Goal: Task Accomplishment & Management: Use online tool/utility

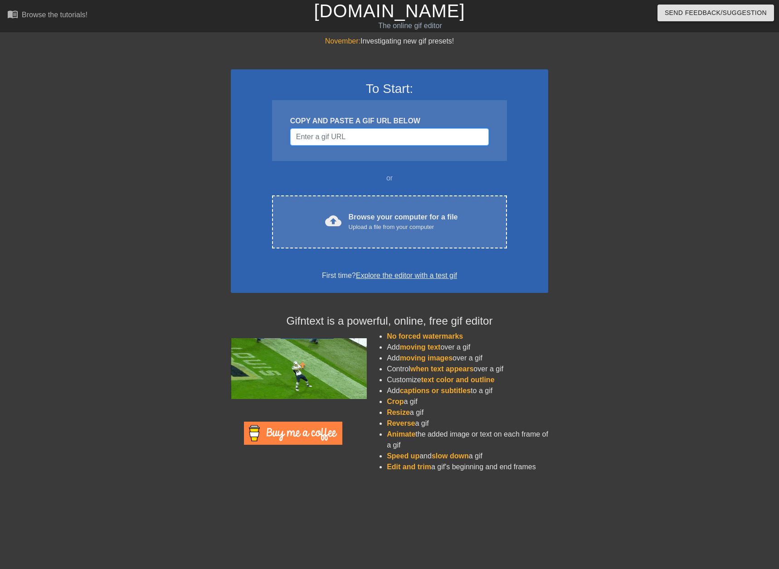
click at [327, 136] on input "Username" at bounding box center [389, 136] width 199 height 17
click at [365, 140] on input "Username" at bounding box center [389, 136] width 199 height 17
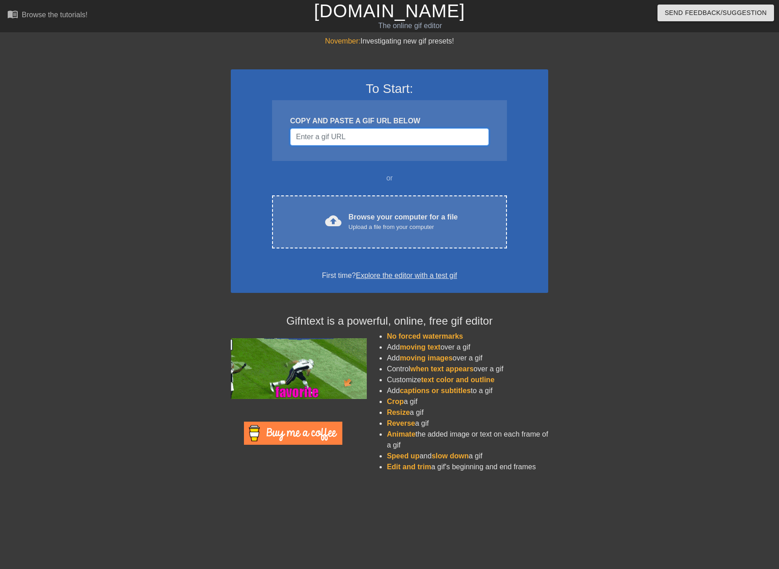
paste input "[URL][DOMAIN_NAME]"
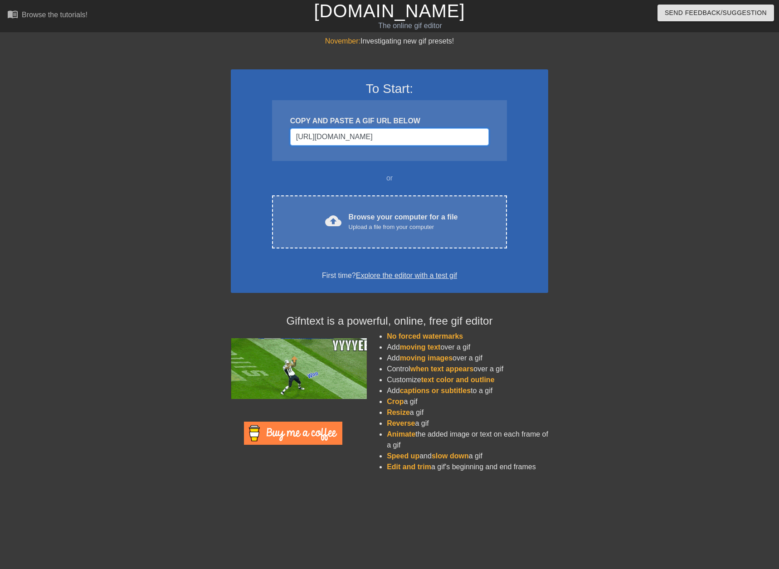
scroll to position [0, 34]
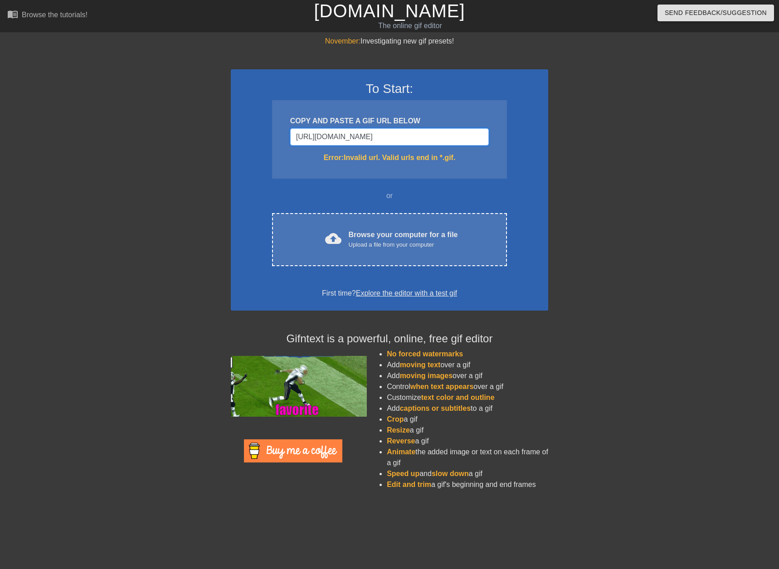
type input "[URL][DOMAIN_NAME]"
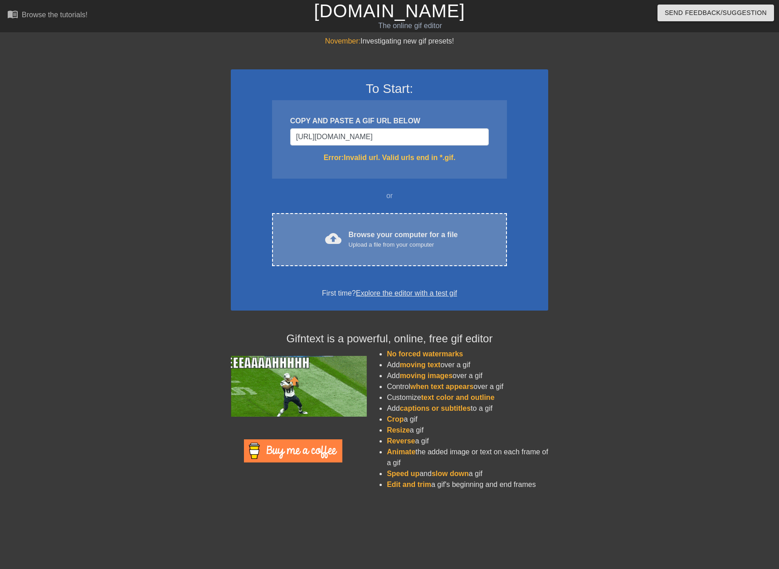
click at [355, 249] on div "cloud_upload Browse your computer for a file Upload a file from your computer" at bounding box center [389, 239] width 197 height 20
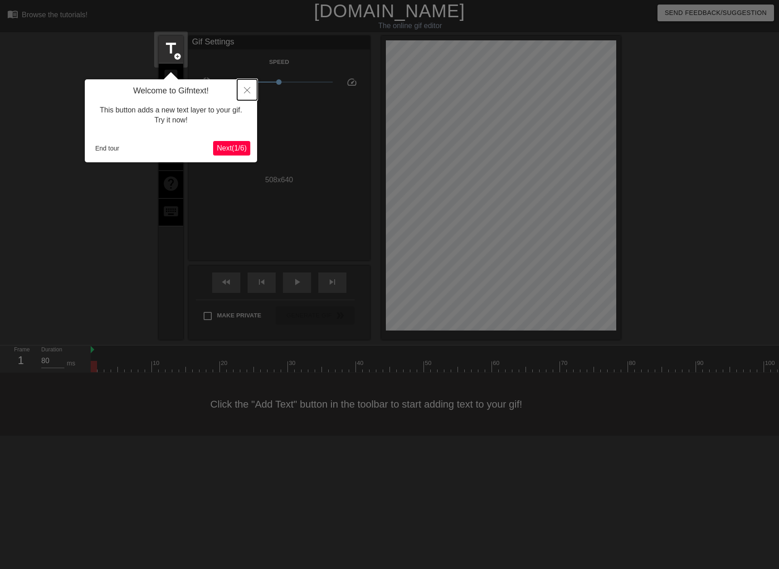
click at [248, 89] on icon "Close" at bounding box center [247, 90] width 6 height 6
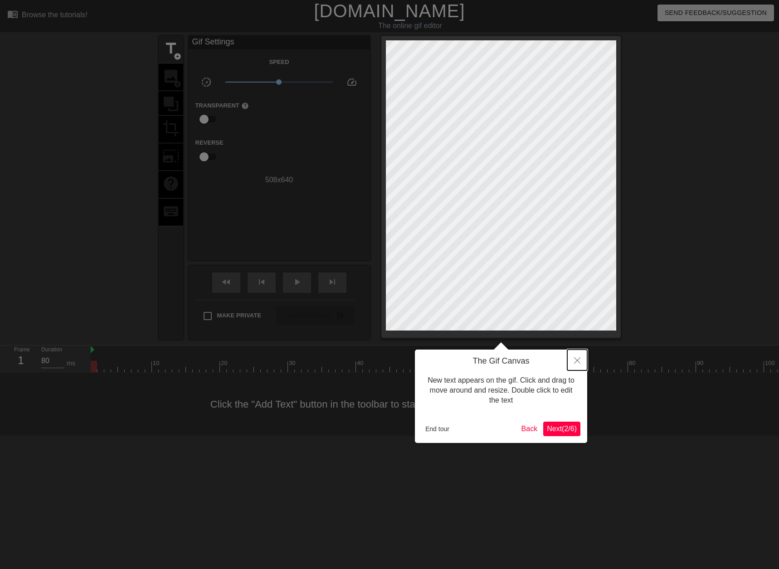
click at [576, 359] on icon "Close" at bounding box center [577, 360] width 6 height 6
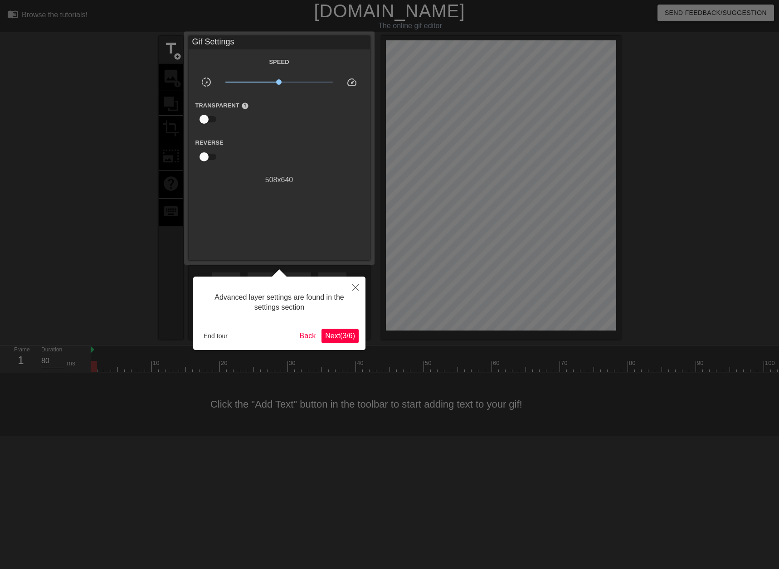
click at [343, 337] on span "Next ( 3 / 6 )" at bounding box center [340, 336] width 30 height 8
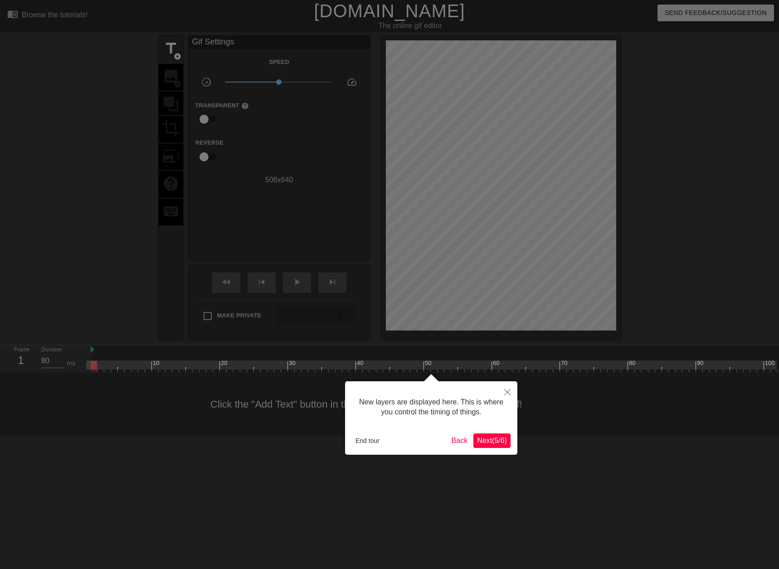
scroll to position [8, 0]
click at [491, 438] on span "Next ( 5 / 6 )" at bounding box center [492, 441] width 30 height 8
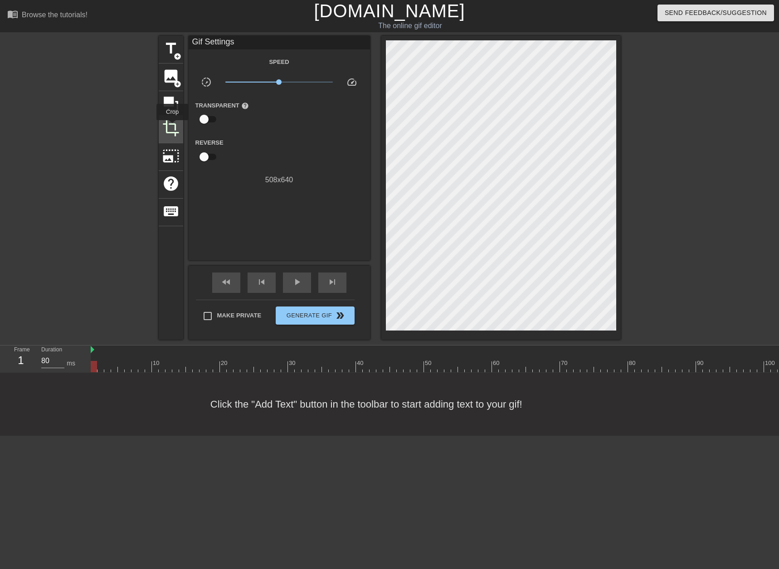
click at [172, 126] on span "crop" at bounding box center [170, 128] width 17 height 17
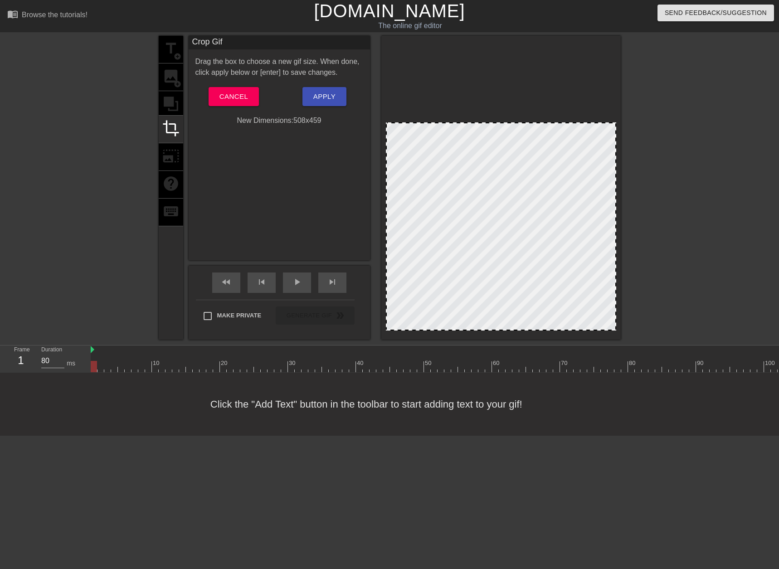
drag, startPoint x: 453, startPoint y: 41, endPoint x: 449, endPoint y: 123, distance: 82.1
click at [449, 123] on div at bounding box center [501, 123] width 229 height 5
drag, startPoint x: 463, startPoint y: 193, endPoint x: 457, endPoint y: 224, distance: 31.9
click at [459, 228] on div at bounding box center [501, 226] width 230 height 208
click at [173, 86] on div "title add_circle image add_circle crop photo_size_select_large help keyboard" at bounding box center [171, 188] width 24 height 304
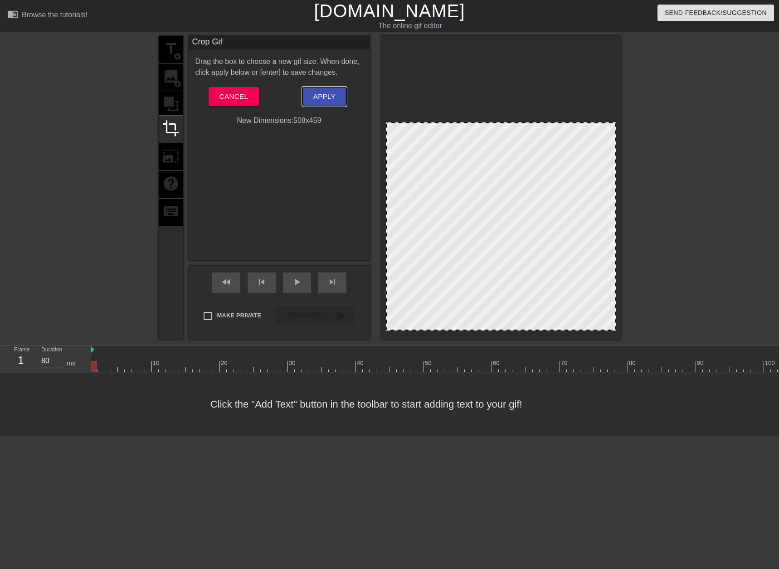
click at [323, 97] on span "Apply" at bounding box center [324, 97] width 22 height 12
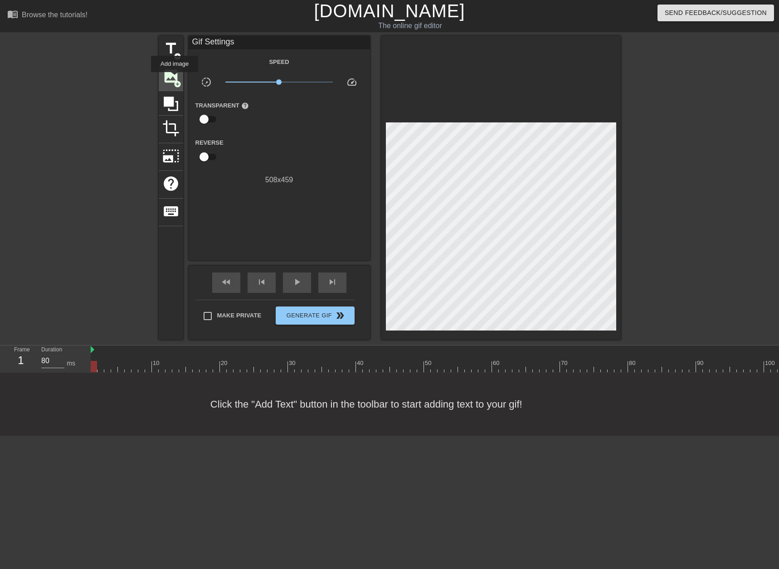
click at [175, 78] on span "image" at bounding box center [170, 76] width 17 height 17
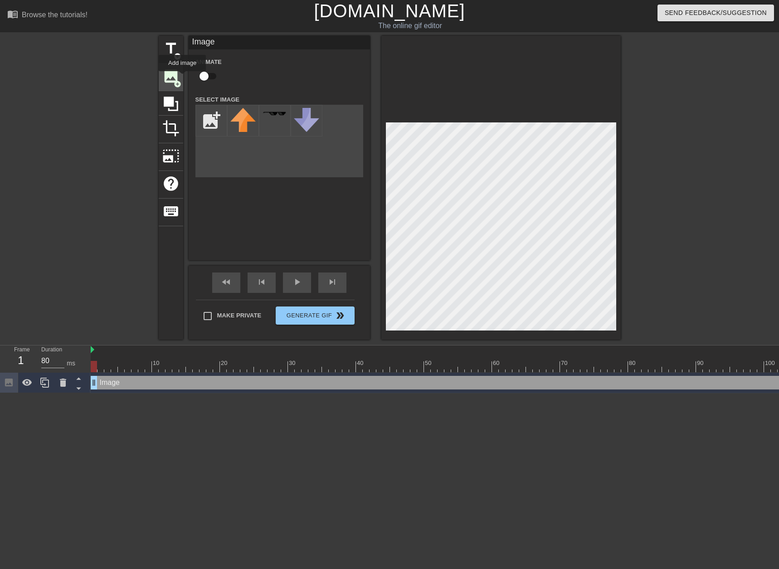
click at [181, 76] on div "image add_circle" at bounding box center [171, 77] width 24 height 28
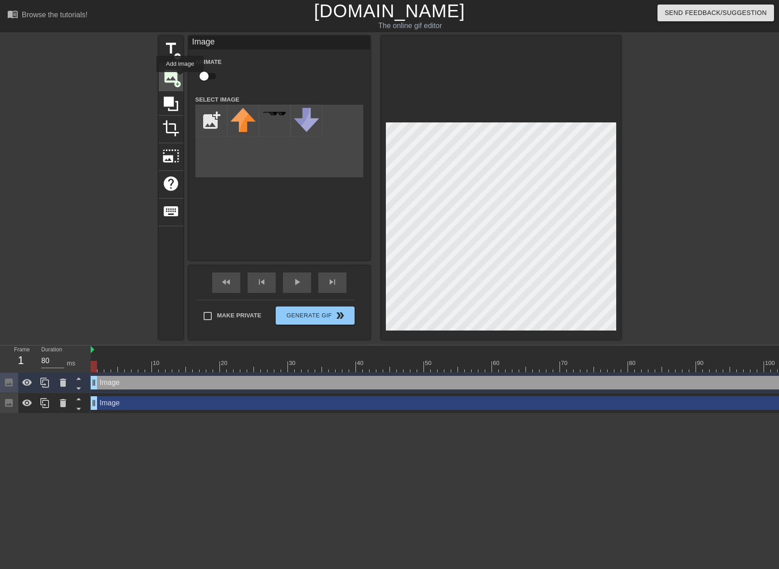
click at [180, 78] on div "image add_circle" at bounding box center [171, 77] width 24 height 28
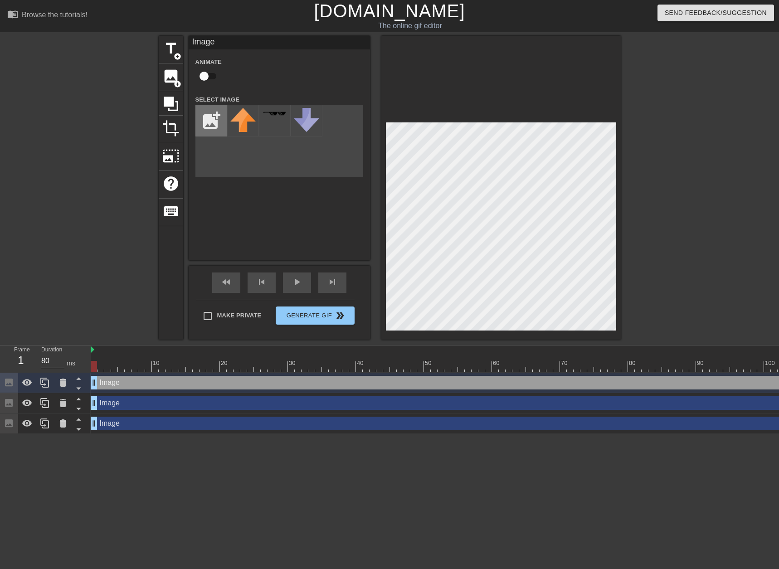
click at [210, 117] on input "file" at bounding box center [211, 120] width 31 height 31
type input "C:\fakepath\icon-basic_tile_blue.png"
click at [242, 117] on img at bounding box center [242, 120] width 25 height 25
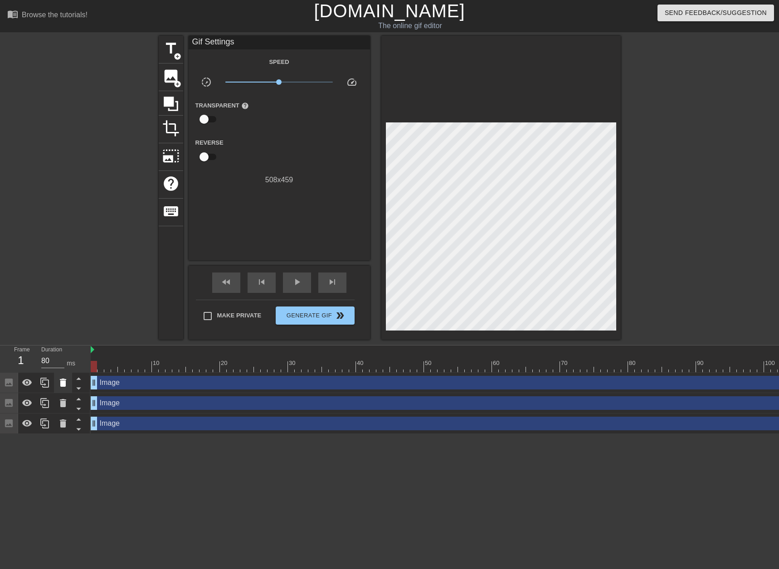
click at [63, 381] on icon at bounding box center [63, 382] width 11 height 11
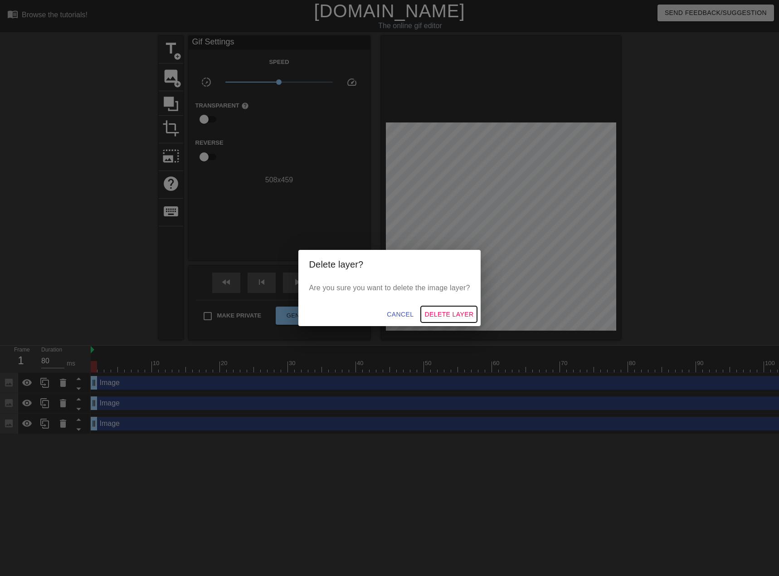
click at [434, 313] on span "Delete Layer" at bounding box center [448, 314] width 49 height 11
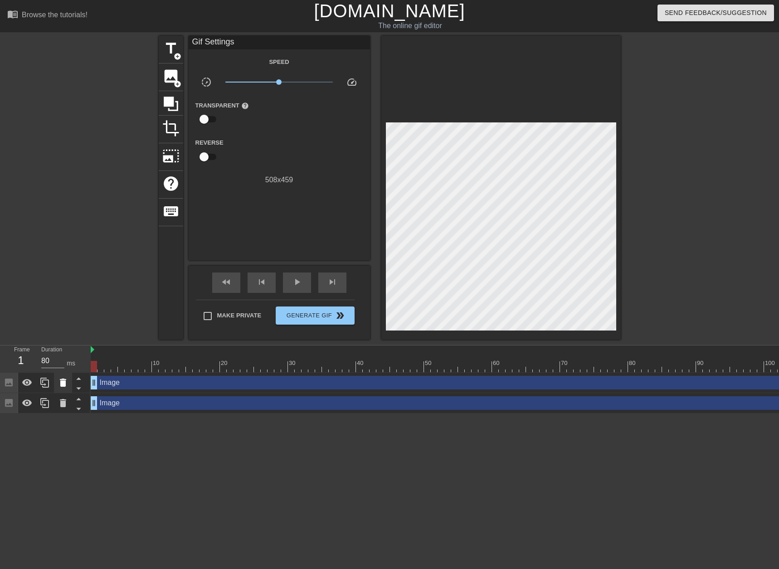
click at [65, 382] on icon at bounding box center [63, 383] width 6 height 8
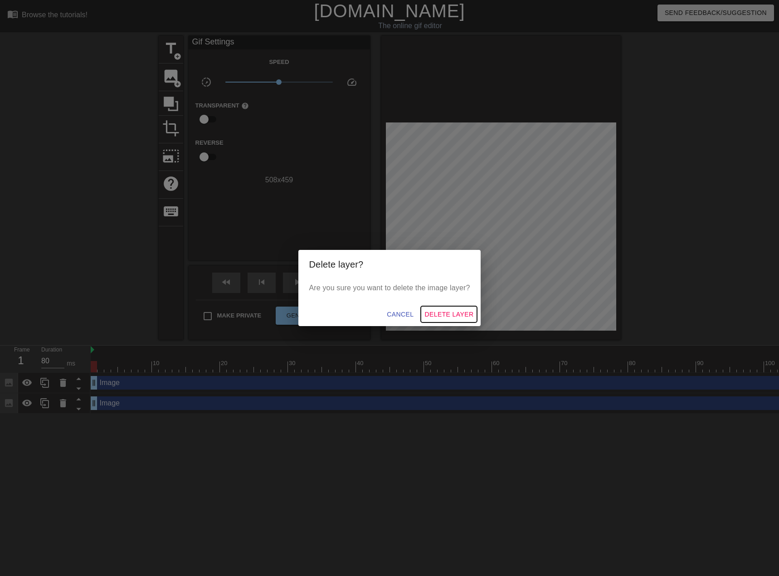
click at [431, 311] on span "Delete Layer" at bounding box center [448, 314] width 49 height 11
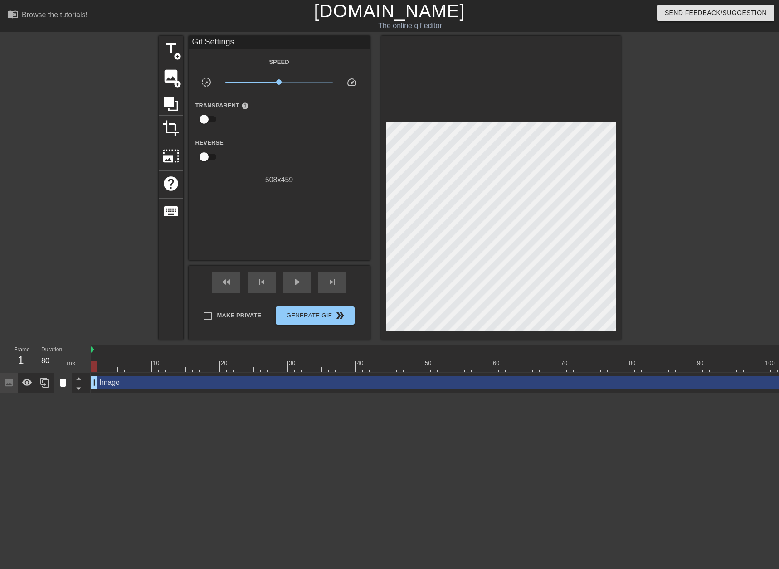
click at [65, 382] on icon at bounding box center [63, 383] width 6 height 8
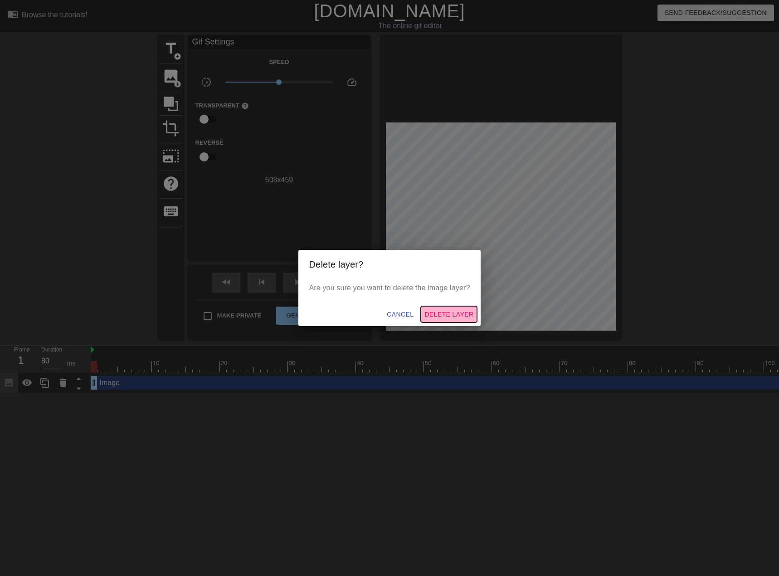
click at [433, 317] on span "Delete Layer" at bounding box center [448, 314] width 49 height 11
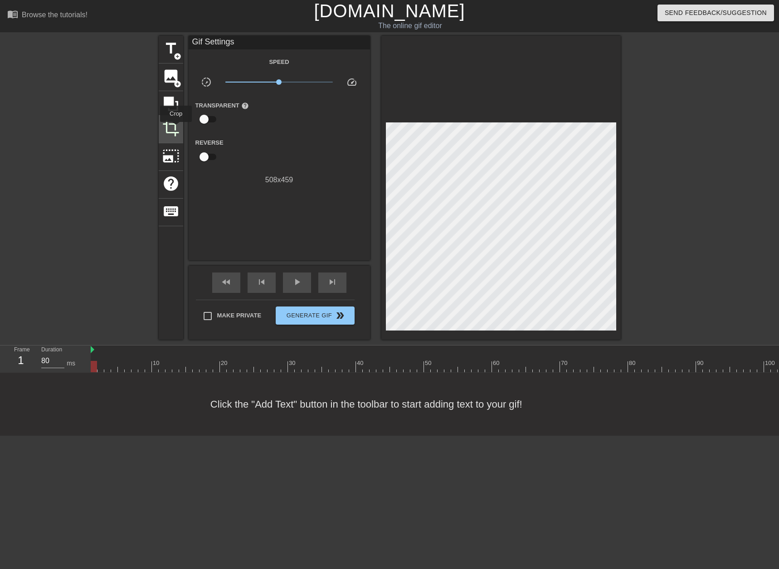
click at [175, 128] on span "crop" at bounding box center [170, 128] width 17 height 17
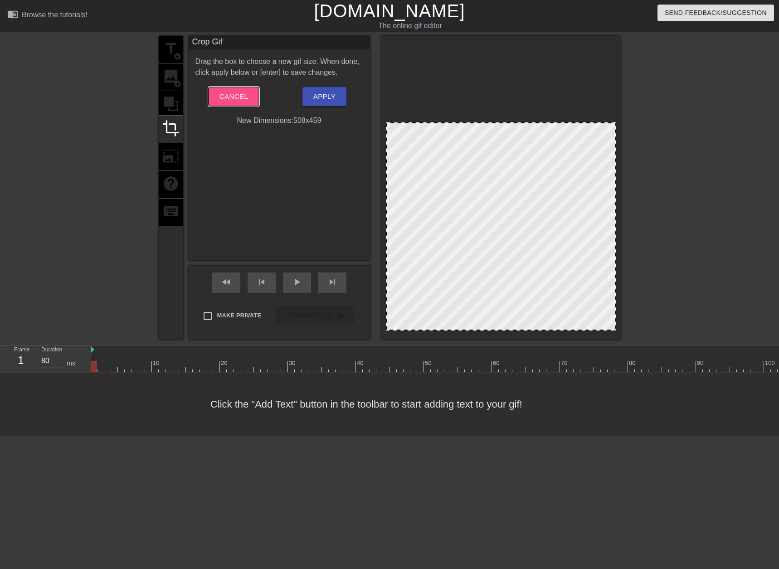
click at [239, 96] on span "Cancel" at bounding box center [233, 97] width 29 height 12
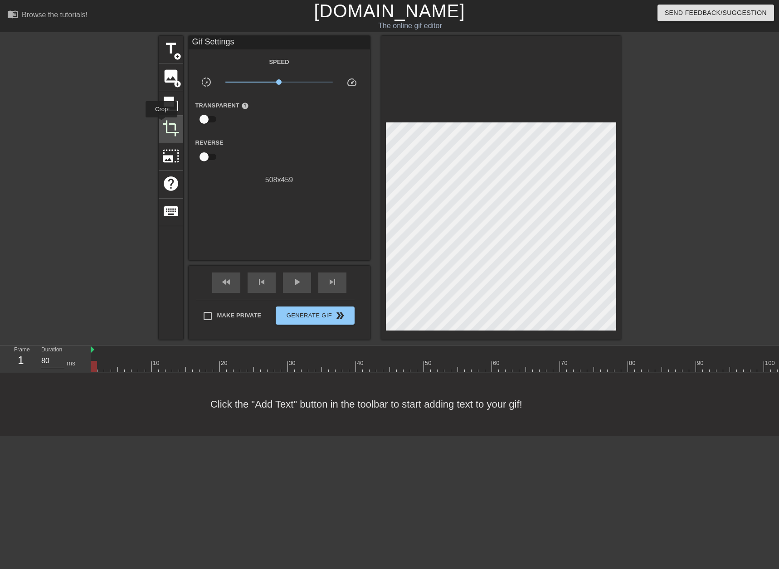
click at [161, 124] on div "crop" at bounding box center [171, 130] width 24 height 28
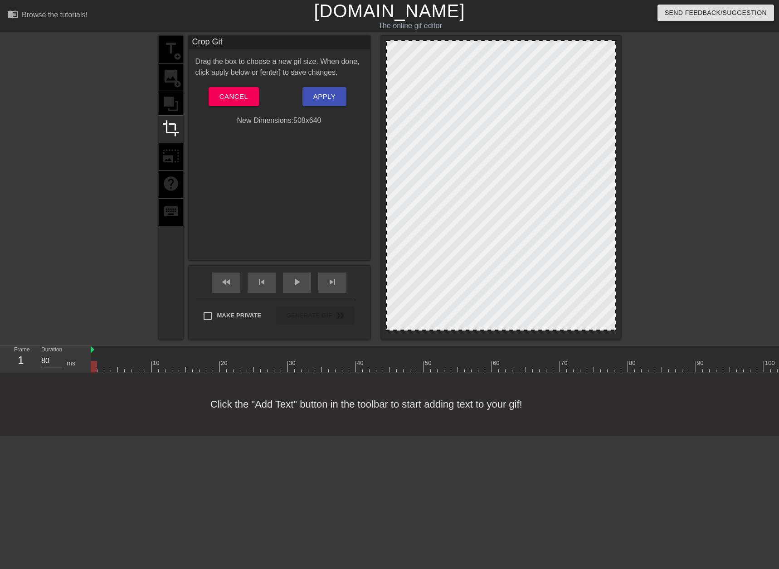
drag, startPoint x: 478, startPoint y: 123, endPoint x: 488, endPoint y: 25, distance: 98.0
click at [488, 25] on div "menu_book Browse the tutorials! [DOMAIN_NAME] The online gif editor Send Feedba…" at bounding box center [389, 218] width 779 height 436
click at [157, 75] on div "title add_circle image add_circle crop photo_size_select_large help keyboard Cr…" at bounding box center [389, 188] width 779 height 304
click at [319, 103] on button "Apply" at bounding box center [324, 96] width 44 height 19
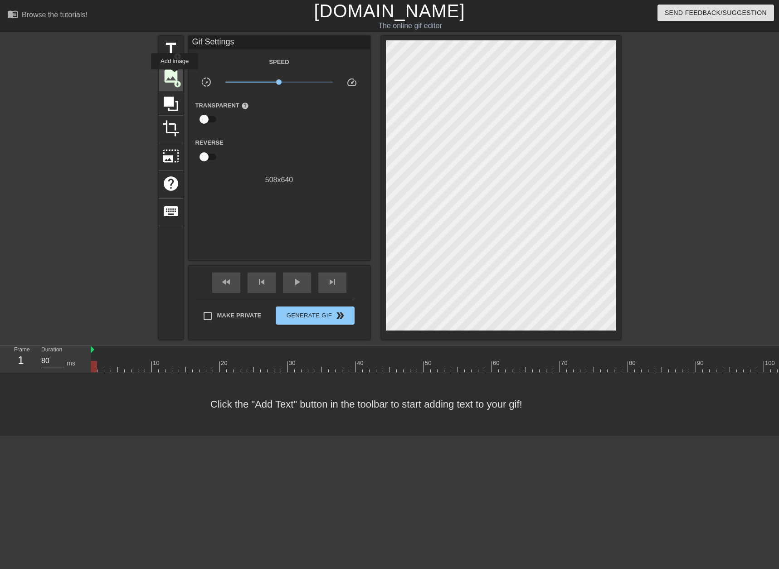
click at [175, 76] on span "image" at bounding box center [170, 76] width 17 height 17
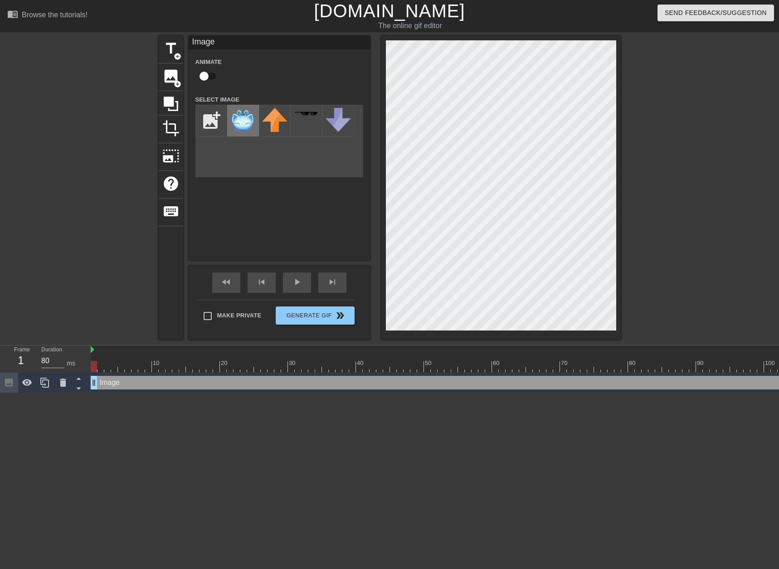
click at [241, 118] on img at bounding box center [242, 120] width 25 height 25
click at [168, 46] on span "title" at bounding box center [170, 48] width 17 height 17
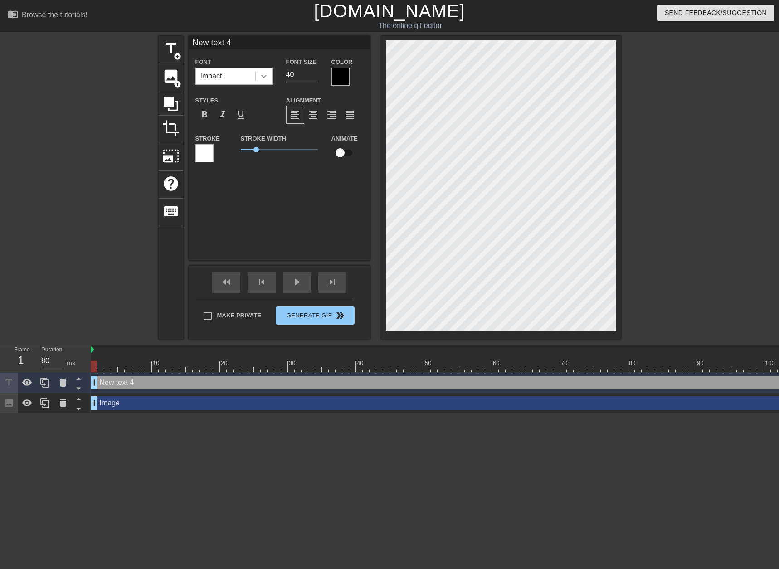
click at [258, 75] on div at bounding box center [264, 76] width 16 height 16
type input "M"
type textarea "M"
type input "Me"
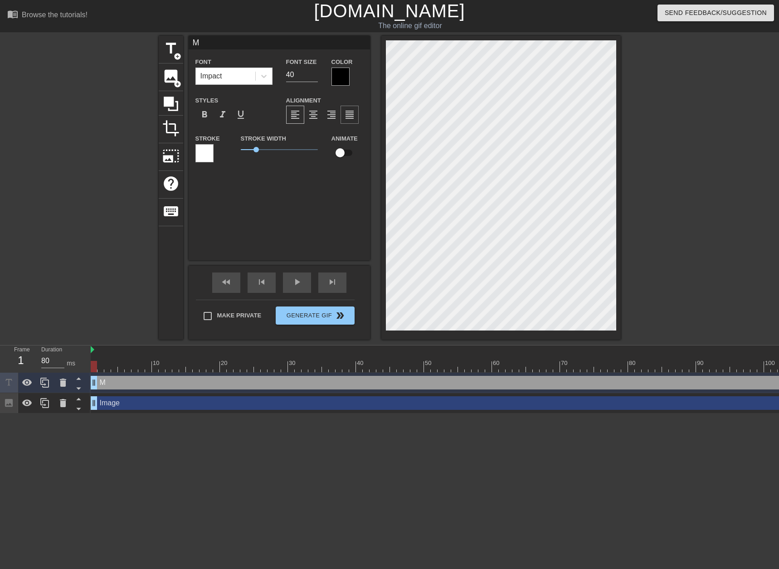
type textarea "Me"
type input "Me"
type textarea "Me"
type input "Me w"
type textarea "Me w"
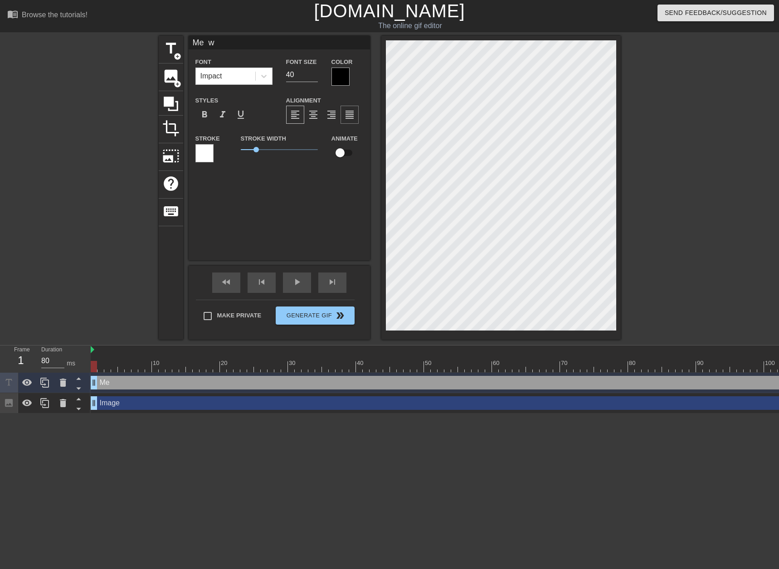
type input "Me wh"
type textarea "Me wh"
type input "Me whe"
type textarea "Me whe"
type input "Me when"
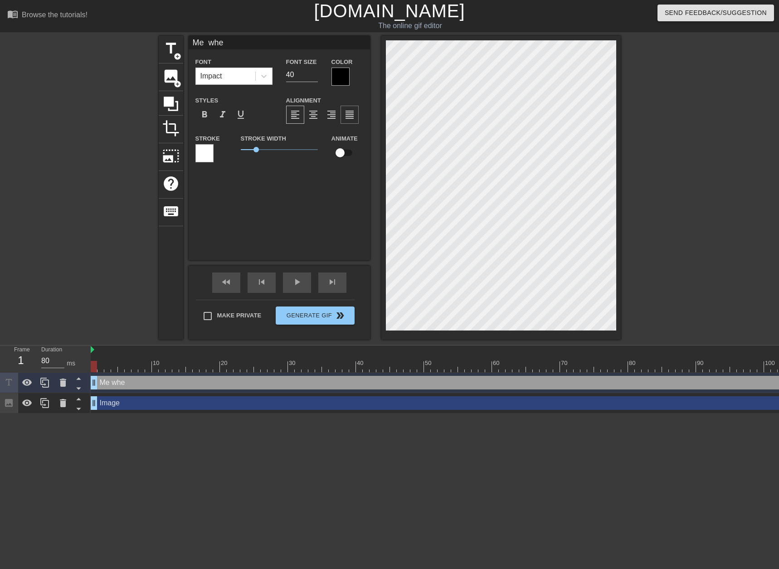
type textarea "Me when"
type input "Me when"
type textarea "Me when"
type input "Me when I"
type textarea "Me when I"
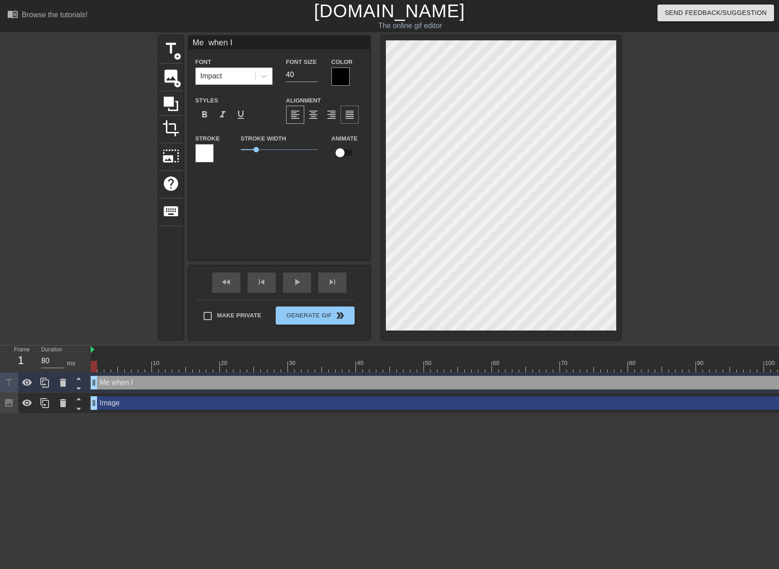
type input "Me when I"
type textarea "Me when I"
type input "Me when I l"
type textarea "Me when I l"
type input "Me when I lo"
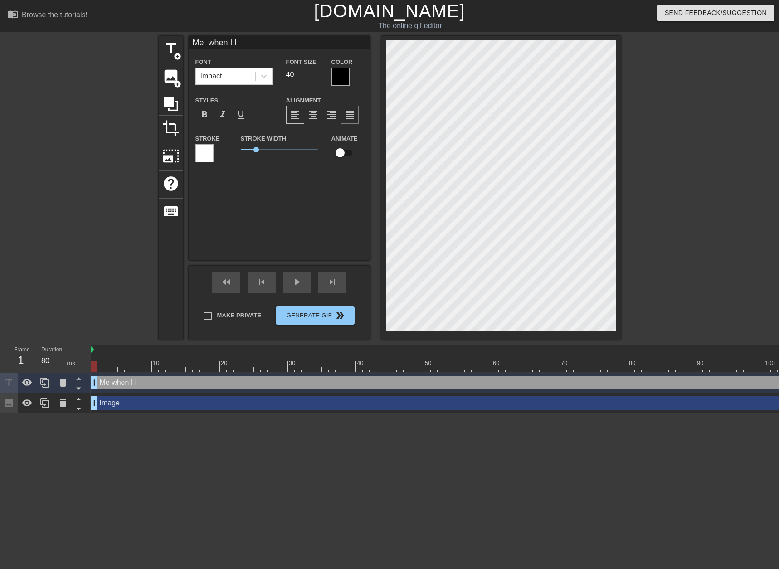
type textarea "Me when I lo"
type input "Me when I log"
type textarea "Me when I log"
type input "Me when I log"
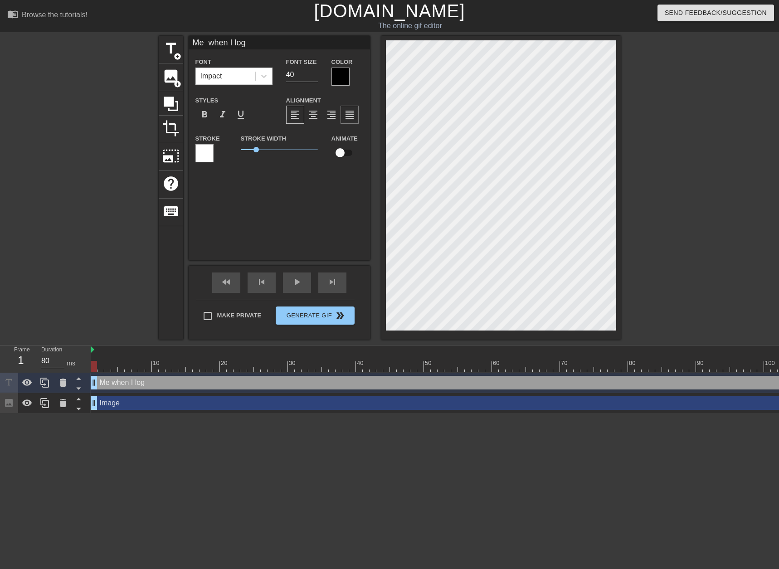
type textarea "Me when I log"
type input "Me when I log o"
type textarea "Me when I log o"
type input "Me when I log on"
type textarea "Me when I log on"
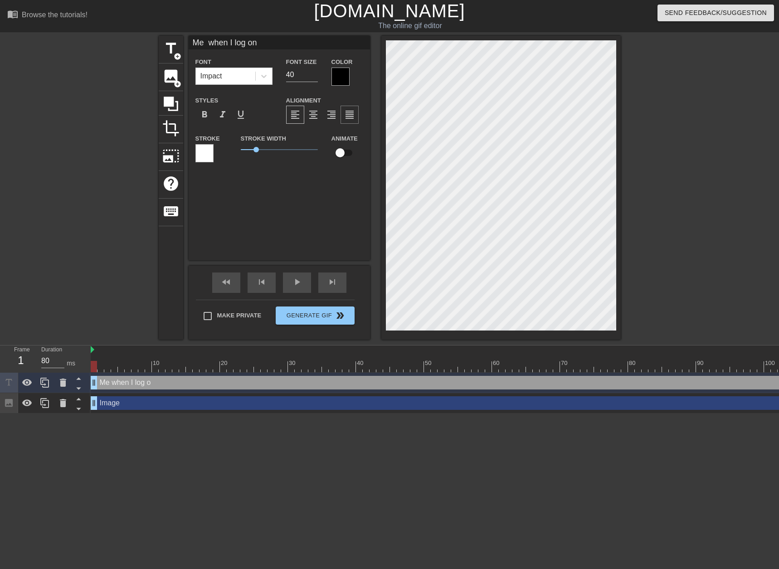
type input "Me when I log ont"
type textarea "Me when I log ont"
type input "Me when I log onto"
type textarea "Me when I log onto"
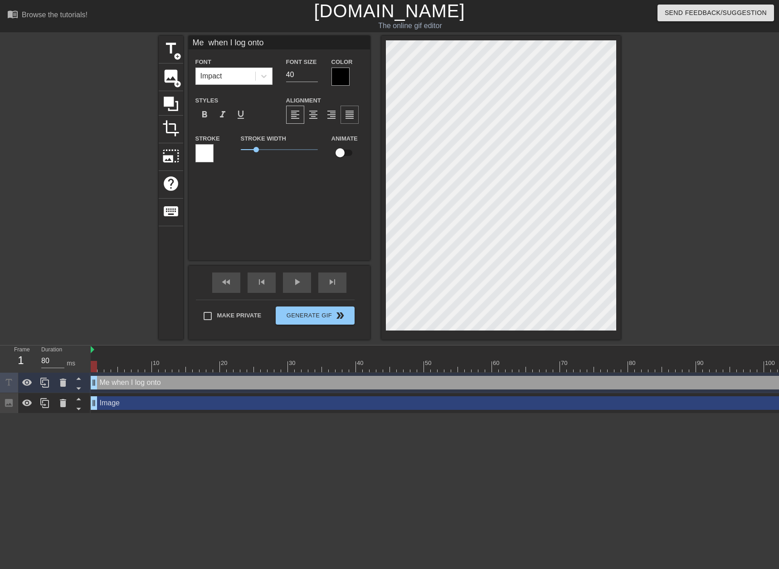
type input "Me when I log onto"
type textarea "Me when I log onto"
type input "Me when I log onto F"
type textarea "Me when I log onto F"
type input "Me when I log onto Fa"
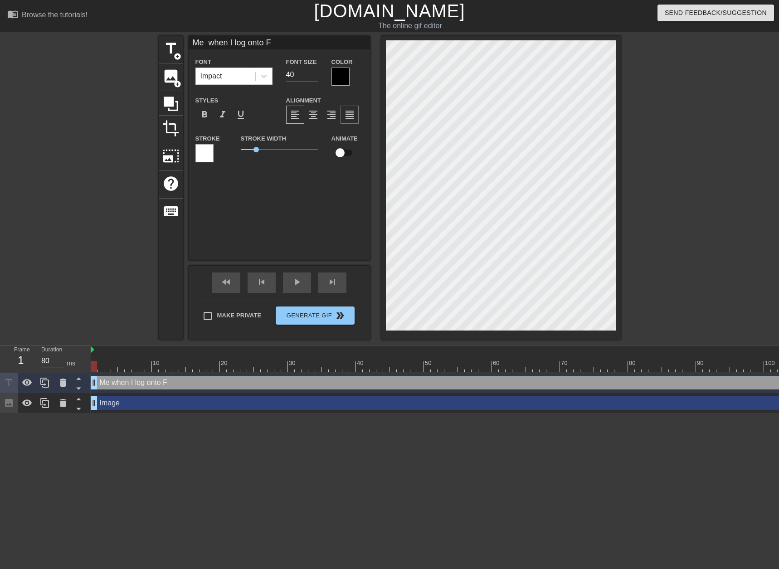
type textarea "Me when I log onto Fa"
type input "Me when I log onto Fae"
type textarea "Me when I log onto Fae"
type input "Me when I log onto Faer"
type textarea "Me when I log onto Faer"
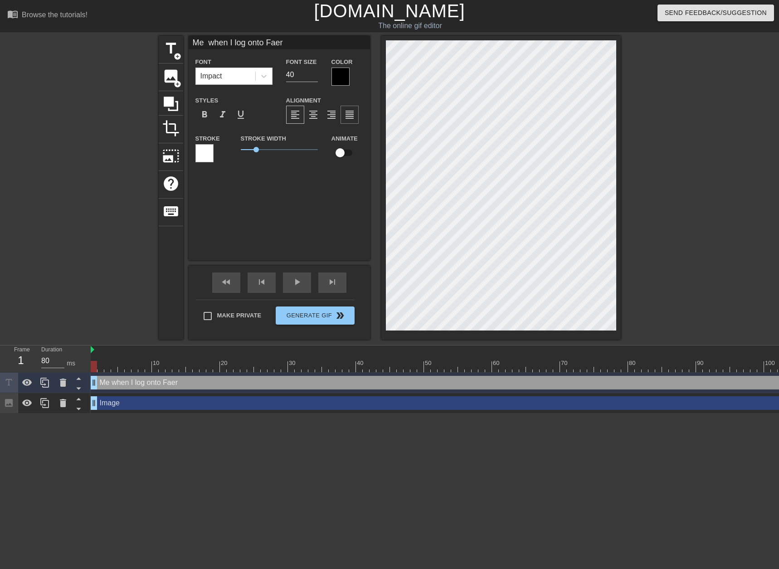
scroll to position [1, 5]
type input "Me when I log onto Faeri"
type textarea "Me when I log onto Faeri"
type input "Me when I log onto Faerii"
type textarea "Me when I log onto Faerii"
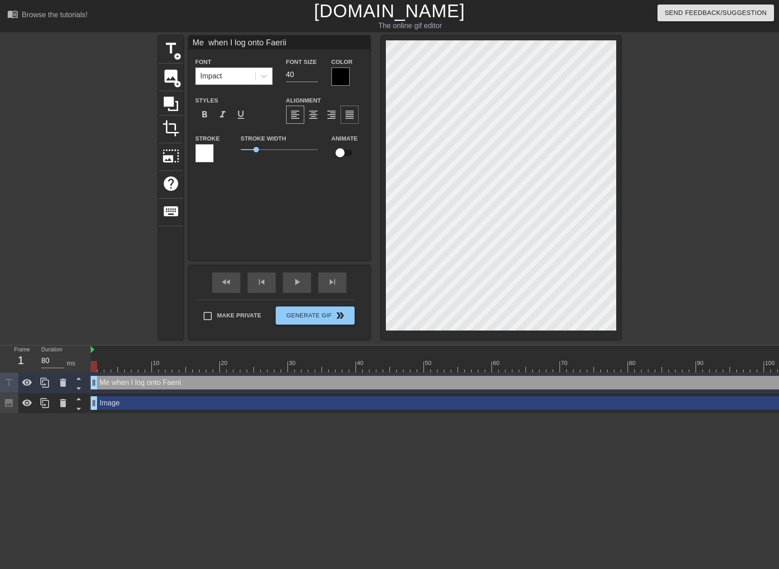
type input "Me when I log onto Faeriie"
type textarea "Me when I log onto Faeriie"
type input "Me when I log onto Faeriie"
type textarea "Me when I log onto Faeriie"
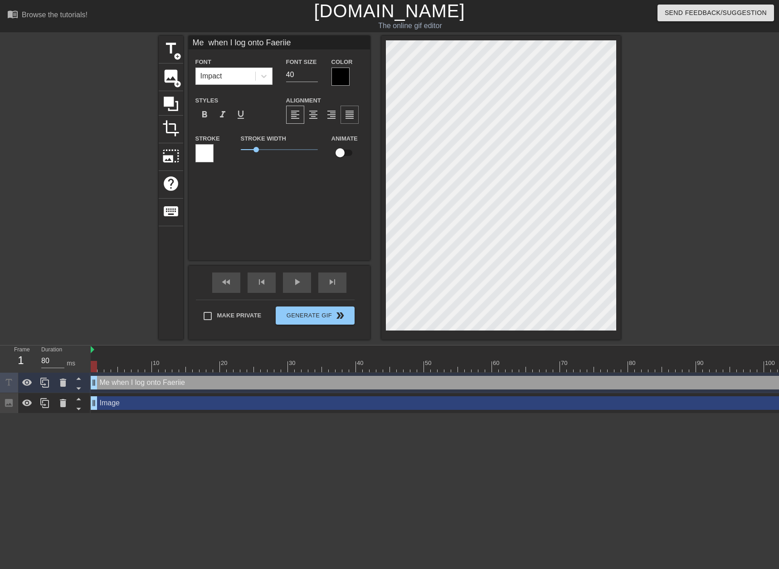
type input "Me when I log onto Faeriie F"
type textarea "Me when I log onto Faeriie F"
type input "Me when I log onto Faeriie"
type textarea "Me when I log onto Faeriie"
type input "Me when I log onto Faeriie"
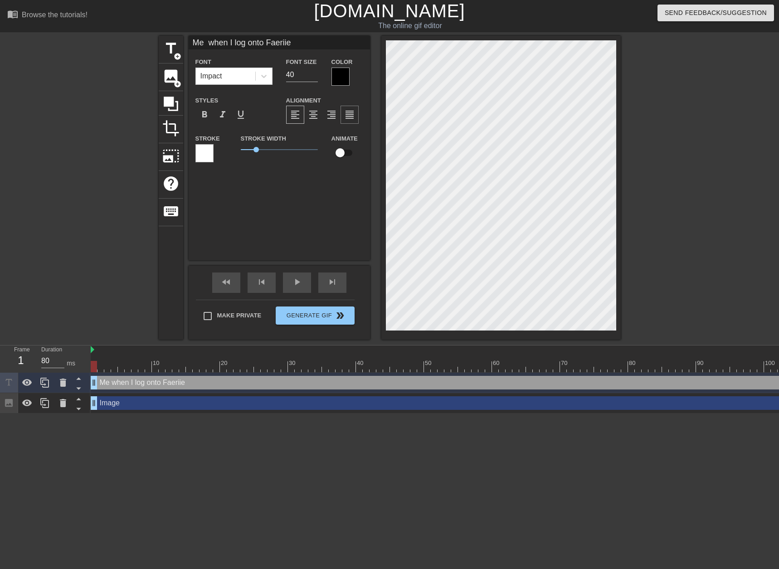
type textarea "Me when I log onto Faeriie"
type input "Me when I log onto Faerii"
type textarea "Me when I log onto Faerii"
type input "Me when I log onto Faeri"
type textarea "Me when I log onto Faeri"
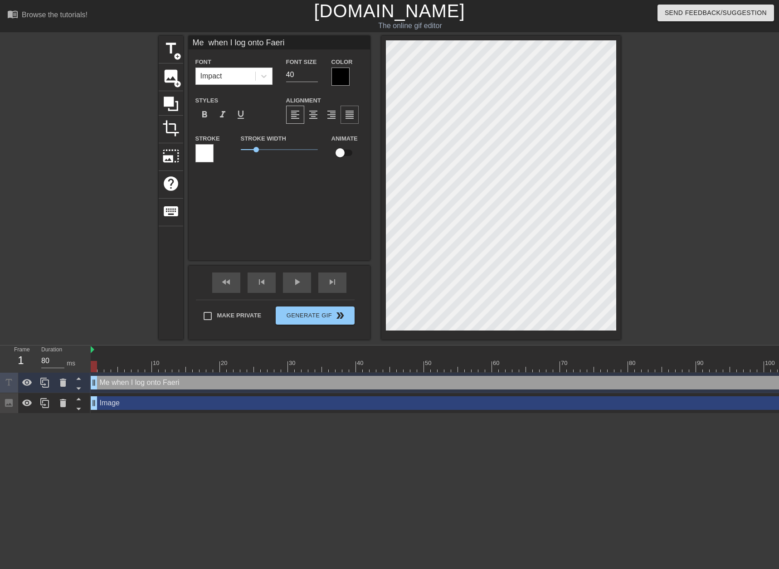
type input "Me when I log onto Faerie"
type textarea "Me when I log onto Faerie"
type input "Me when I log onto Faerie"
type textarea "Me when I log onto Faerie"
type input "Me when I log onto Faerie F"
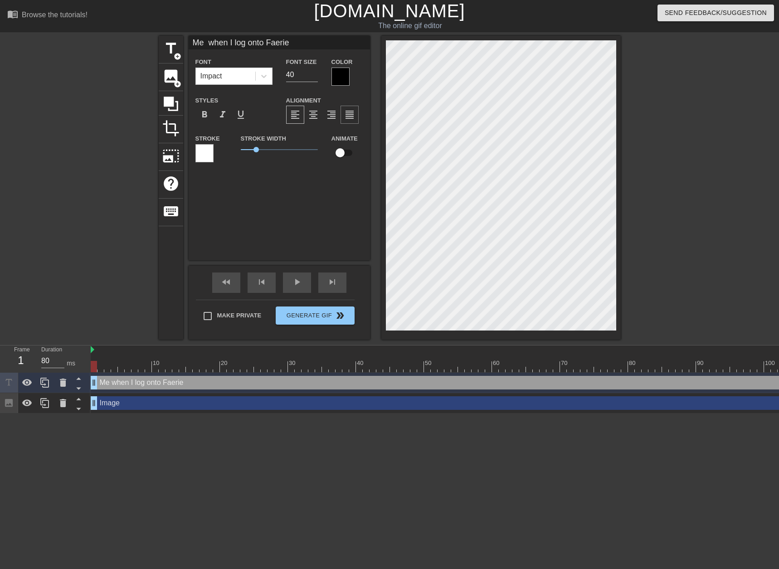
type textarea "Me when I log onto Faerie F"
type input "Me when I log onto Faerie Fr"
type textarea "Me when I log onto Faerie Fr"
type input "Me when I log onto Faerie Fra"
type textarea "Me when I log onto Faerie Fra"
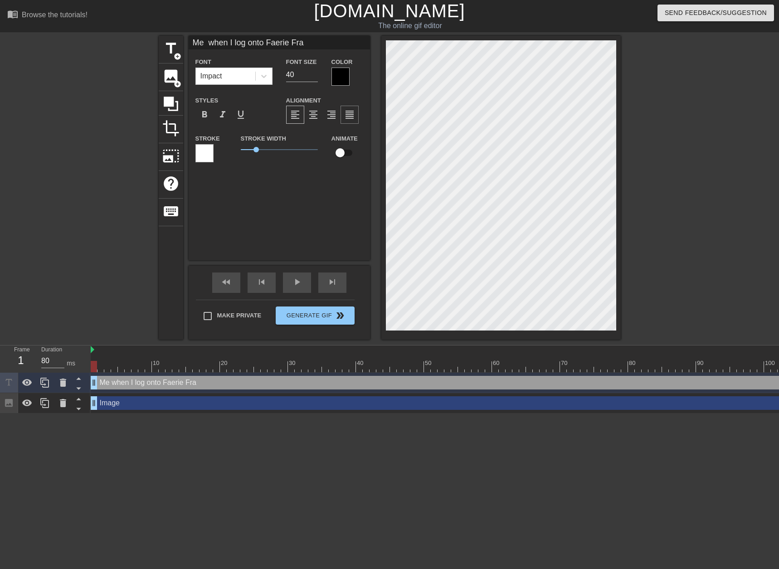
type input "Me when I log onto Faerie Frag"
type textarea "Me when I log onto Faerie Frag"
type input "Me when I log onto Faerie Fragm"
type textarea "Me when I log onto Faerie Fragm"
type input "Me when I log onto Faerie Fragme"
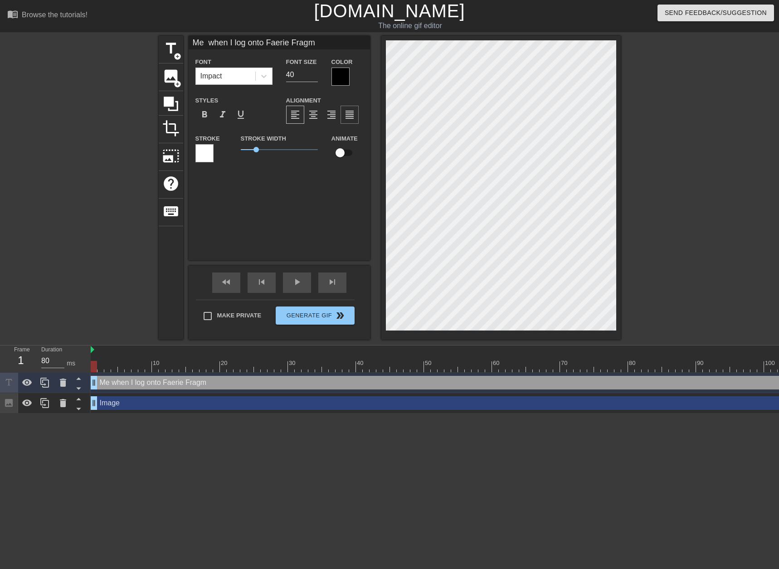
type textarea "Me when I log onto Faerie Fragme"
type input "Me when I log onto Faerie Fragmen"
type textarea "Me when I log onto Faerie Fragmen"
type input "Me when I log onto Faerie Fragment"
type textarea "Me when I log onto Faerie Fragment"
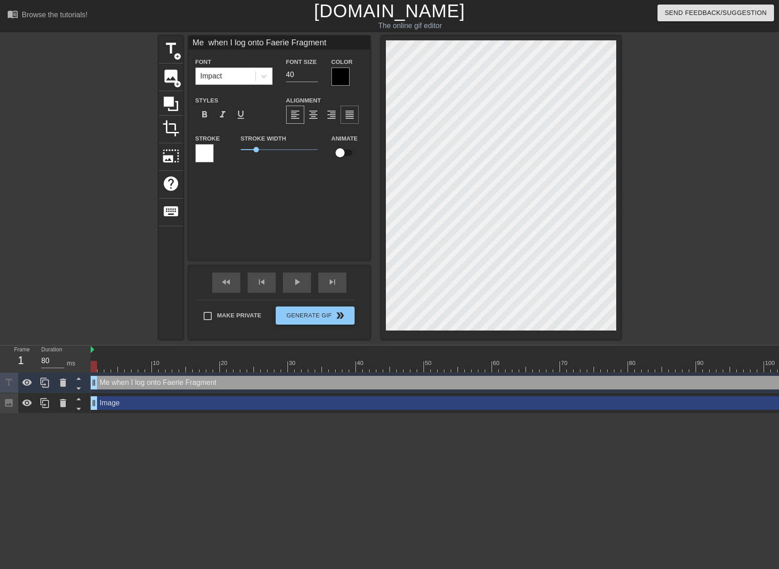
type input "Me when I log onto Faerie Fragments"
type textarea "Me when I log onto Faerie Fragments"
type input "Me when I log onto Faerie Fragments"
type textarea "Me when I log onto Faerie Fragments"
type input "Me when I log onto Faerie Fragments a"
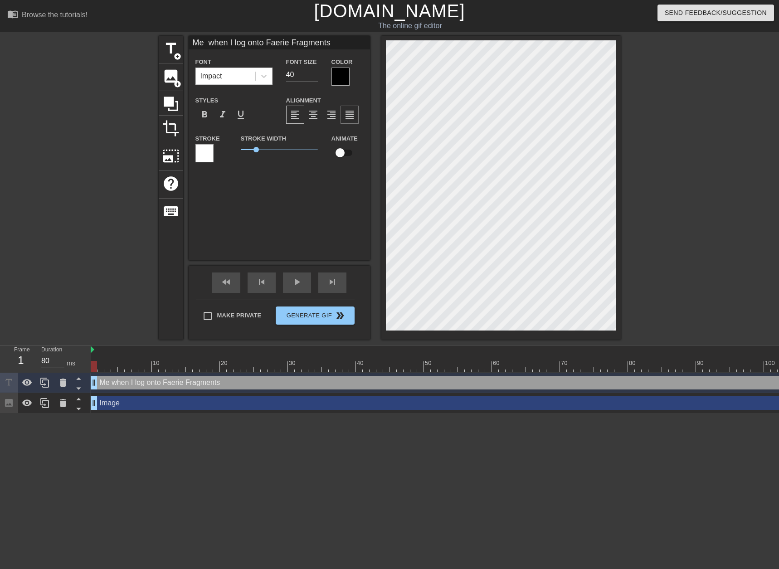
type textarea "Me when I log onto Faerie Fragments a"
type input "Me when I log onto Faerie Fragments an"
type textarea "Me when I log onto Faerie Fragments an"
type input "Me when I log onto Faerie Fragments and"
type textarea "Me when I log onto Faerie Fragments and"
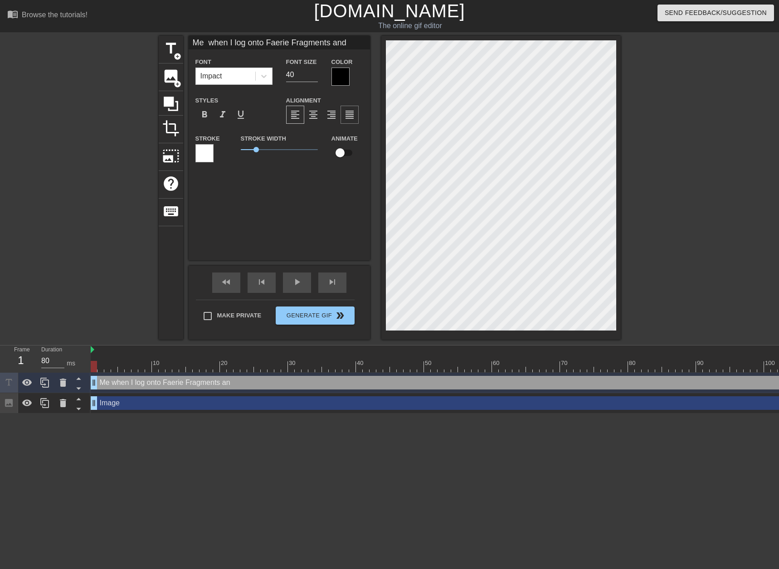
type input "Me when I log onto Faerie Fragments and"
type textarea "Me when I log onto Faerie Fragments and"
type input "Me when I log onto Faerie Fragments and s"
type textarea "Me when I log onto Faerie Fragments and s"
type input "Me when I log onto Faerie Fragments and se"
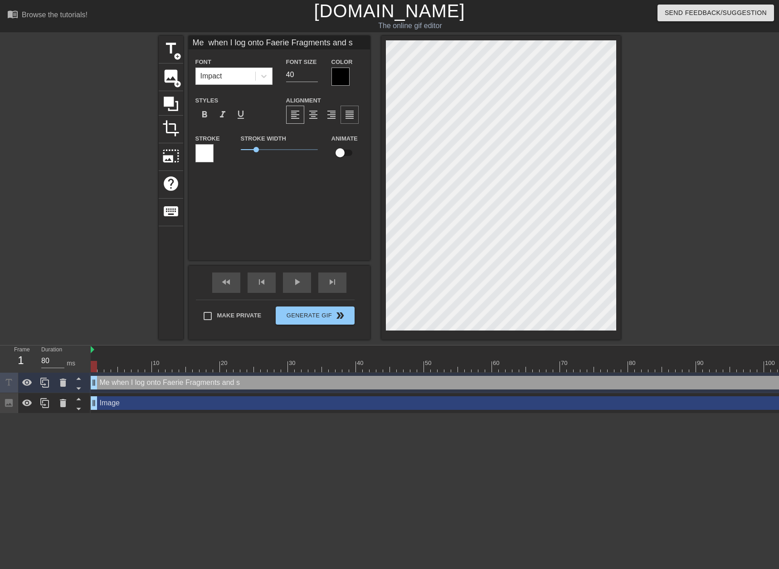
type textarea "Me when I log onto Faerie Fragments and se"
type input "Me when I log onto Faerie Fragments and see"
type textarea "Me when I log onto Faerie Fragments and see"
type input "Me when I log onto Faerie Fragments and see"
type textarea "Me when I log onto Faerie Fragments and see"
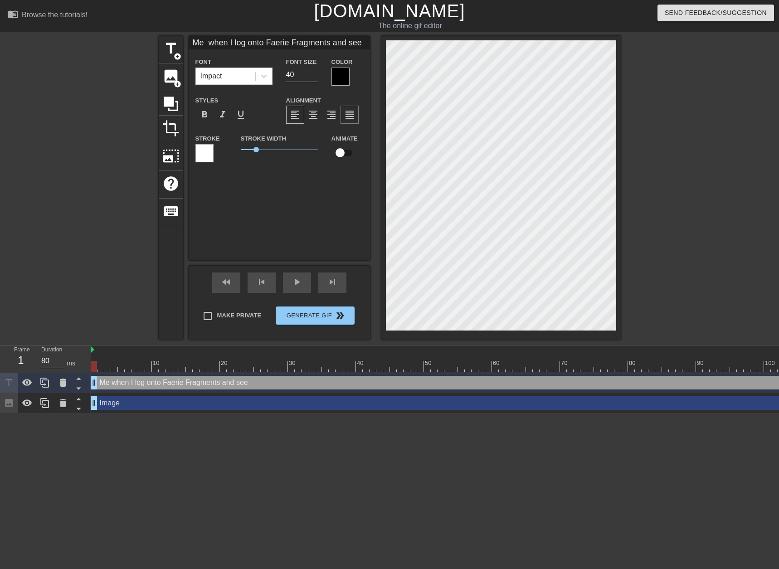
type input "Me when I log onto Faerie Fragments and see t"
type textarea "Me when I log onto Faerie Fragments and see t"
type input "Me when I log onto Faerie Fragments and see th"
type textarea "Me when I log onto Faerie Fragments and see th"
type input "Me when I log onto Faerie Fragments and see the"
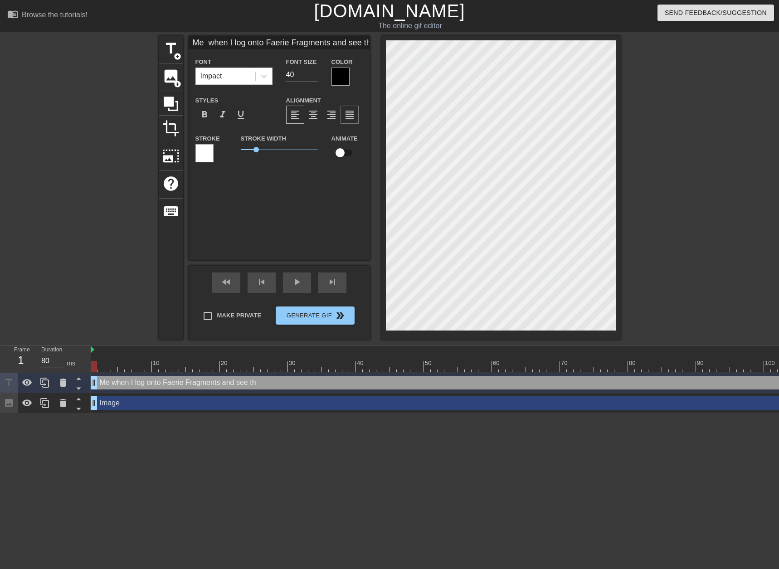
type textarea "Me when I log onto Faerie Fragments and see the"
type input "Me when I log onto Faerie Fragments and see thes"
type textarea "Me when I log onto Faerie Fragments and see thes"
type input "Me when I log onto Faerie Fragments and see these"
type textarea "Me when I log onto Faerie Fragments and see these"
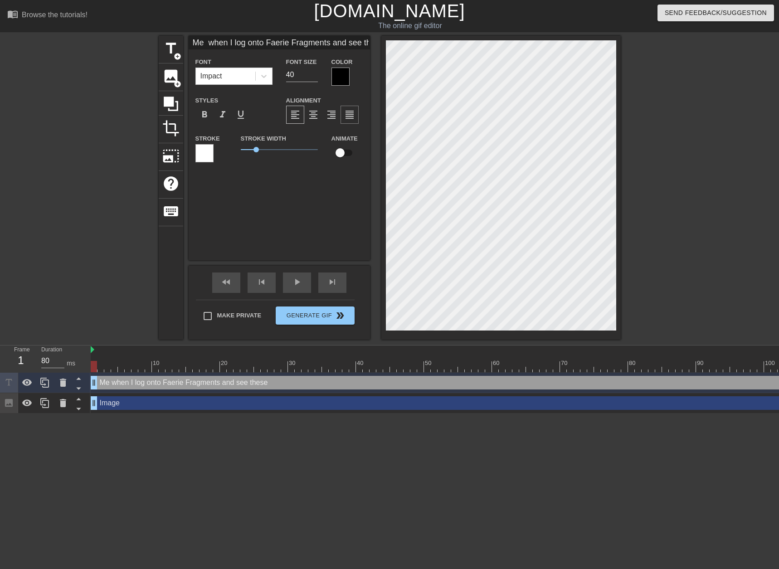
type input "Me when I log onto Faerie Fragments and see these"
type textarea "Me when I log onto Faerie Fragments and see these"
type input "Me when I log onto Faerie Fragments and see these b"
type textarea "Me when I log onto Faerie Fragments and see these b"
type input "Me when I log onto Faerie Fragments and see these ba"
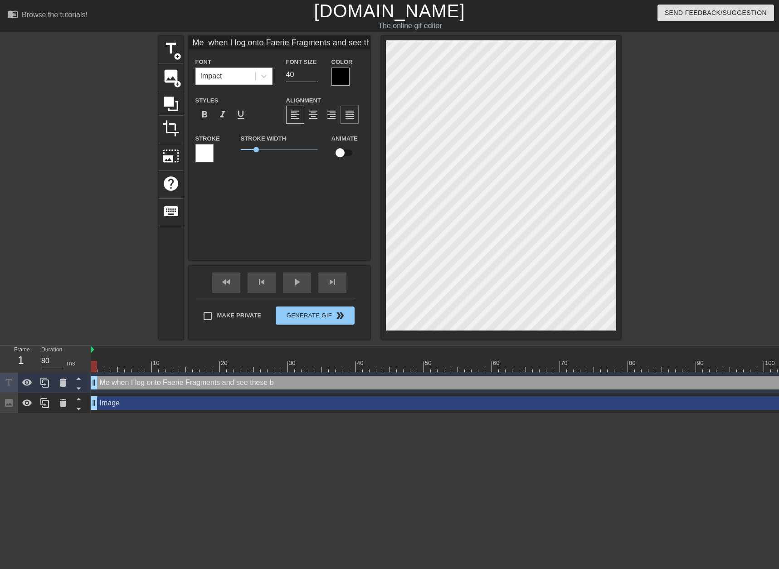
type textarea "Me when I log onto Faerie Fragments and see these ba"
type input "Me when I log onto Faerie Fragments and see these bad"
type textarea "Me when I log onto Faerie Fragments and see these bad"
type input "Me when I log onto Faerie Fragments and see these bad"
type textarea "Me when I log onto Faerie Fragments and see these bad"
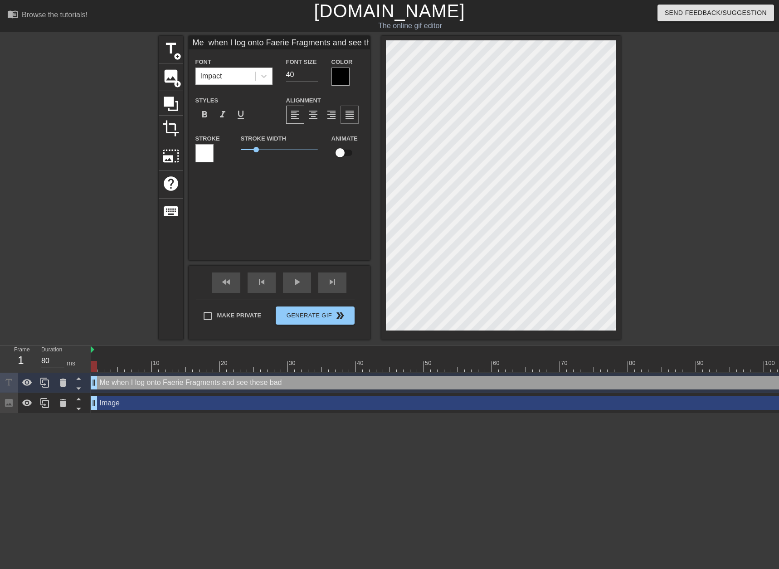
scroll to position [1, 12]
type input "Me when I log onto Faerie Fragments and see these bad b"
type textarea "Me when I log onto Faerie Fragments and see these bad b"
type input "Me when I log onto Faerie Fragments and see these bad bo"
type textarea "Me when I log onto Faerie Fragments and see these bad bo"
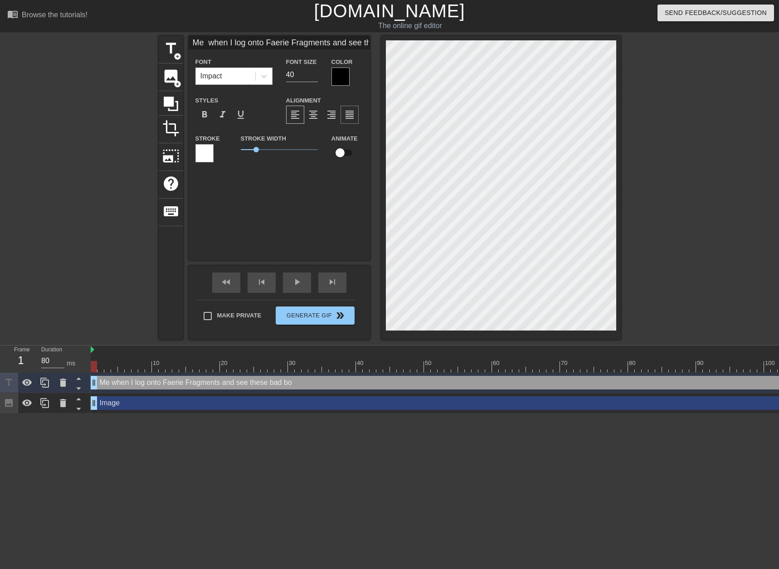
type input "Me when I log onto Faerie Fragments and see these bad boy"
type textarea "Me when I log onto Faerie Fragments and see these bad boy"
type input "Me when I log onto Faerie Fragments and see these bad boys"
type textarea "Me when I log onto Faerie Fragments and see these bad boys"
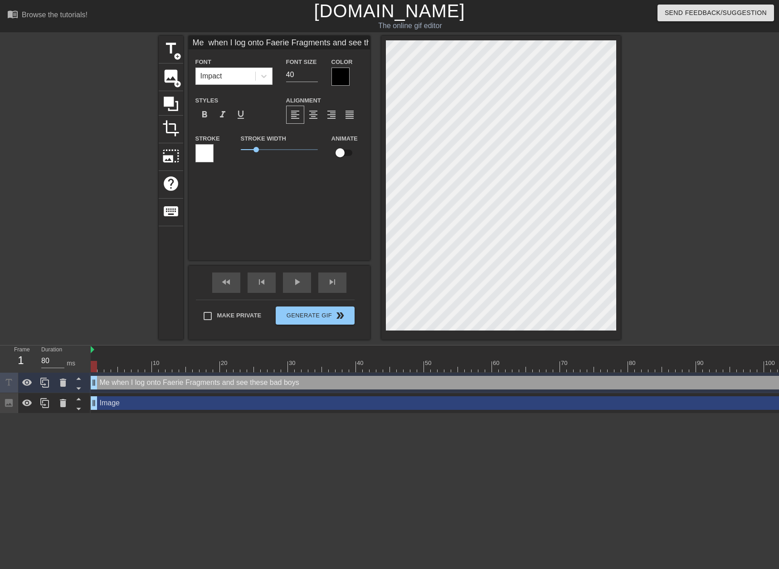
click at [335, 44] on input "Me when I log onto Faerie Fragments and see these bad boys" at bounding box center [279, 43] width 181 height 14
click at [332, 42] on input "Me when I log onto Faerie Fragments and see these bad boys" at bounding box center [279, 43] width 181 height 14
click at [311, 76] on input "39" at bounding box center [302, 75] width 32 height 15
click at [311, 76] on input "38" at bounding box center [302, 75] width 32 height 15
click at [311, 76] on input "37" at bounding box center [302, 75] width 32 height 15
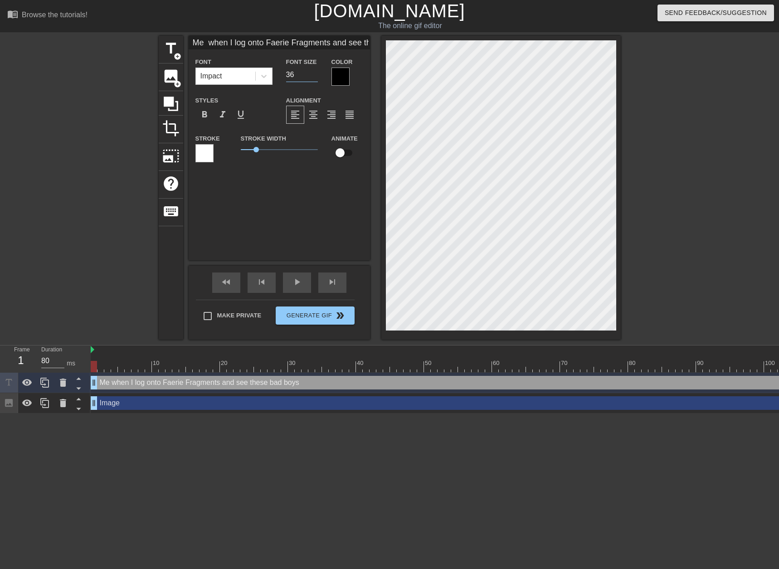
click at [311, 76] on input "36" at bounding box center [302, 75] width 32 height 15
click at [311, 76] on input "35" at bounding box center [302, 75] width 32 height 15
click at [311, 76] on input "34" at bounding box center [302, 75] width 32 height 15
click at [311, 76] on input "33" at bounding box center [302, 75] width 32 height 15
click at [311, 76] on input "32" at bounding box center [302, 75] width 32 height 15
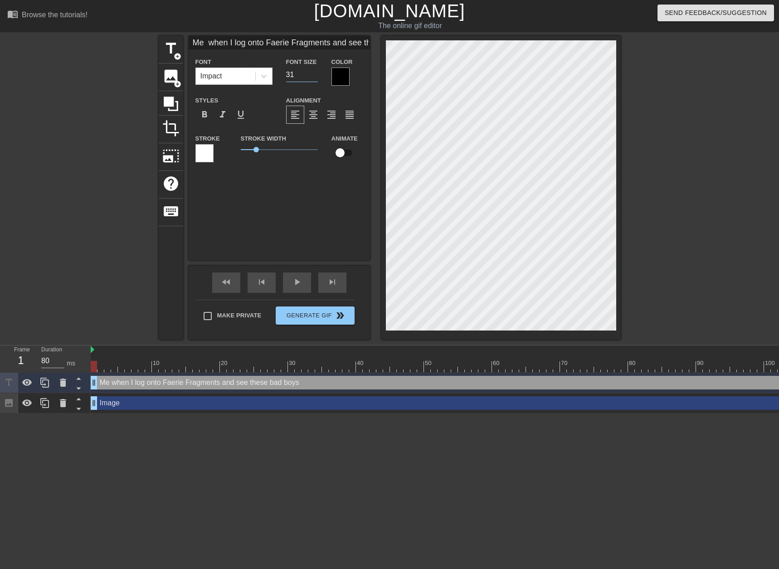
click at [311, 76] on input "31" at bounding box center [302, 75] width 32 height 15
click at [311, 76] on input "30" at bounding box center [302, 75] width 32 height 15
click at [311, 76] on input "29" at bounding box center [302, 75] width 32 height 15
click at [312, 76] on input "28" at bounding box center [302, 75] width 32 height 15
click at [312, 76] on input "27" at bounding box center [302, 75] width 32 height 15
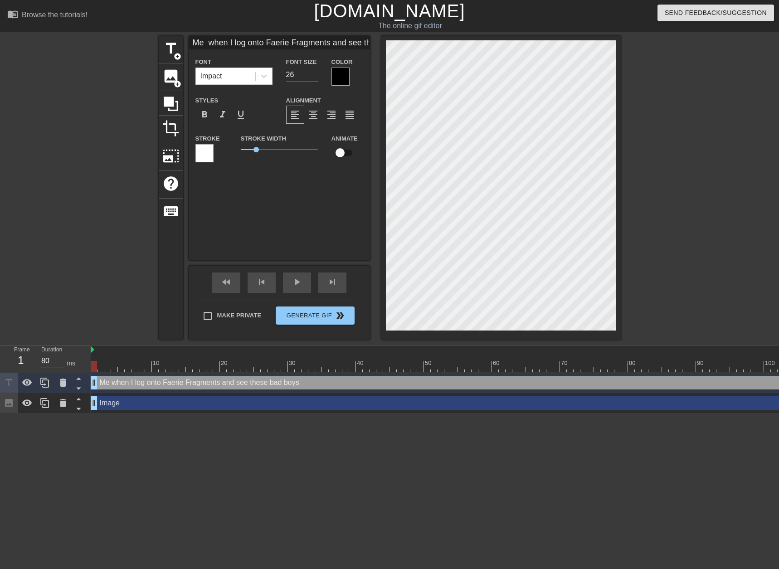
click at [312, 76] on input "26" at bounding box center [302, 75] width 32 height 15
click at [312, 76] on input "25" at bounding box center [302, 75] width 32 height 15
click at [312, 76] on input "24" at bounding box center [302, 75] width 32 height 15
click at [312, 76] on input "23" at bounding box center [302, 75] width 32 height 15
click at [312, 76] on input "22" at bounding box center [302, 75] width 32 height 15
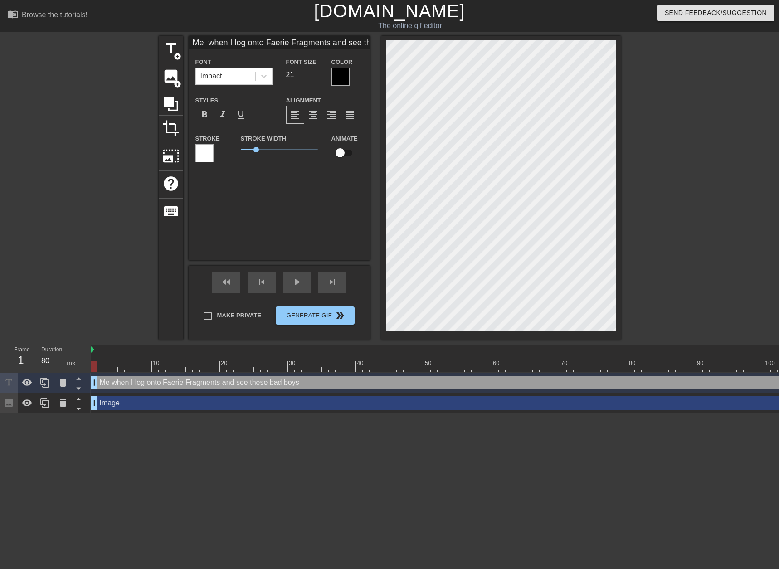
click at [312, 76] on input "21" at bounding box center [302, 75] width 32 height 15
type input "20"
click at [312, 76] on input "20" at bounding box center [302, 75] width 32 height 15
drag, startPoint x: 263, startPoint y: 44, endPoint x: 233, endPoint y: 42, distance: 30.5
click at [233, 42] on input "Me when I log onto Faerie Fragments and see these bad boys" at bounding box center [279, 43] width 181 height 14
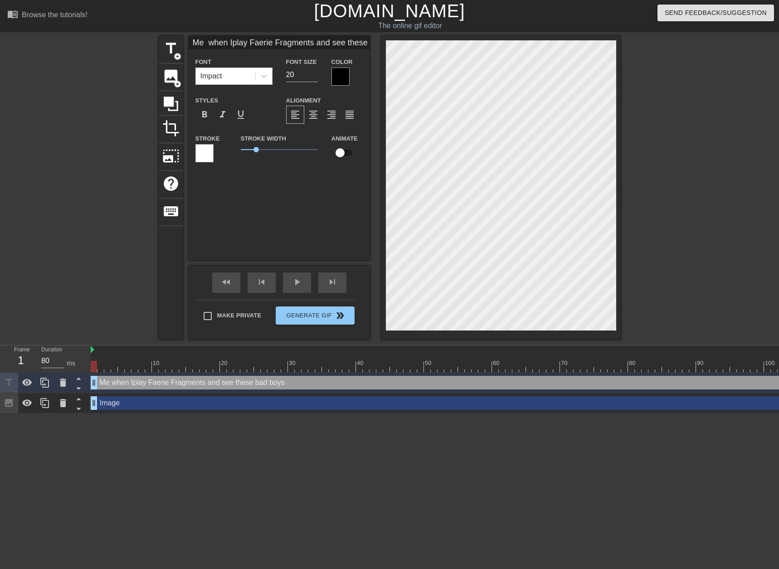
type input "Me when Iplay Faerie Fragments and see these bad boys"
click at [204, 150] on div at bounding box center [204, 153] width 18 height 18
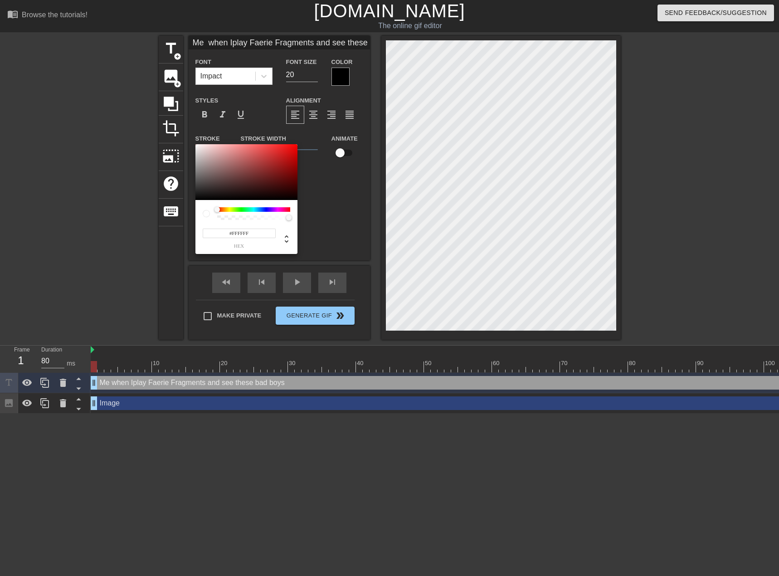
type input "#110000"
click at [296, 196] on div at bounding box center [246, 172] width 102 height 56
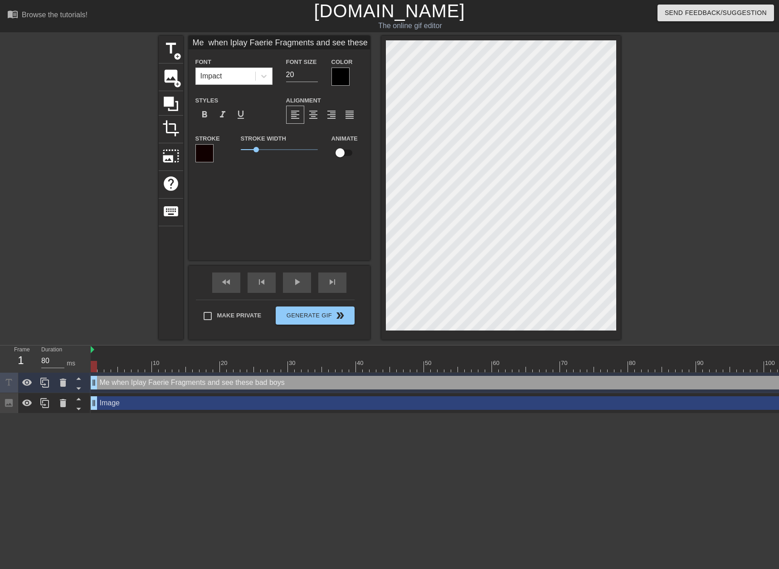
scroll to position [1, 3]
click at [344, 68] on div at bounding box center [340, 77] width 18 height 18
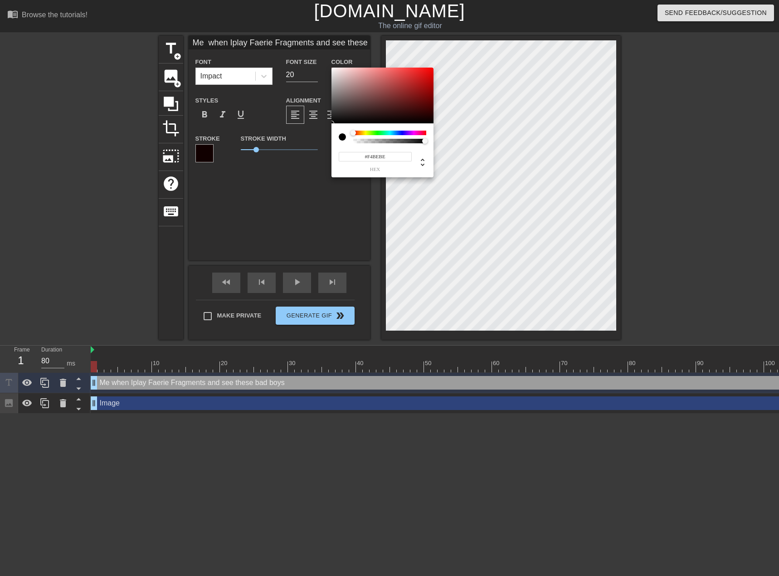
click at [331, 70] on div at bounding box center [382, 96] width 102 height 56
type input "#FEF9F9"
click at [333, 68] on div at bounding box center [382, 96] width 102 height 56
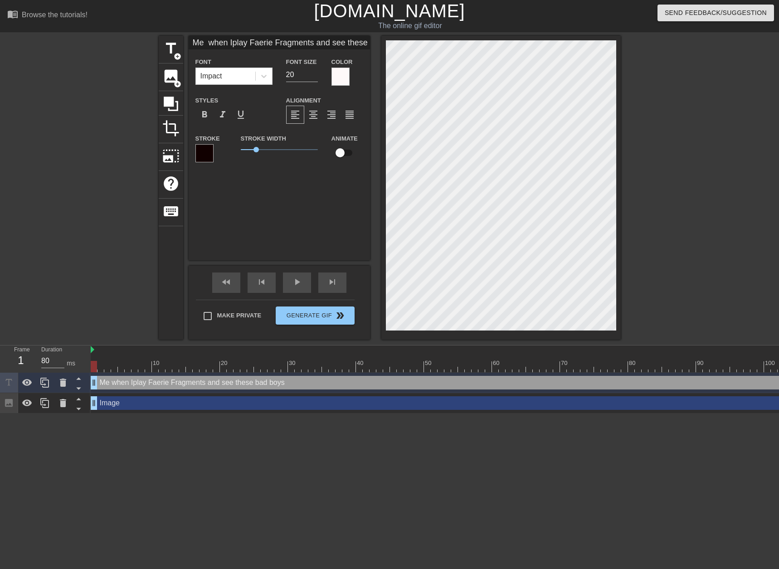
click at [210, 147] on div at bounding box center [204, 153] width 18 height 18
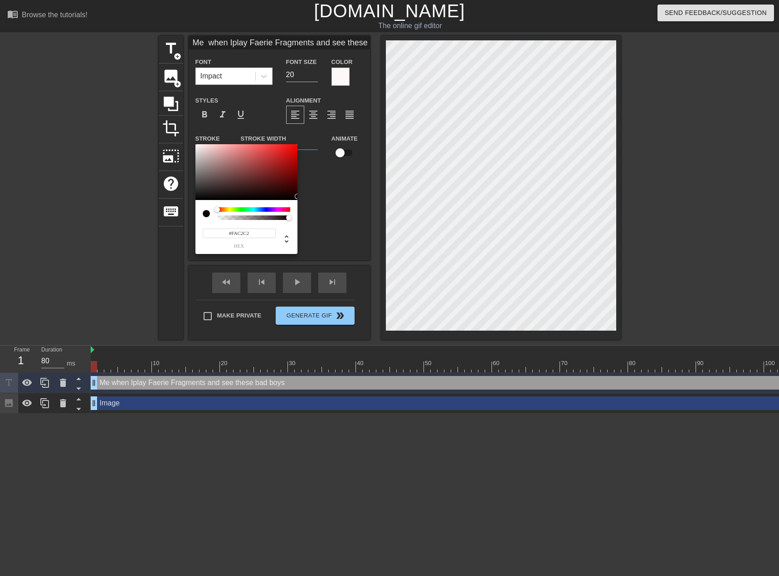
click at [195, 145] on div at bounding box center [246, 172] width 102 height 56
drag, startPoint x: 219, startPoint y: 147, endPoint x: 171, endPoint y: 147, distance: 48.1
click at [171, 147] on div "#F2F2F2 hex" at bounding box center [389, 288] width 779 height 576
click at [196, 146] on div at bounding box center [195, 146] width 5 height 5
type input "#F6F3F3"
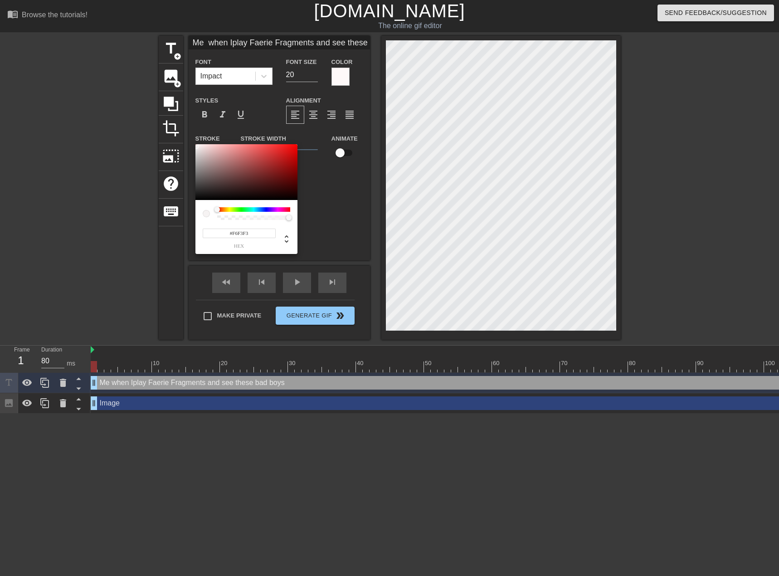
click at [196, 146] on div at bounding box center [196, 145] width 5 height 5
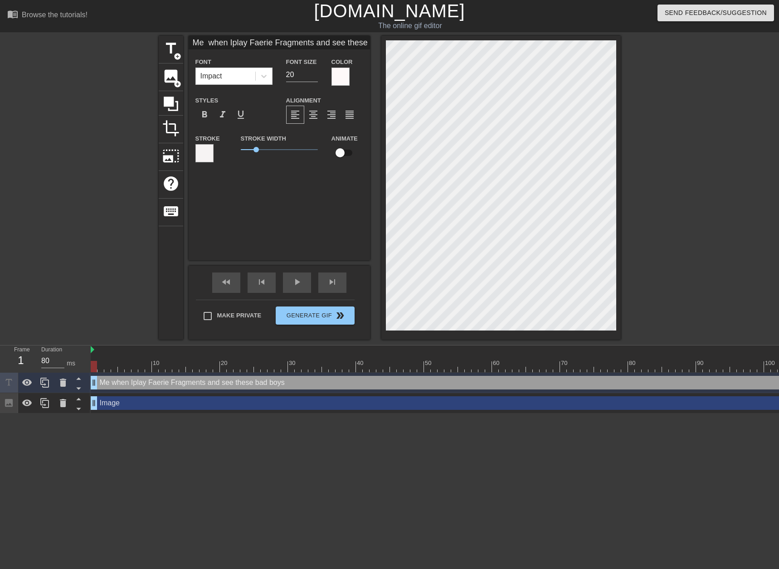
click at [234, 43] on input "Me when Iplay Faerie Fragments and see these bad boys" at bounding box center [279, 43] width 181 height 14
click at [232, 42] on input "Me when Iplay Faerie Fragments and see these bad boys" at bounding box center [279, 43] width 181 height 14
click at [474, 68] on div "title add_circle image add_circle crop photo_size_select_large help keyboard Me…" at bounding box center [390, 188] width 462 height 304
type input "Me when I play Faerie Fragments"
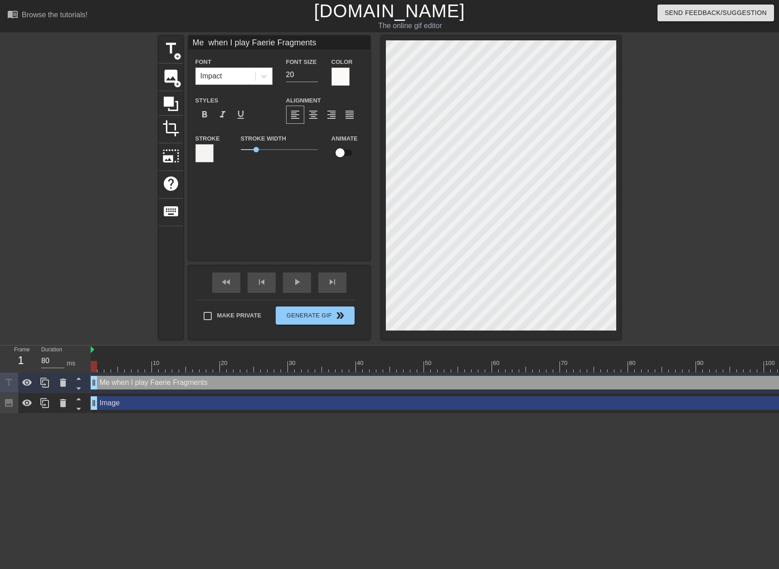
scroll to position [0, 0]
click at [207, 145] on div at bounding box center [204, 153] width 18 height 18
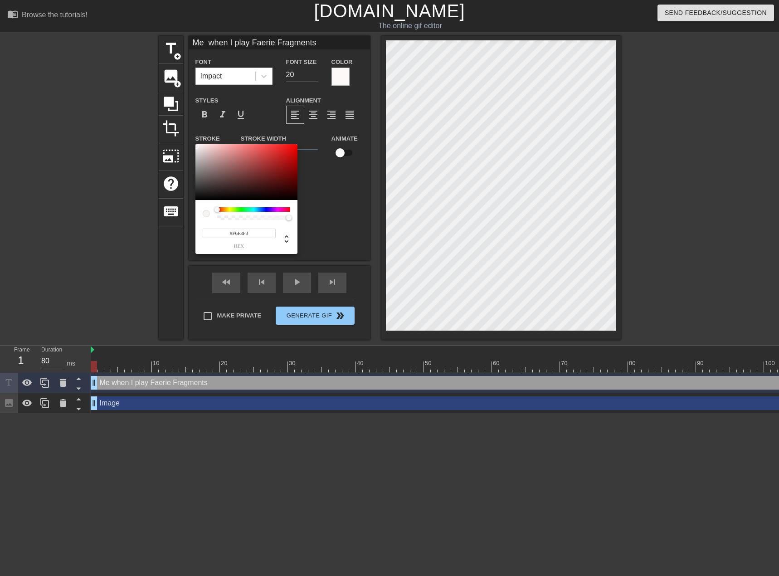
type input "#0F0000"
click at [296, 197] on div at bounding box center [246, 172] width 102 height 56
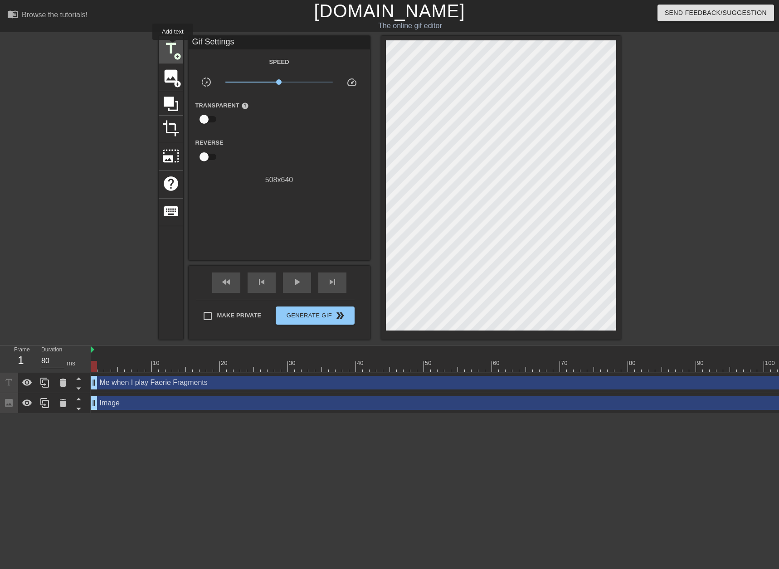
click at [173, 46] on span "title" at bounding box center [170, 48] width 17 height 17
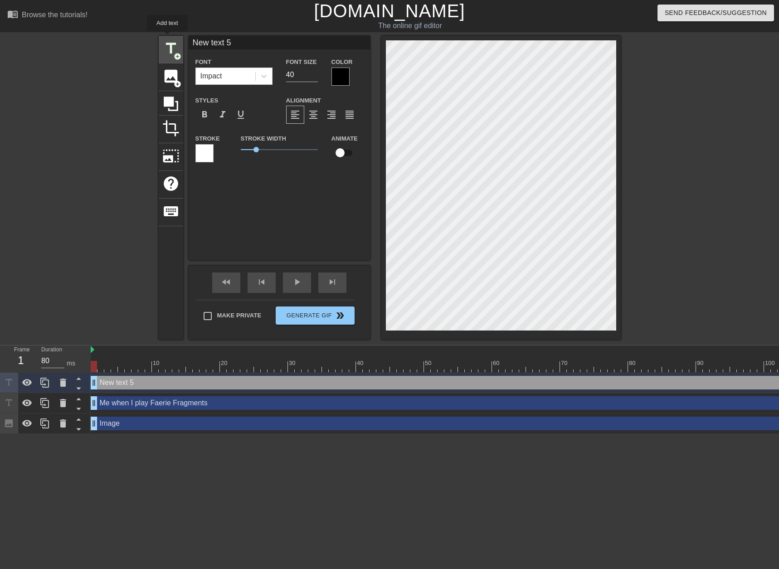
drag, startPoint x: 248, startPoint y: 43, endPoint x: 167, endPoint y: 38, distance: 80.9
click at [167, 38] on div "title add_circle image add_circle crop photo_size_select_large help keyboard Ne…" at bounding box center [390, 188] width 462 height 304
paste input "and see these bad boys"
type input "and see these bad boys:"
drag, startPoint x: 302, startPoint y: 74, endPoint x: 279, endPoint y: 74, distance: 22.7
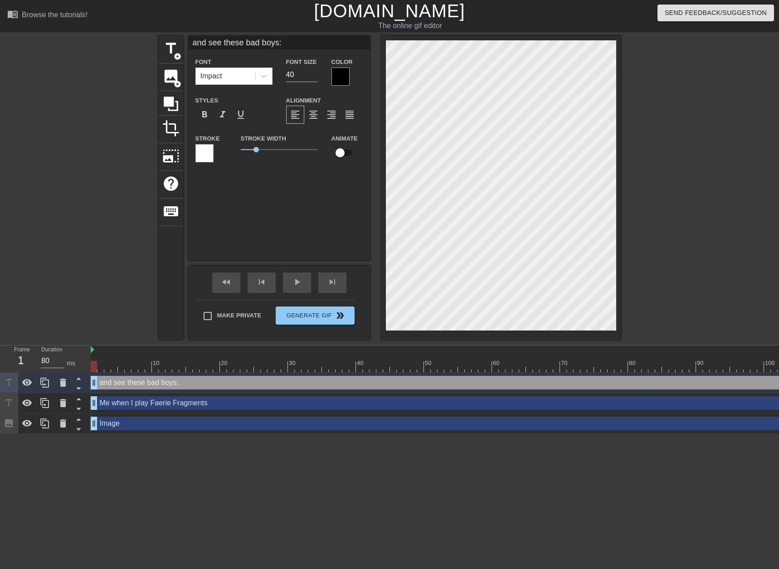
click at [279, 74] on div "Font Size 40" at bounding box center [301, 70] width 45 height 29
drag, startPoint x: 295, startPoint y: 72, endPoint x: 263, endPoint y: 74, distance: 31.8
click at [263, 74] on div "Font Impact Font Size 20 Color" at bounding box center [279, 70] width 181 height 29
type input "20"
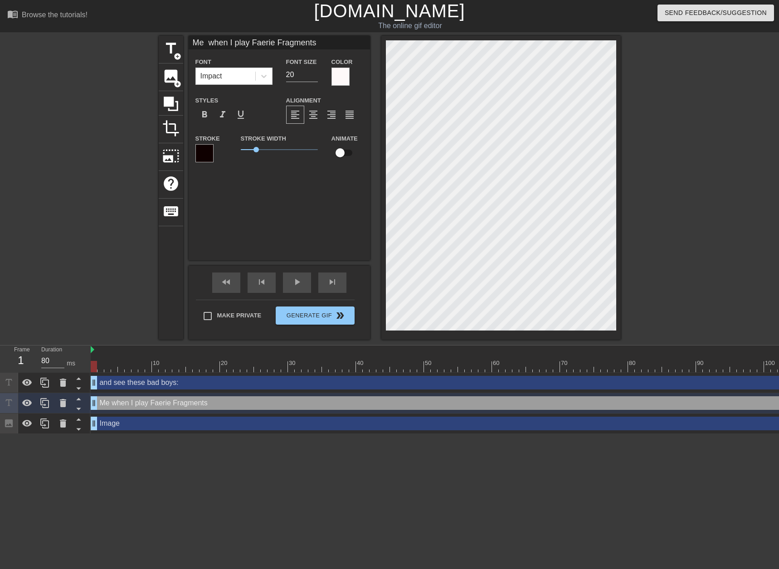
type input "and see these bad boys:"
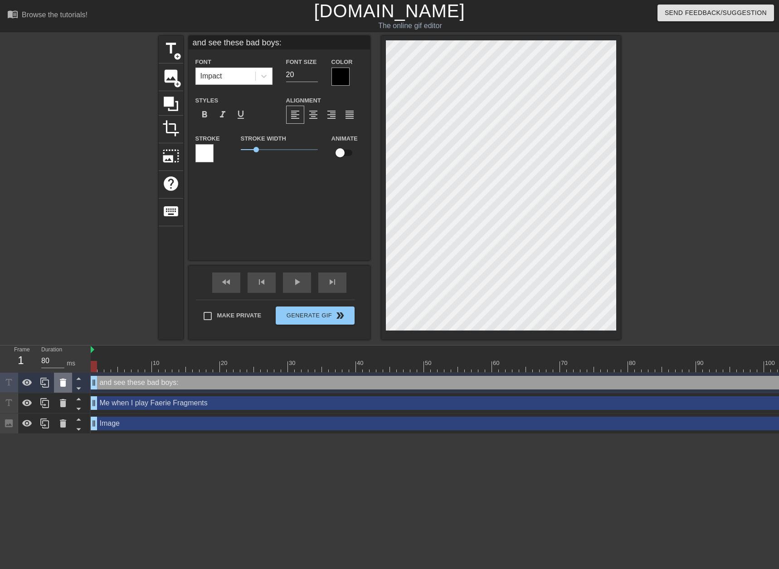
click at [59, 382] on icon at bounding box center [63, 382] width 11 height 11
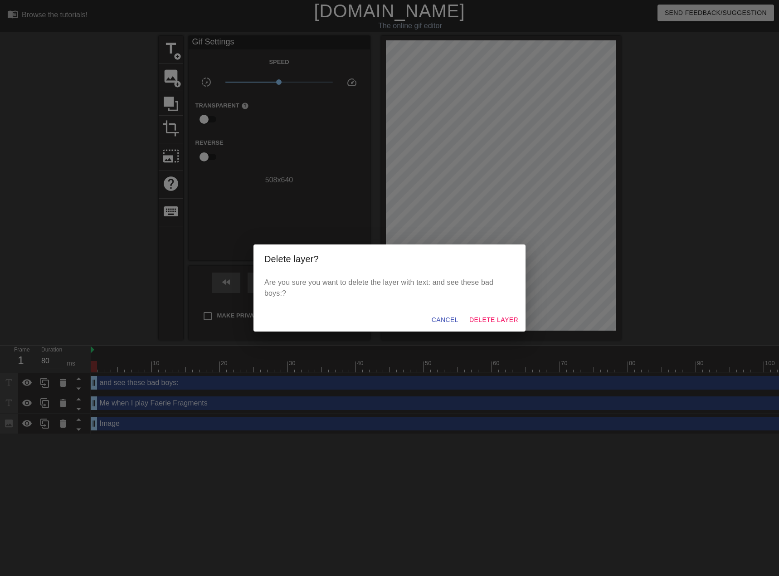
drag, startPoint x: 490, startPoint y: 307, endPoint x: 491, endPoint y: 315, distance: 8.3
click at [491, 308] on div "Delete layer? Are you sure you want to delete the layer with text: and see thes…" at bounding box center [389, 288] width 272 height 88
click at [489, 319] on span "Delete Layer" at bounding box center [493, 319] width 49 height 11
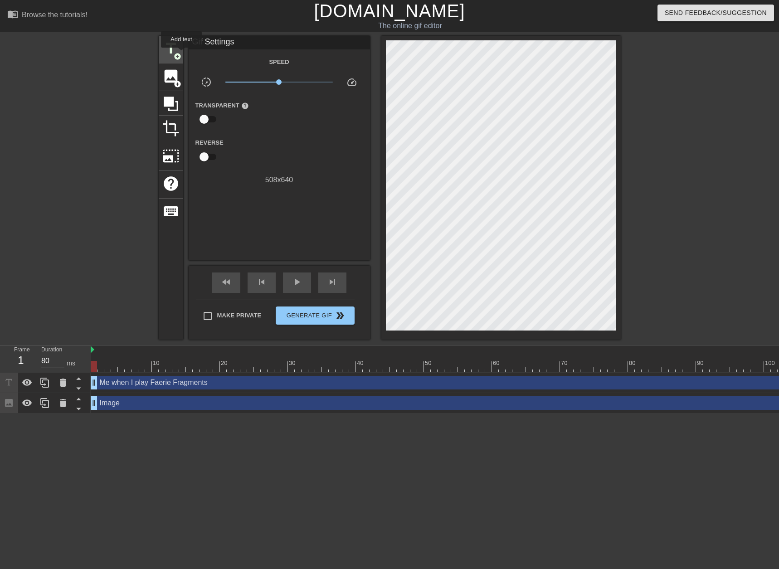
click at [181, 54] on div "title add_circle" at bounding box center [171, 50] width 24 height 28
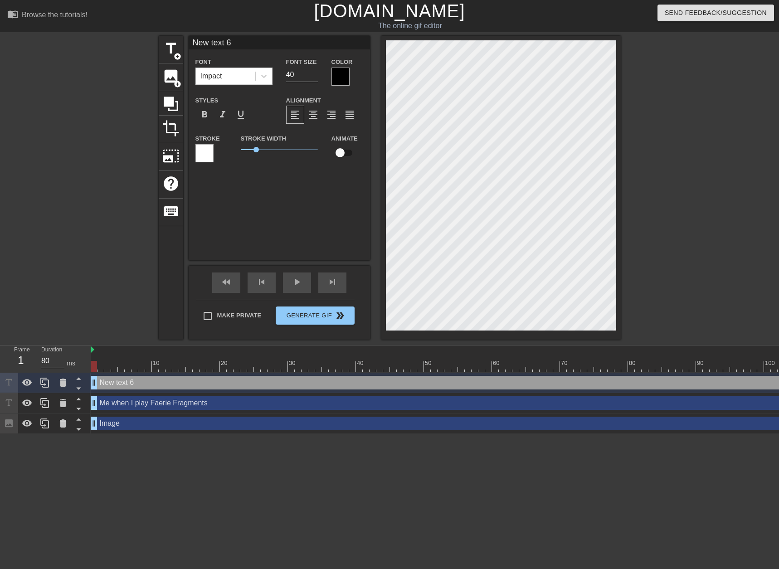
drag, startPoint x: 257, startPoint y: 41, endPoint x: 133, endPoint y: 37, distance: 123.8
click at [133, 37] on div "title add_circle image add_circle crop photo_size_select_large help keyboard Ne…" at bounding box center [389, 188] width 779 height 304
paste input "and see these bad boys"
type input "and see these bad boys"
click at [343, 73] on div at bounding box center [340, 77] width 18 height 18
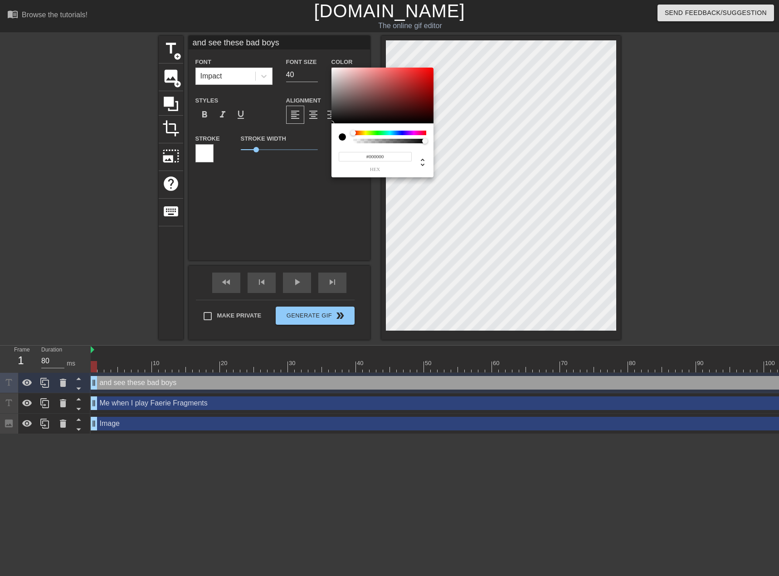
type input "#FCF8F8"
click at [333, 68] on div at bounding box center [382, 96] width 102 height 56
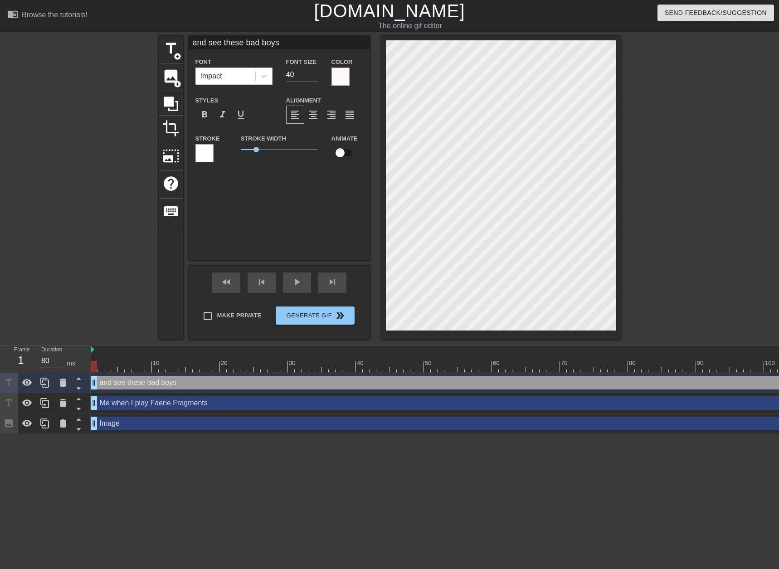
click at [204, 149] on div at bounding box center [204, 153] width 18 height 18
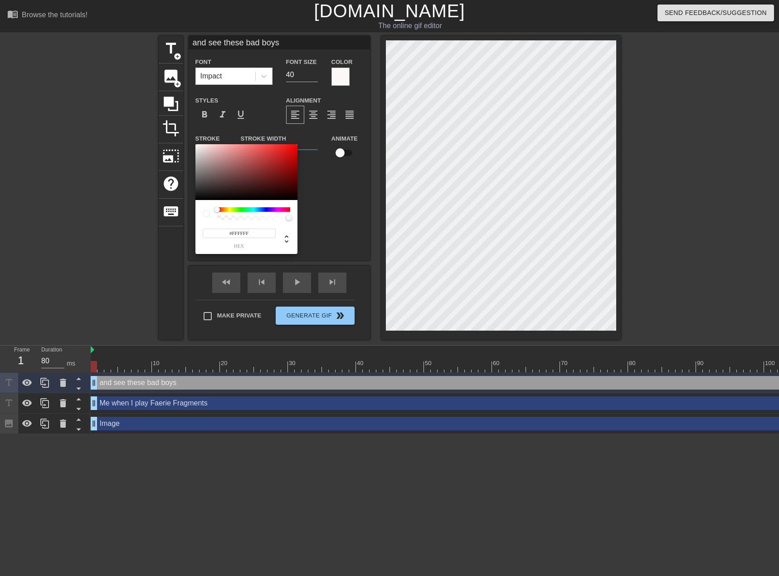
type input "#0F0000"
click at [294, 197] on div at bounding box center [246, 172] width 102 height 56
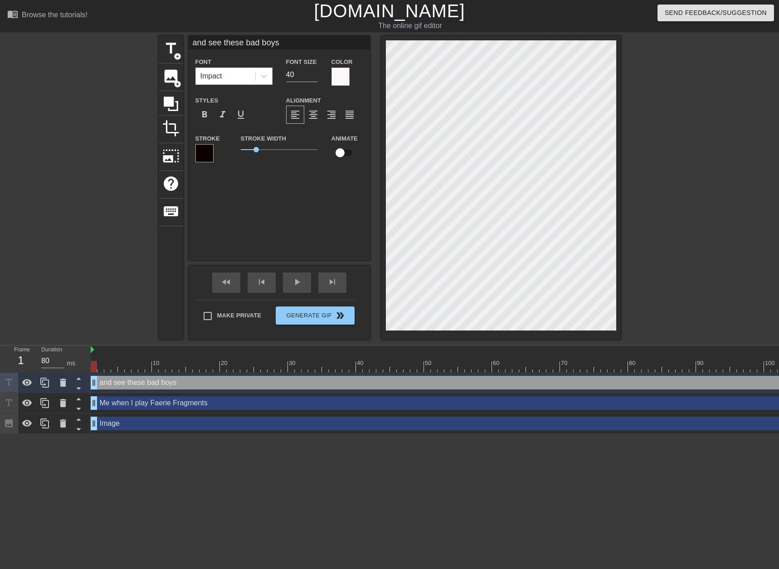
type input "Me when I play Faerie Fragments"
type input "20"
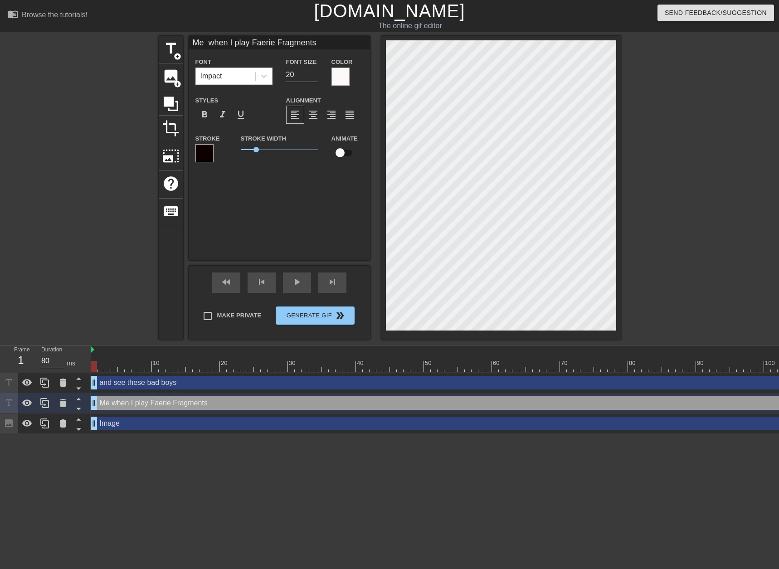
type input "and see these bad boys"
type input "40"
type input "and see these bad boys"
type input "40"
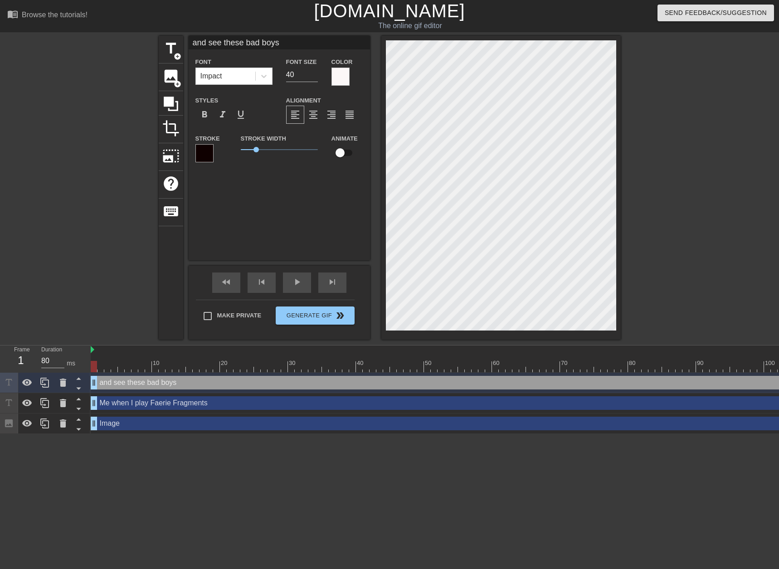
type input "Me when I play Faerie Fragments"
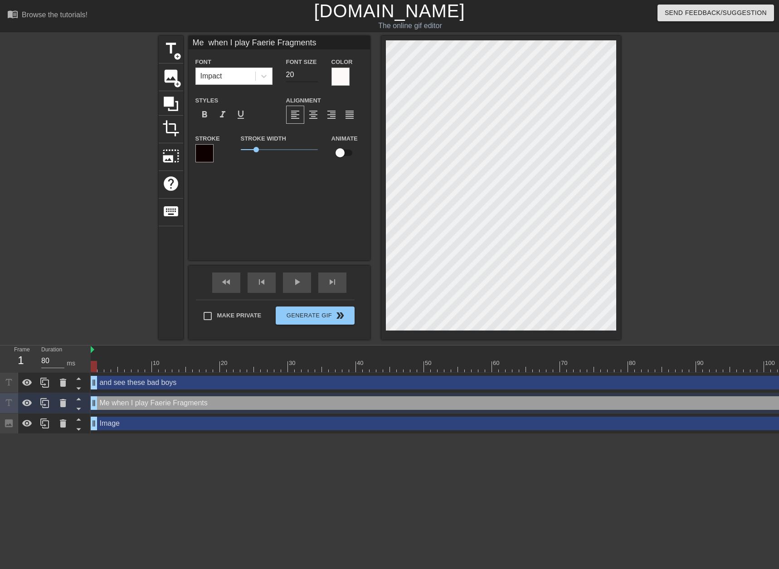
click at [305, 74] on input "20" at bounding box center [302, 75] width 32 height 15
drag, startPoint x: 302, startPoint y: 74, endPoint x: 270, endPoint y: 74, distance: 31.3
click at [270, 74] on div "Font Impact Font Size 20 Color" at bounding box center [279, 70] width 181 height 29
type input "40"
click at [644, 153] on div "title add_circle image add_circle crop photo_size_select_large help keyboard Me…" at bounding box center [389, 188] width 779 height 304
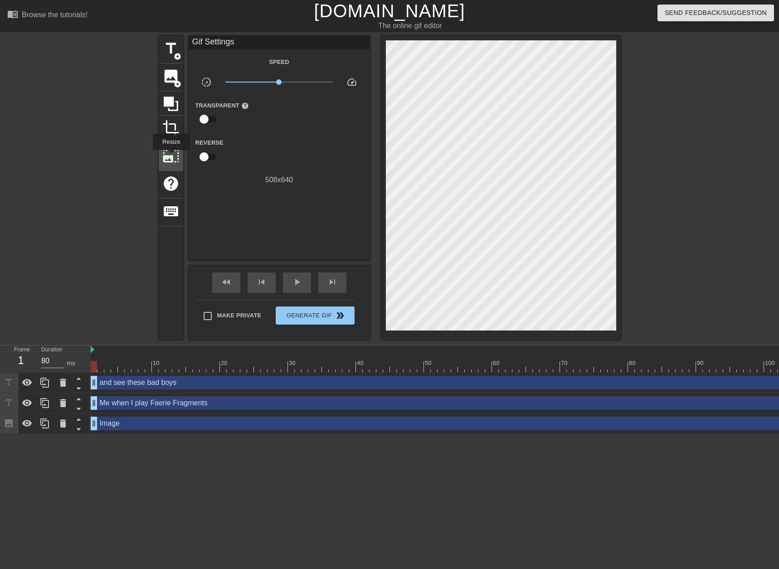
click at [170, 156] on span "photo_size_select_large" at bounding box center [170, 155] width 17 height 17
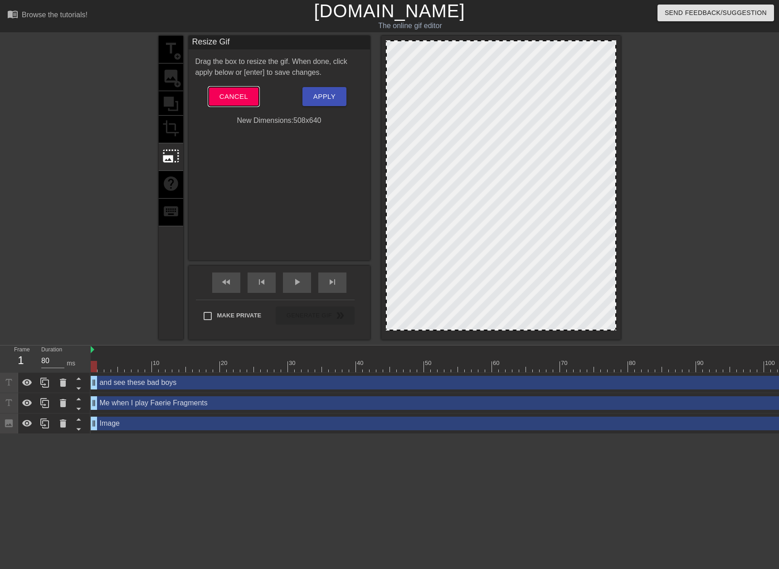
click at [228, 98] on span "Cancel" at bounding box center [233, 97] width 29 height 12
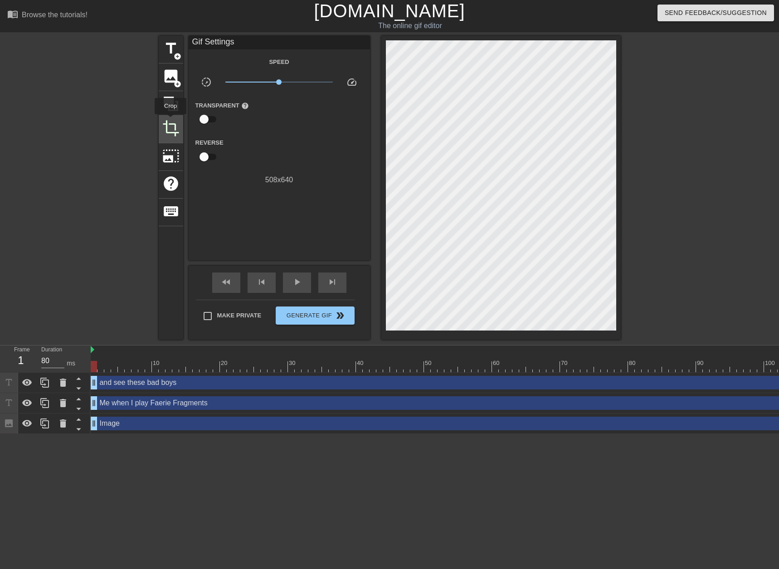
click at [170, 121] on span "crop" at bounding box center [170, 128] width 17 height 17
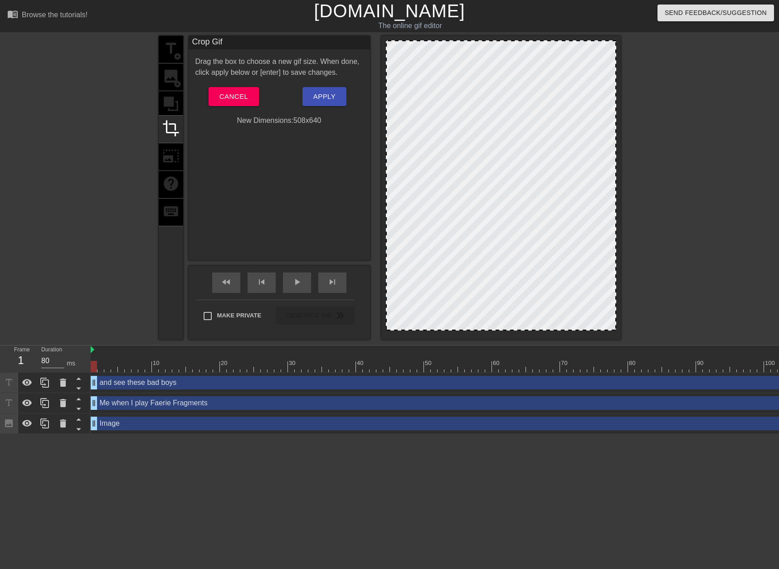
drag, startPoint x: 485, startPoint y: 40, endPoint x: 509, endPoint y: -9, distance: 54.7
click at [509, 0] on html "menu_book Browse the tutorials! [DOMAIN_NAME] The online gif editor Send Feedba…" at bounding box center [389, 217] width 779 height 434
click at [250, 100] on button "Cancel" at bounding box center [234, 96] width 50 height 19
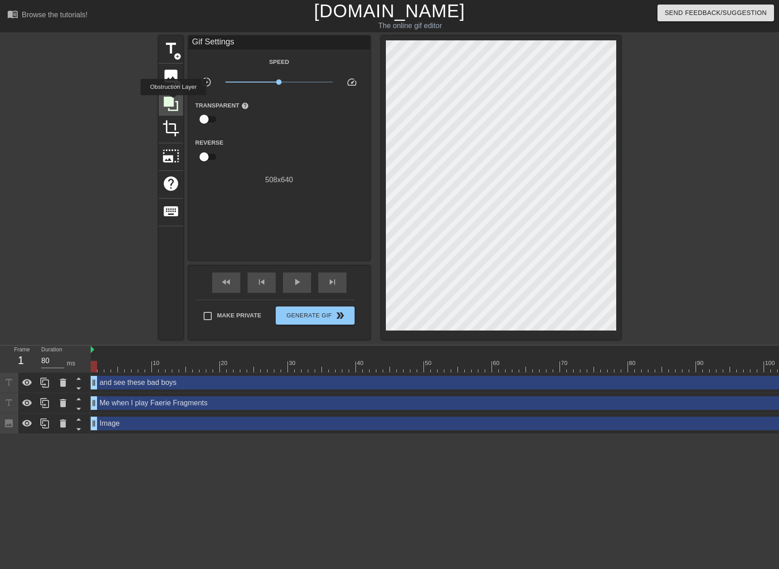
click at [173, 102] on icon at bounding box center [171, 104] width 15 height 15
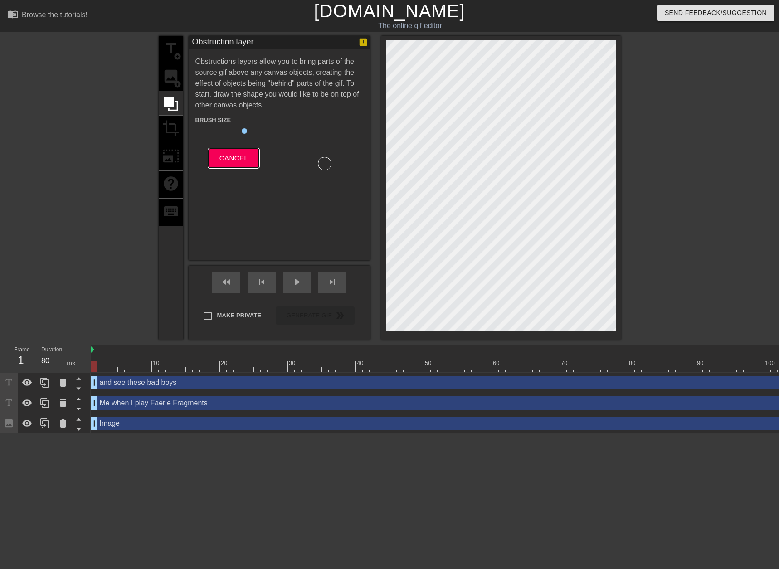
click at [251, 153] on button "Cancel" at bounding box center [234, 158] width 50 height 19
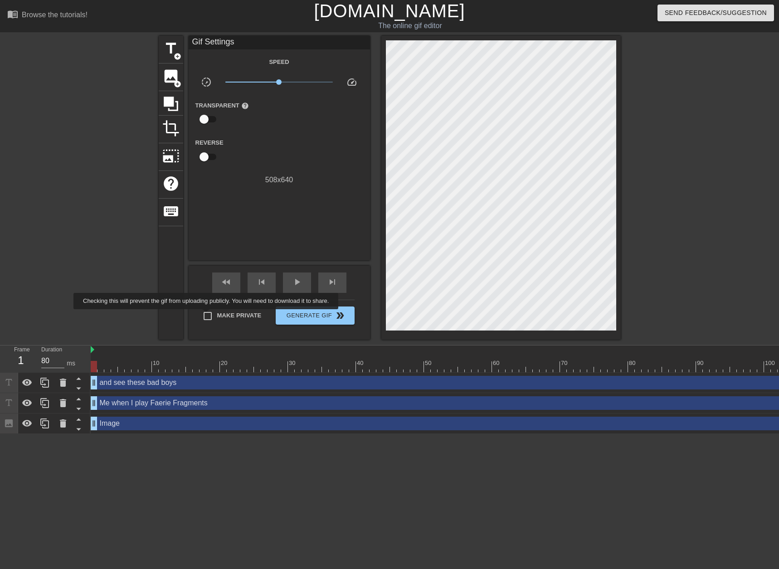
click at [208, 316] on input "Make Private" at bounding box center [207, 316] width 19 height 19
checkbox input "true"
click at [175, 83] on span "add_circle" at bounding box center [178, 84] width 8 height 8
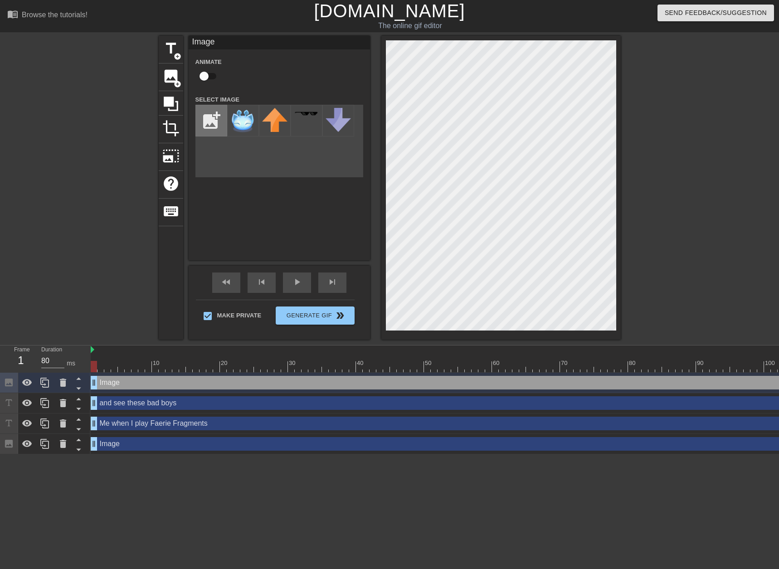
click at [203, 112] on input "file" at bounding box center [211, 120] width 31 height 31
type input "C:\fakepath\Screenshot_291.png"
click at [239, 113] on img at bounding box center [242, 115] width 25 height 15
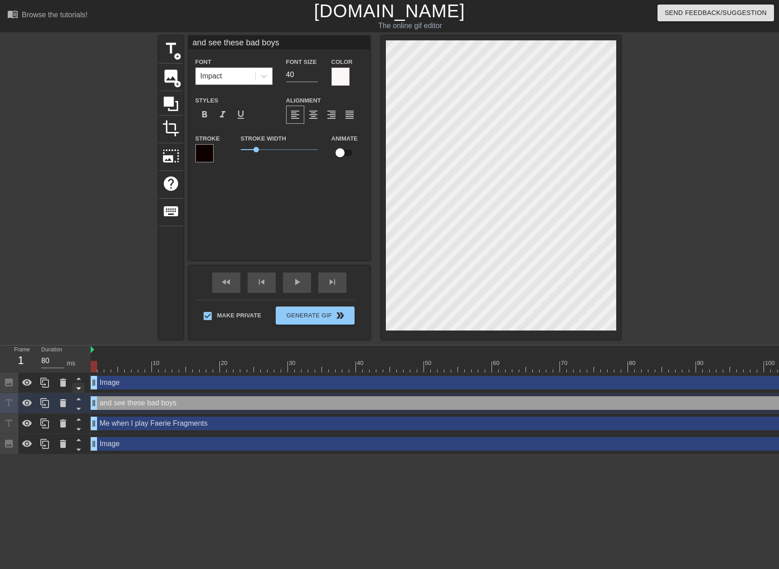
click at [80, 389] on icon at bounding box center [78, 389] width 5 height 2
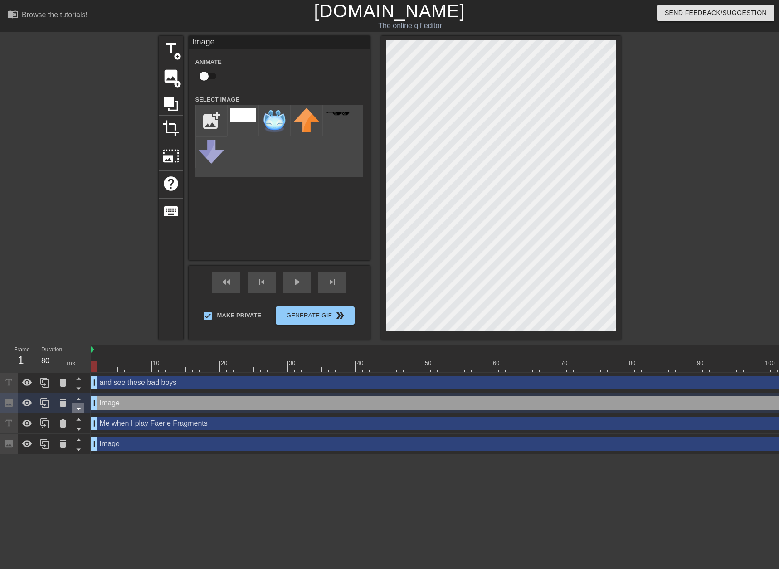
click at [80, 389] on icon at bounding box center [78, 389] width 5 height 2
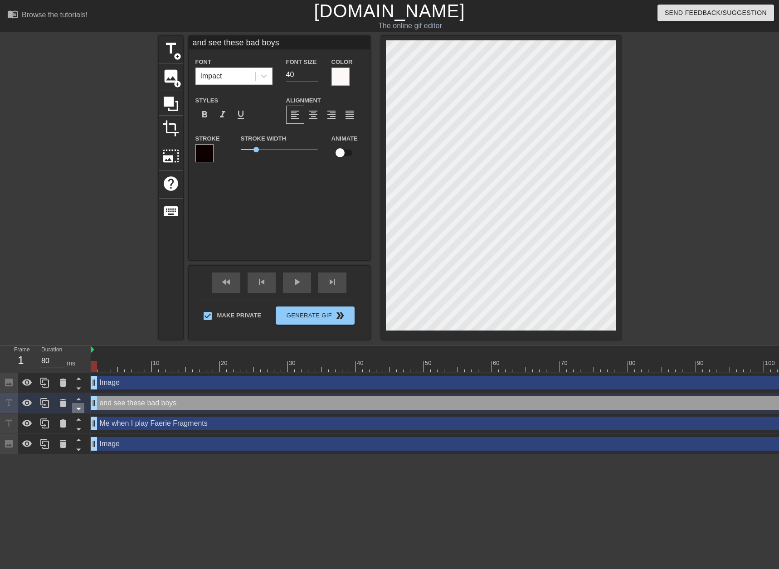
click at [80, 389] on icon at bounding box center [78, 388] width 11 height 11
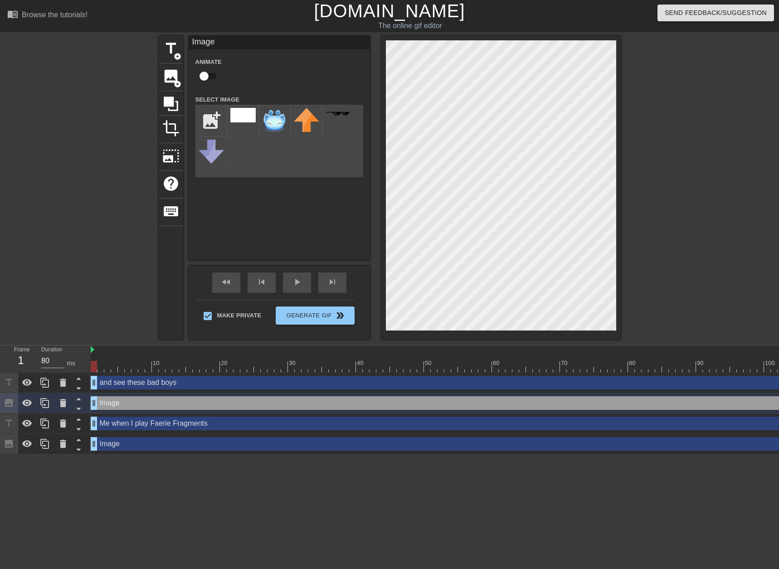
click at [628, 72] on div "title add_circle image add_circle crop photo_size_select_large help keyboard Im…" at bounding box center [389, 188] width 779 height 304
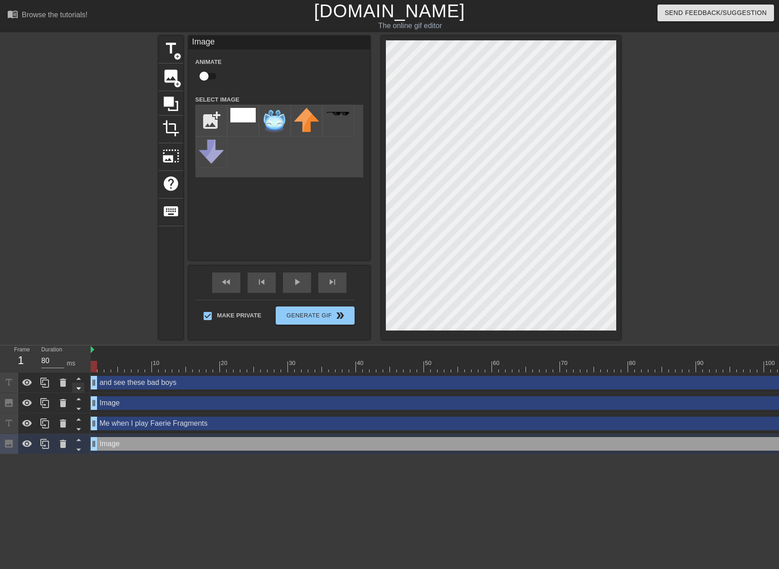
drag, startPoint x: 93, startPoint y: 383, endPoint x: 73, endPoint y: 389, distance: 21.6
click at [92, 400] on div "and see these bad boys drag_handle drag_handle Image drag_handle drag_handle Me…" at bounding box center [435, 414] width 688 height 82
click at [75, 388] on icon at bounding box center [78, 388] width 11 height 11
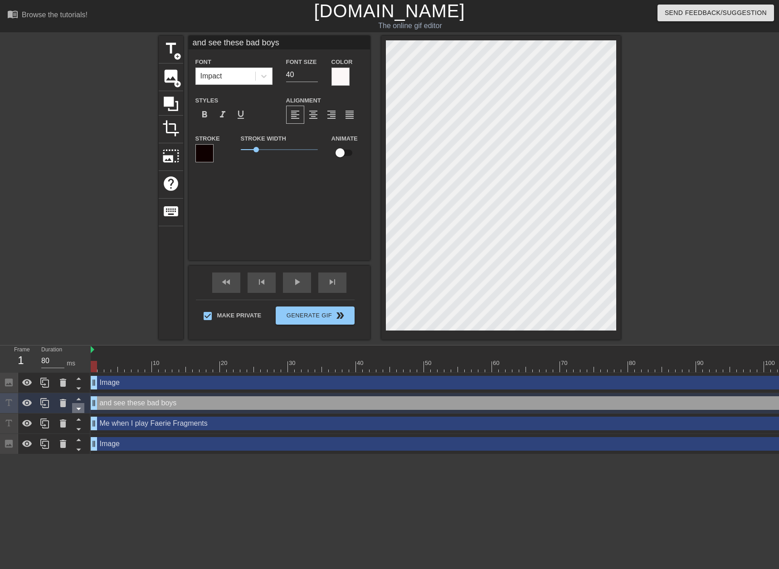
click at [75, 388] on icon at bounding box center [78, 388] width 11 height 11
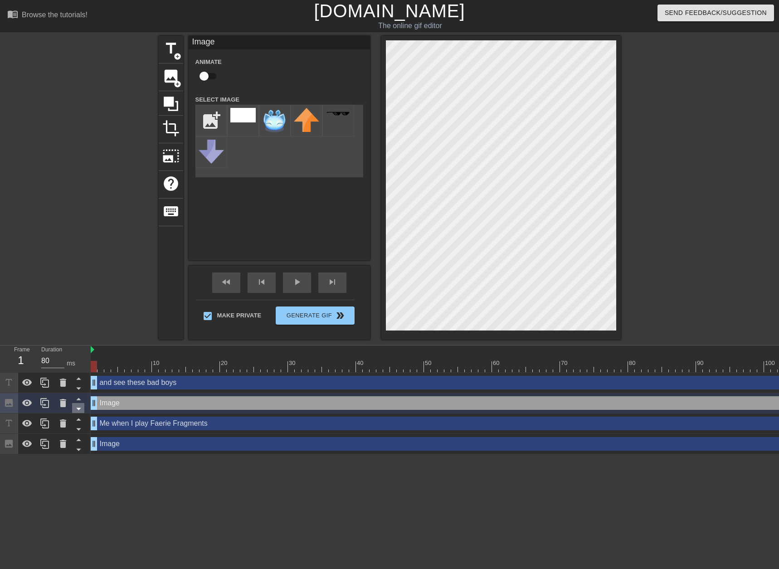
click at [78, 406] on icon at bounding box center [78, 408] width 11 height 11
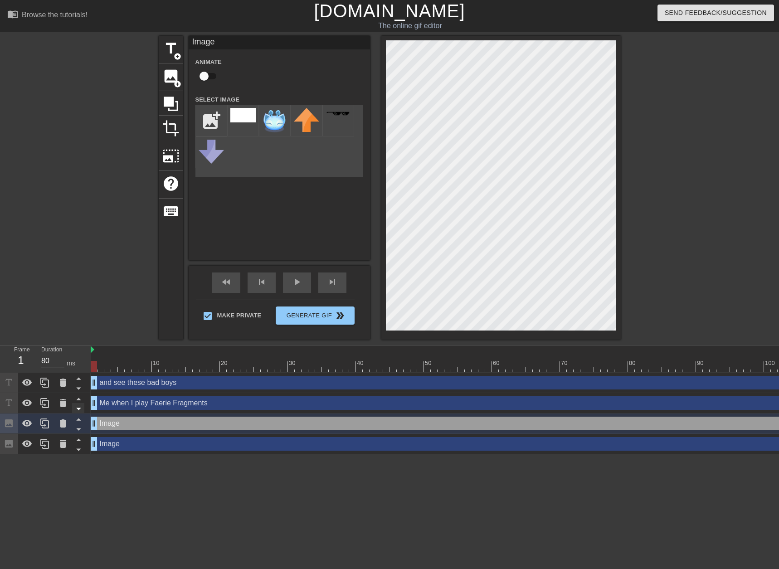
click at [78, 409] on icon at bounding box center [78, 409] width 5 height 2
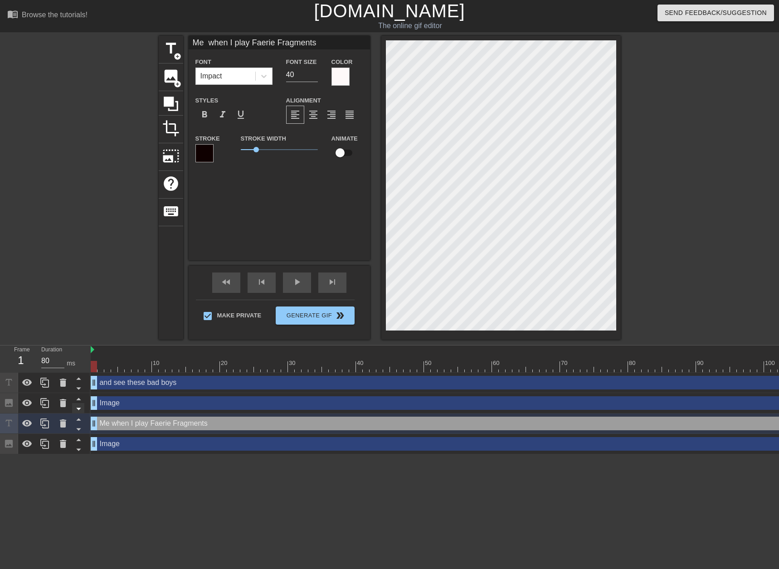
click at [84, 411] on icon at bounding box center [78, 408] width 11 height 11
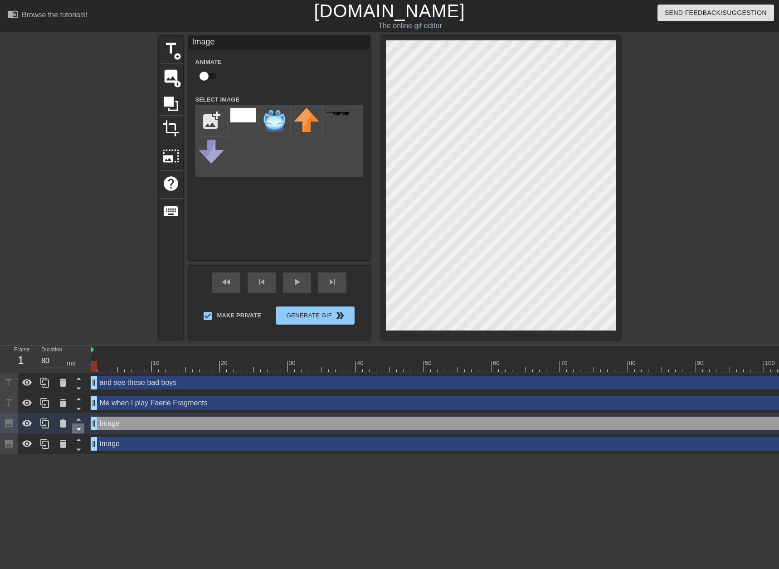
click at [80, 429] on icon at bounding box center [78, 429] width 5 height 2
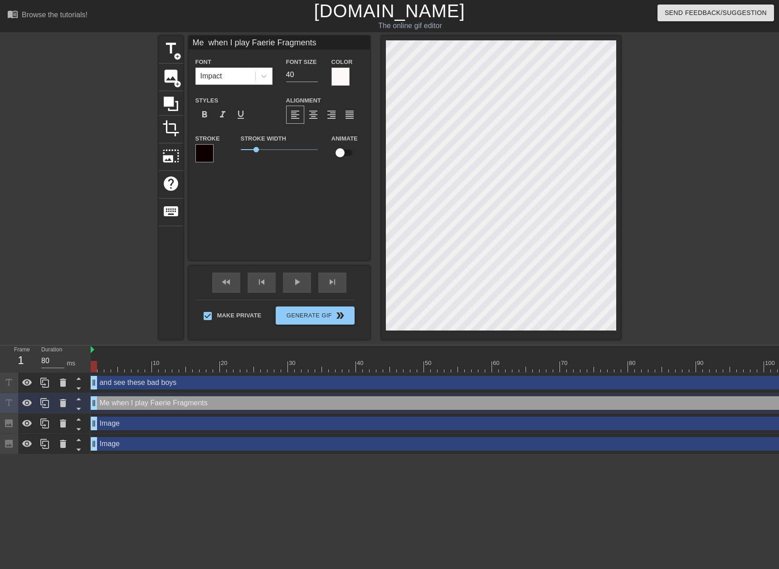
type input "and see these bad boys"
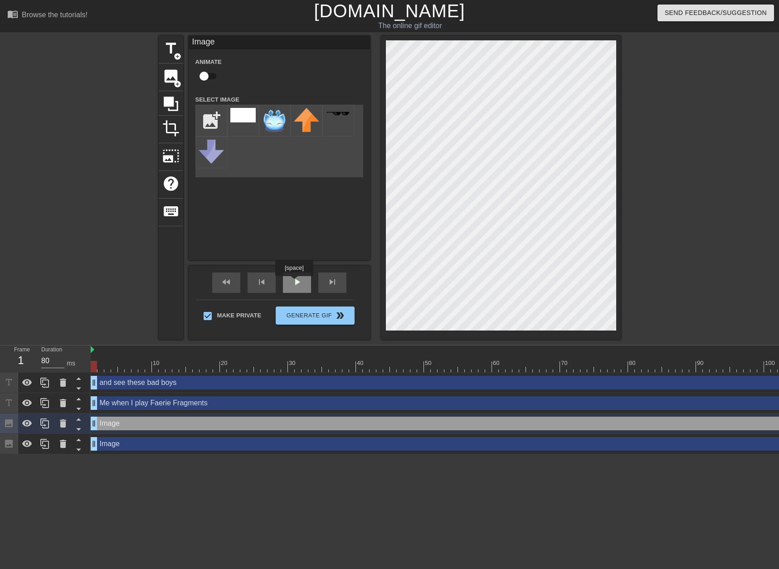
click at [294, 282] on span "play_arrow" at bounding box center [297, 282] width 11 height 11
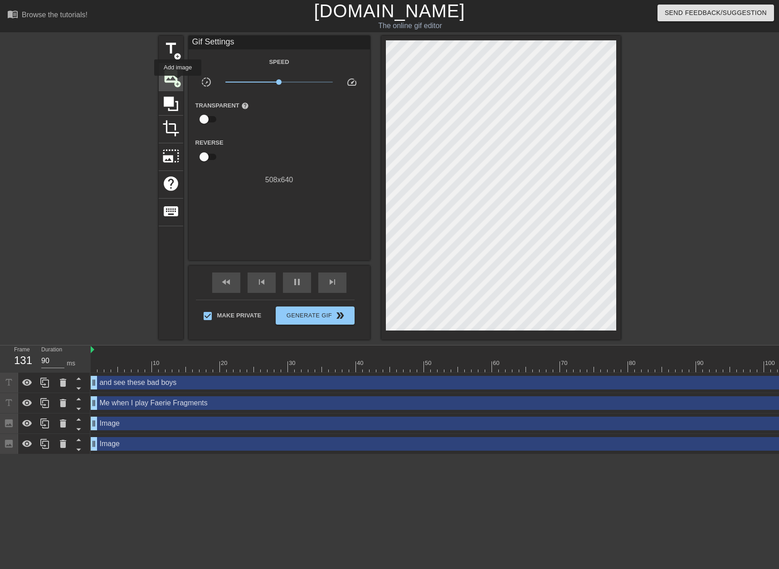
click at [178, 82] on span "add_circle" at bounding box center [178, 84] width 8 height 8
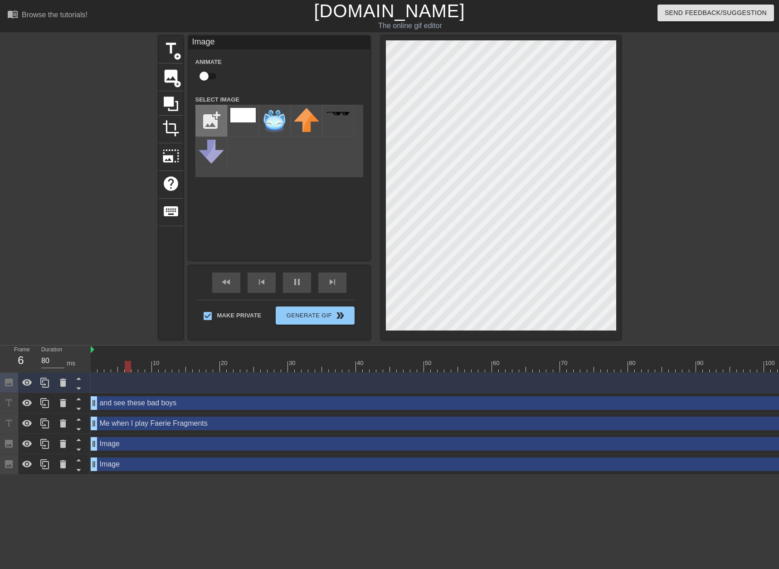
click at [222, 111] on input "file" at bounding box center [211, 120] width 31 height 31
type input "80"
type input "C:\fakepath\icon-basic_tile_red.png"
click at [245, 122] on img at bounding box center [242, 120] width 25 height 25
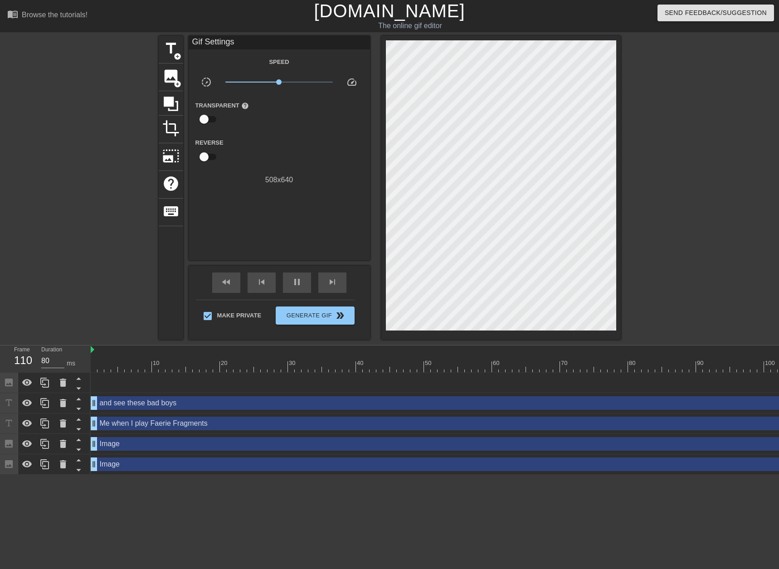
click at [122, 467] on div "Image drag_handle drag_handle" at bounding box center [563, 464] width 945 height 14
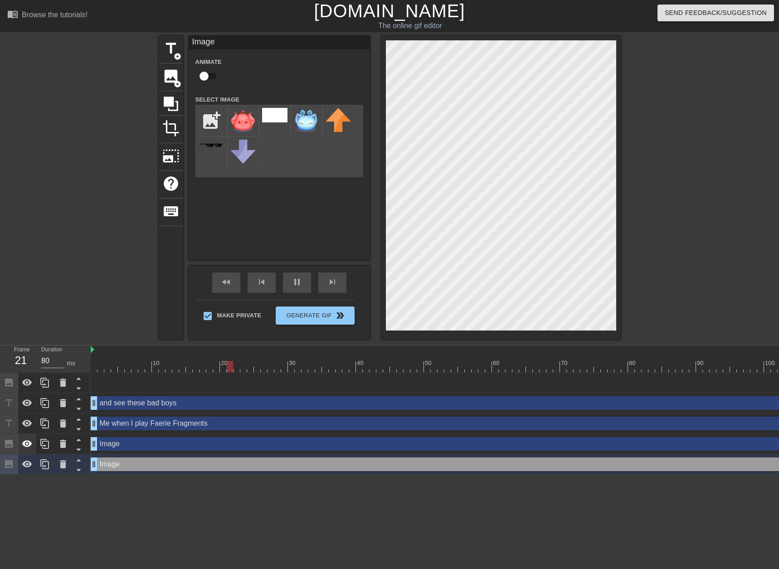
click at [27, 442] on icon at bounding box center [27, 443] width 10 height 7
click at [28, 421] on icon at bounding box center [27, 423] width 10 height 7
click at [26, 403] on icon at bounding box center [27, 402] width 10 height 7
click at [25, 382] on icon at bounding box center [27, 382] width 11 height 11
click at [23, 465] on icon at bounding box center [27, 464] width 10 height 7
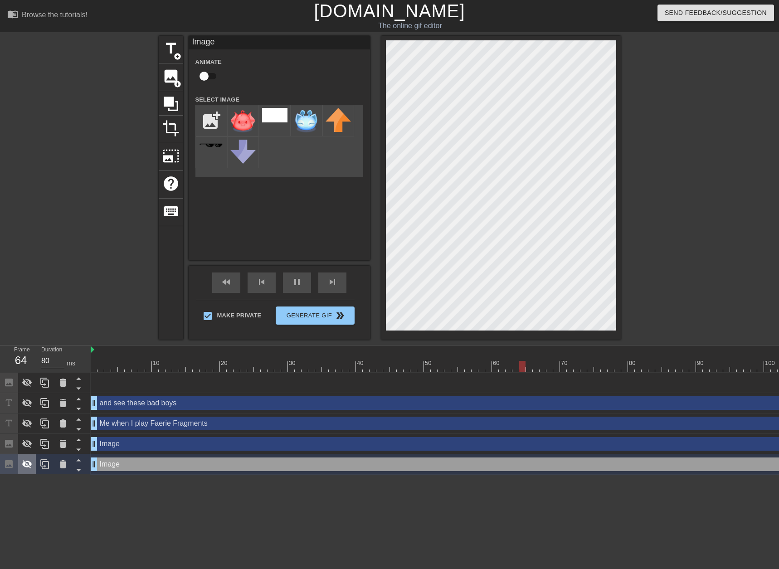
click at [24, 465] on icon at bounding box center [27, 464] width 10 height 9
click at [24, 465] on icon at bounding box center [27, 464] width 10 height 7
click at [25, 467] on icon at bounding box center [27, 464] width 10 height 9
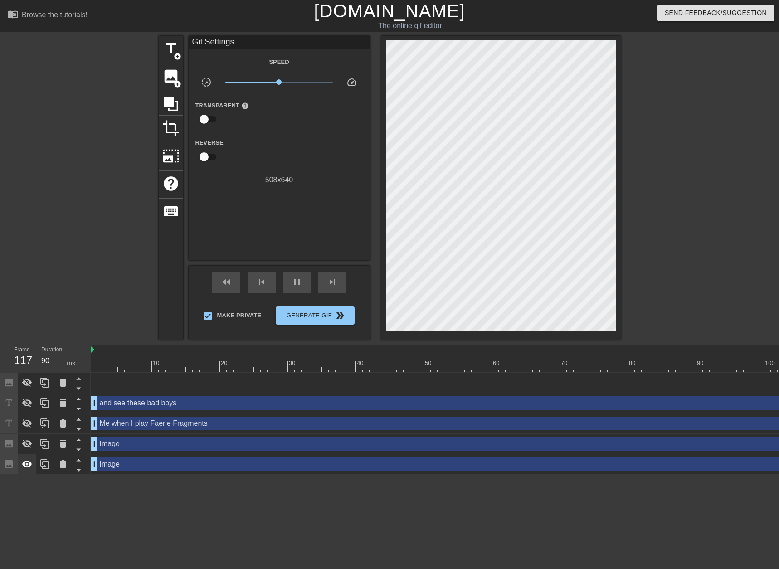
click at [27, 461] on icon at bounding box center [27, 464] width 11 height 11
click at [28, 467] on icon at bounding box center [27, 464] width 11 height 11
click at [24, 446] on icon at bounding box center [27, 444] width 10 height 9
click at [26, 444] on icon at bounding box center [27, 443] width 10 height 7
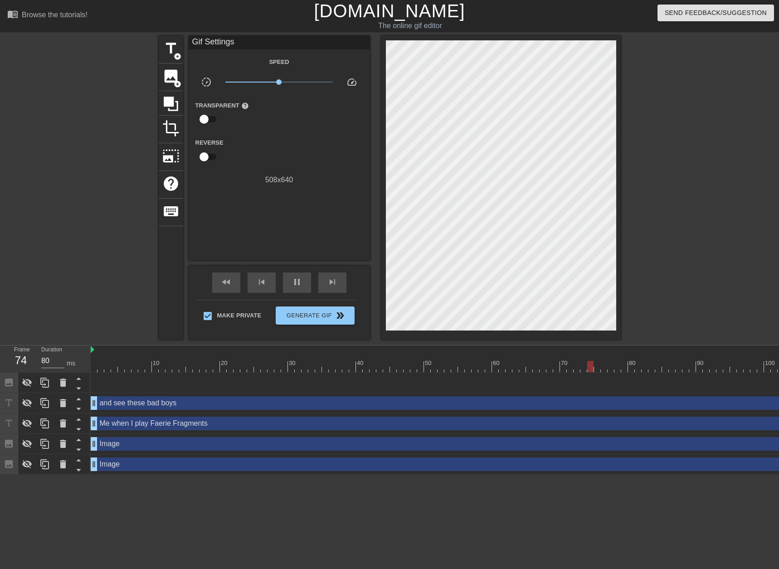
click at [111, 389] on div "Image drag_handle drag_handle" at bounding box center [563, 383] width 945 height 14
click at [26, 384] on icon at bounding box center [27, 383] width 10 height 9
click at [26, 384] on icon at bounding box center [27, 382] width 10 height 7
click at [26, 384] on icon at bounding box center [27, 383] width 10 height 9
click at [26, 384] on icon at bounding box center [27, 382] width 10 height 7
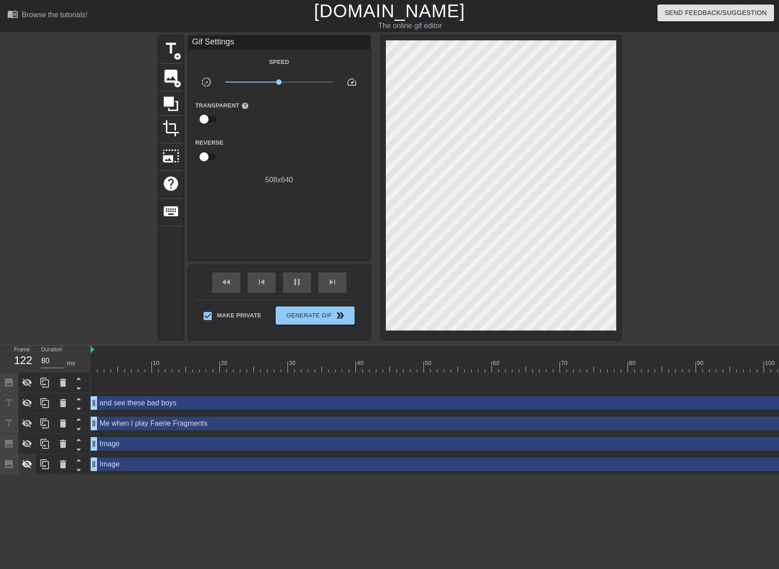
click at [25, 465] on icon at bounding box center [27, 464] width 11 height 11
click at [31, 438] on div at bounding box center [27, 444] width 18 height 20
click at [26, 422] on icon at bounding box center [27, 423] width 11 height 11
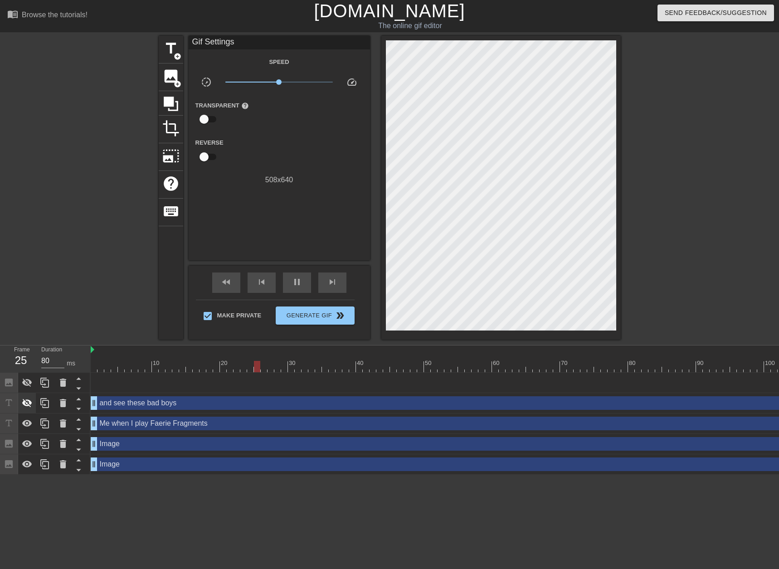
click at [25, 400] on icon at bounding box center [27, 403] width 11 height 11
click at [106, 385] on div "Image drag_handle drag_handle" at bounding box center [563, 383] width 945 height 14
click at [171, 80] on span "image" at bounding box center [170, 76] width 17 height 17
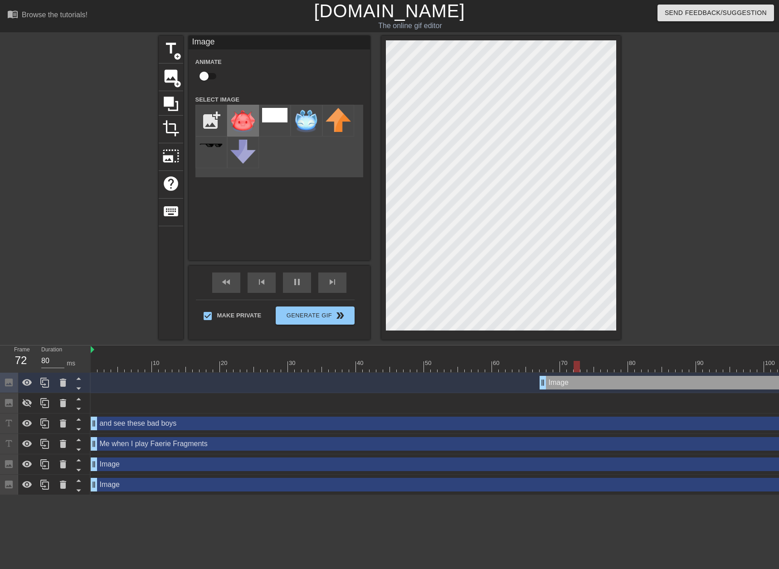
click at [234, 123] on img at bounding box center [242, 120] width 25 height 25
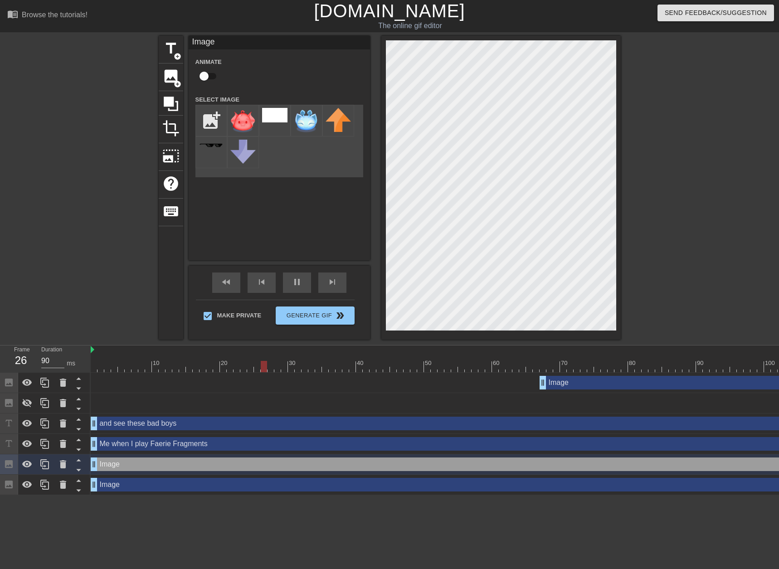
click at [117, 483] on div "Image drag_handle drag_handle" at bounding box center [563, 485] width 945 height 14
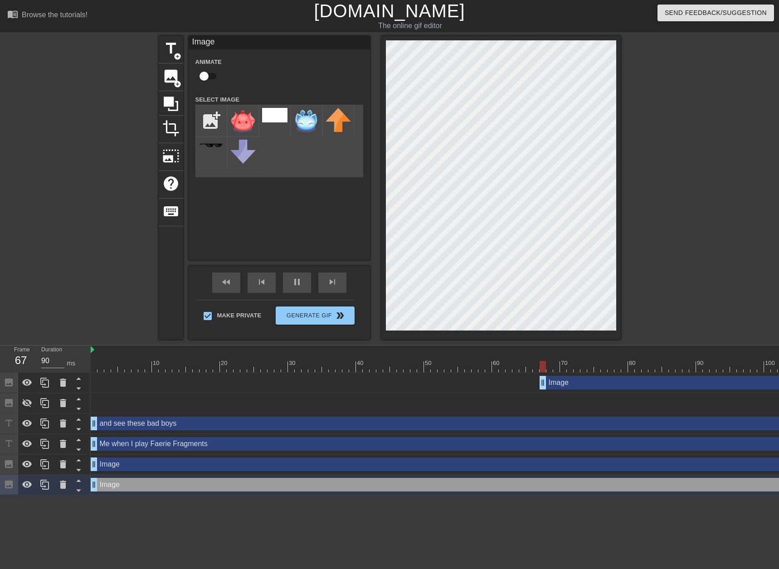
click at [553, 384] on div "Image drag_handle drag_handle" at bounding box center [788, 383] width 496 height 14
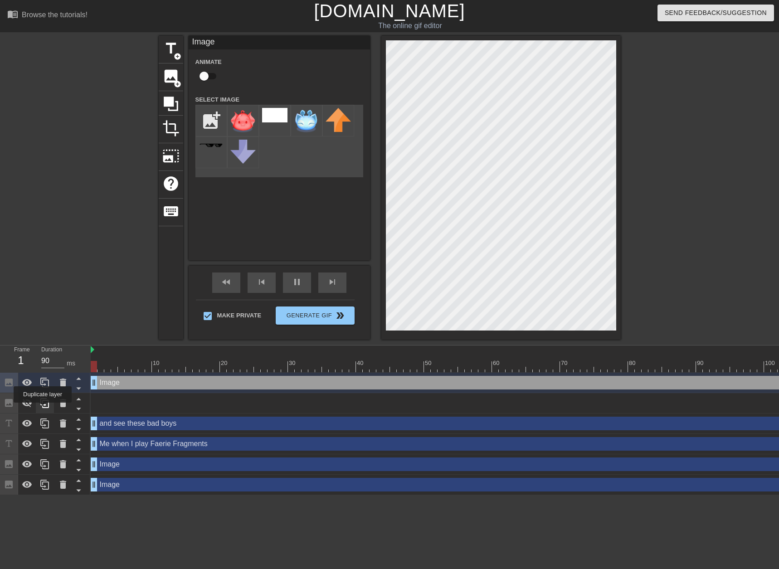
drag, startPoint x: 541, startPoint y: 383, endPoint x: 41, endPoint y: 409, distance: 500.3
click at [41, 409] on div "Frame 1 Duration 90 ms 10 20 30 40 50 60 70 80 90 100 110 120 130 Image drag_ha…" at bounding box center [389, 420] width 779 height 150
click at [697, 107] on div at bounding box center [700, 172] width 136 height 272
click at [701, 109] on div at bounding box center [700, 172] width 136 height 272
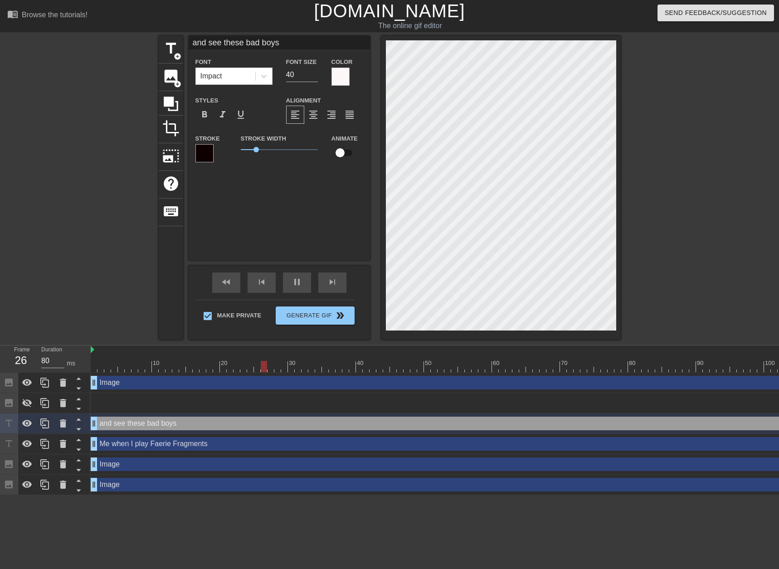
click at [282, 41] on input "and see these bad boys" at bounding box center [279, 43] width 181 height 14
type input "90"
type input "and see these bad boys:"
click at [666, 111] on div at bounding box center [700, 172] width 136 height 272
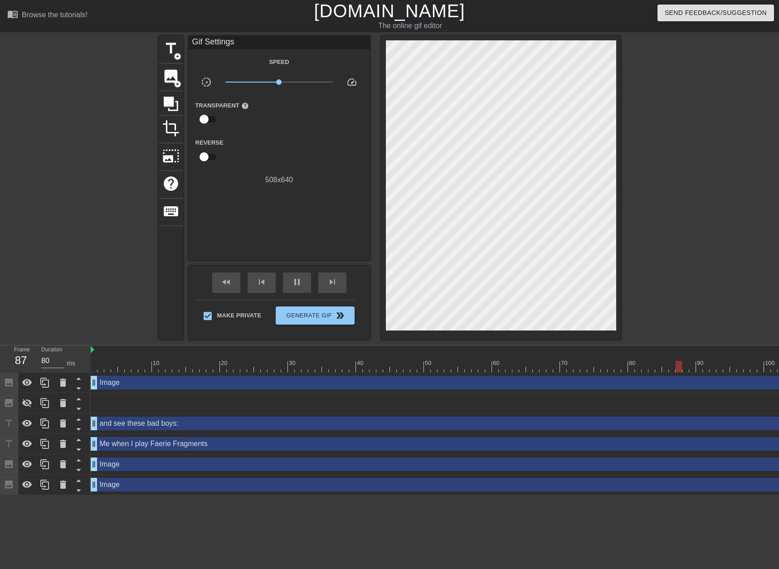
click at [277, 113] on div "Transparent help" at bounding box center [279, 114] width 181 height 29
click at [170, 81] on span "image" at bounding box center [170, 76] width 17 height 17
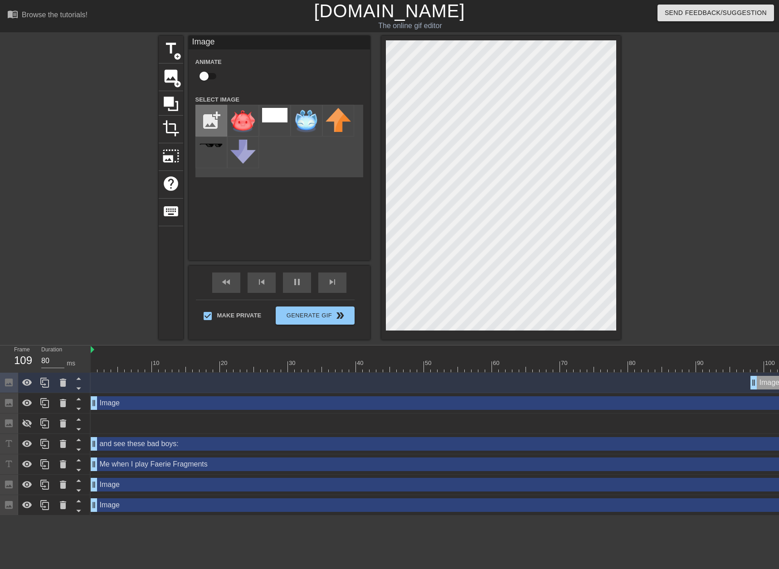
click at [206, 123] on input "file" at bounding box center [211, 120] width 31 height 31
type input "80"
type input "C:\fakepath\icon-basic_tile_pink.png"
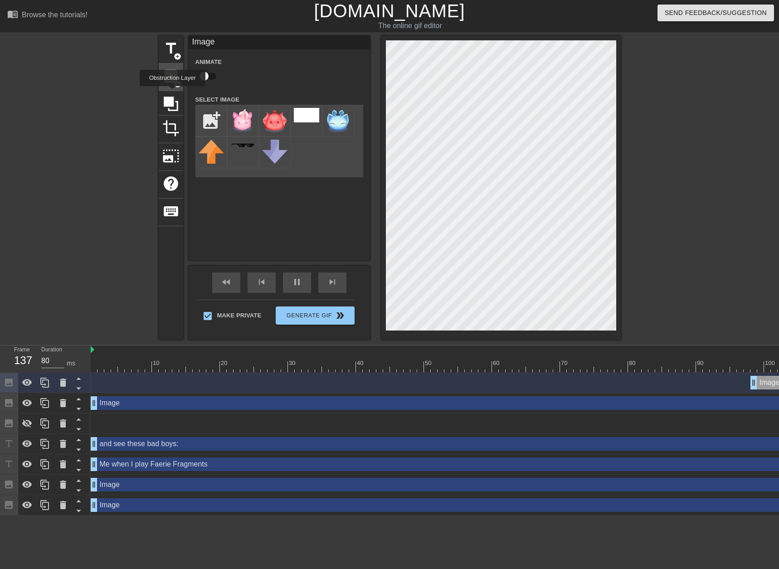
click at [174, 84] on span "add_circle" at bounding box center [178, 84] width 8 height 8
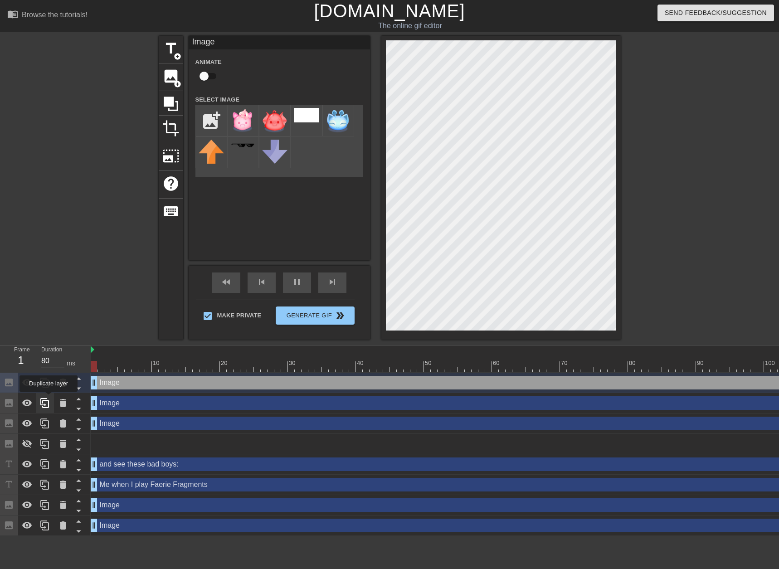
drag, startPoint x: 751, startPoint y: 404, endPoint x: 49, endPoint y: 400, distance: 702.8
click at [49, 399] on div "Frame 1 Duration 80 ms 10 20 30 40 50 60 70 80 90 100 110 120 130 Image drag_ha…" at bounding box center [389, 440] width 779 height 190
click at [142, 449] on div "Image drag_handle drag_handle" at bounding box center [563, 444] width 945 height 14
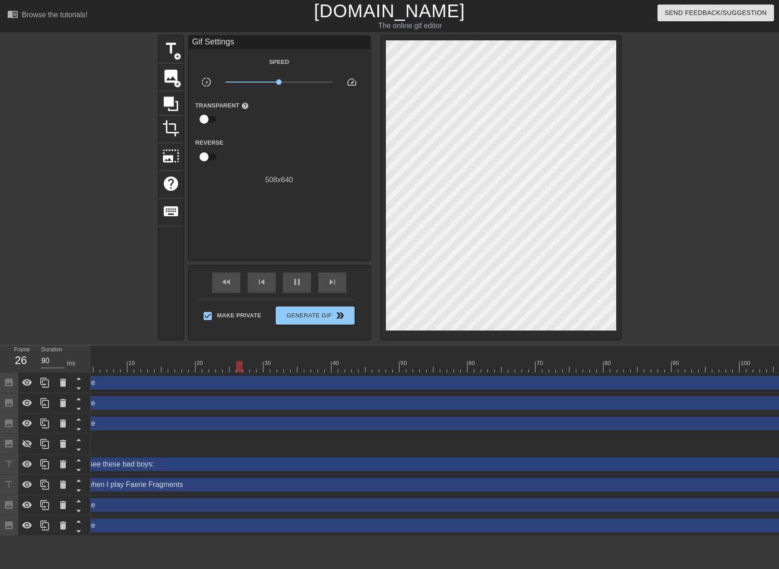
scroll to position [0, 259]
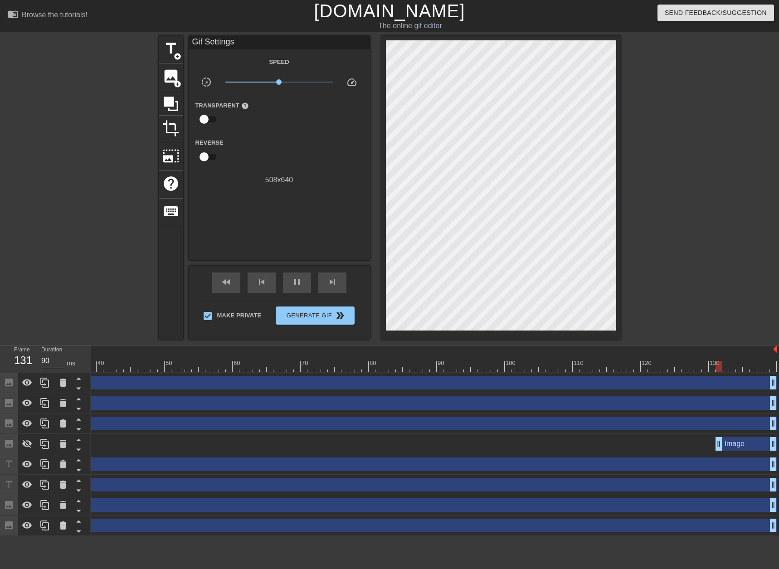
click at [726, 443] on div "Image drag_handle drag_handle" at bounding box center [745, 444] width 61 height 14
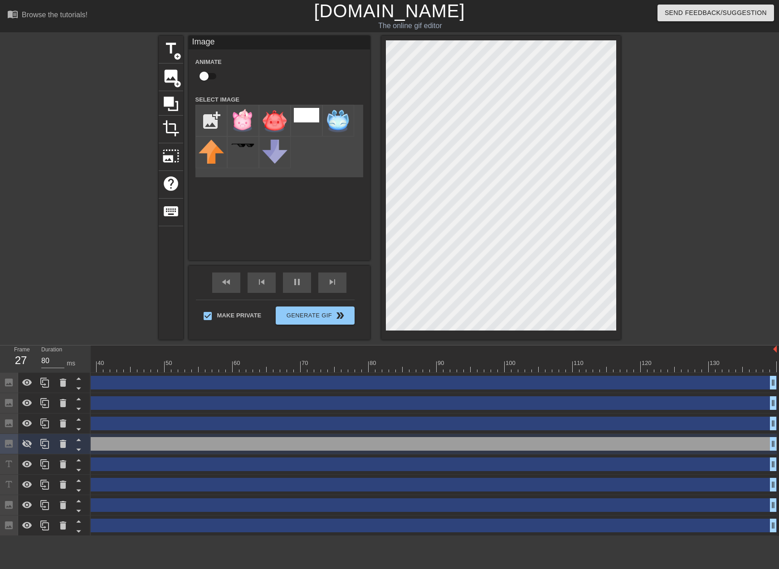
drag, startPoint x: 718, startPoint y: 442, endPoint x: 11, endPoint y: 394, distance: 708.4
click at [11, 394] on div "Frame 27 Duration 80 ms 10 20 30 40 50 60 70 80 90 100 110 120 130 Image drag_h…" at bounding box center [389, 440] width 779 height 190
click at [63, 446] on icon at bounding box center [63, 444] width 6 height 8
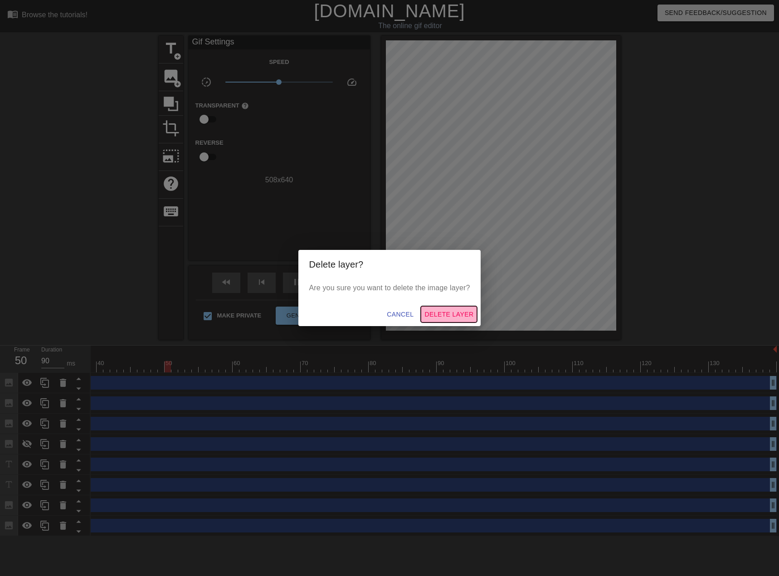
click at [446, 313] on span "Delete Layer" at bounding box center [448, 314] width 49 height 11
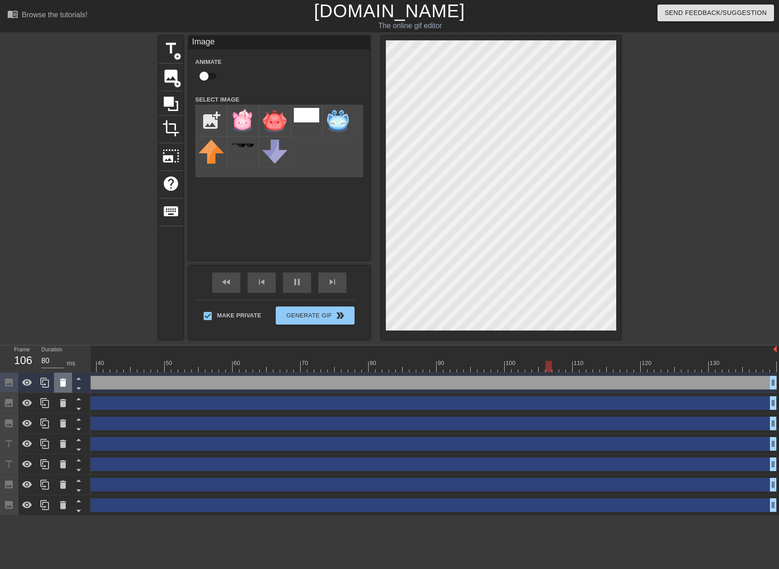
click at [63, 384] on icon at bounding box center [63, 383] width 6 height 8
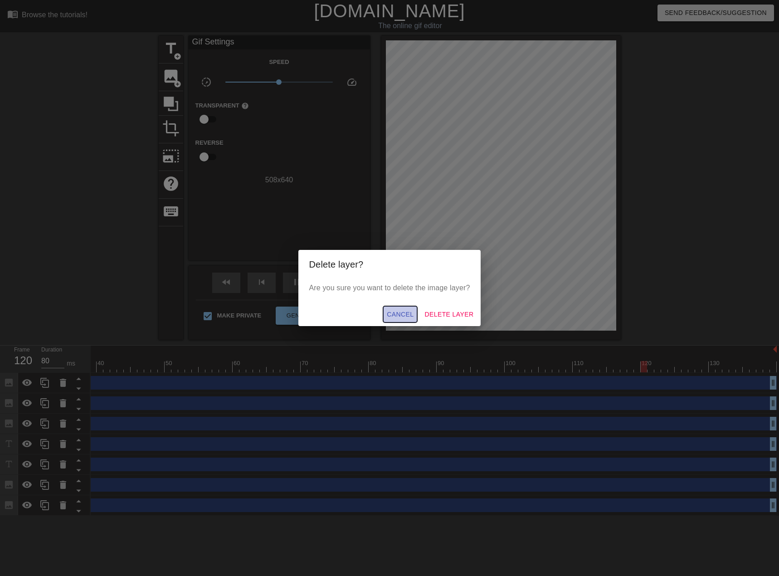
click at [402, 312] on span "Cancel" at bounding box center [400, 314] width 27 height 11
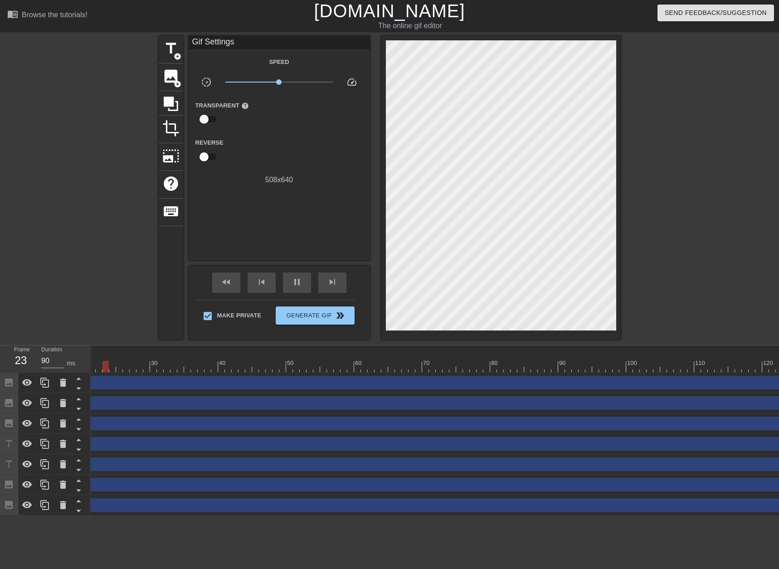
scroll to position [0, 0]
click at [109, 382] on div "Image drag_handle drag_handle" at bounding box center [563, 383] width 945 height 14
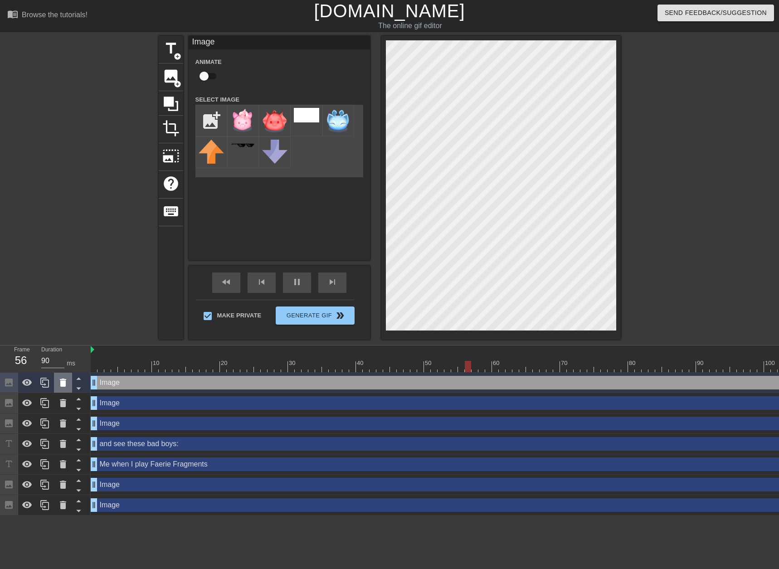
click at [63, 386] on icon at bounding box center [63, 383] width 6 height 8
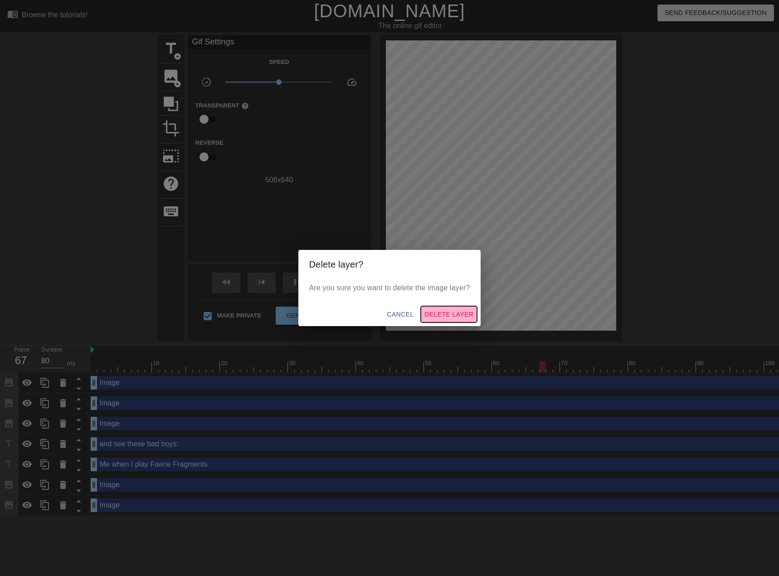
click at [440, 316] on span "Delete Layer" at bounding box center [448, 314] width 49 height 11
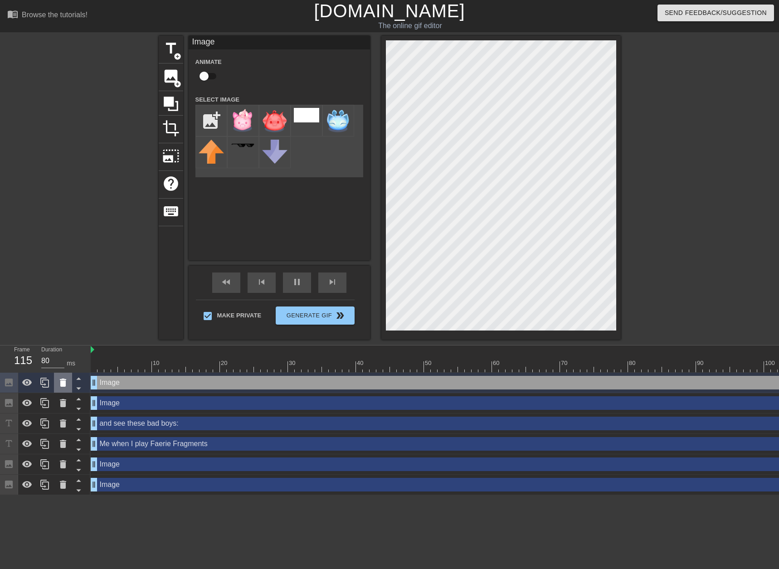
click at [59, 386] on icon at bounding box center [63, 382] width 11 height 11
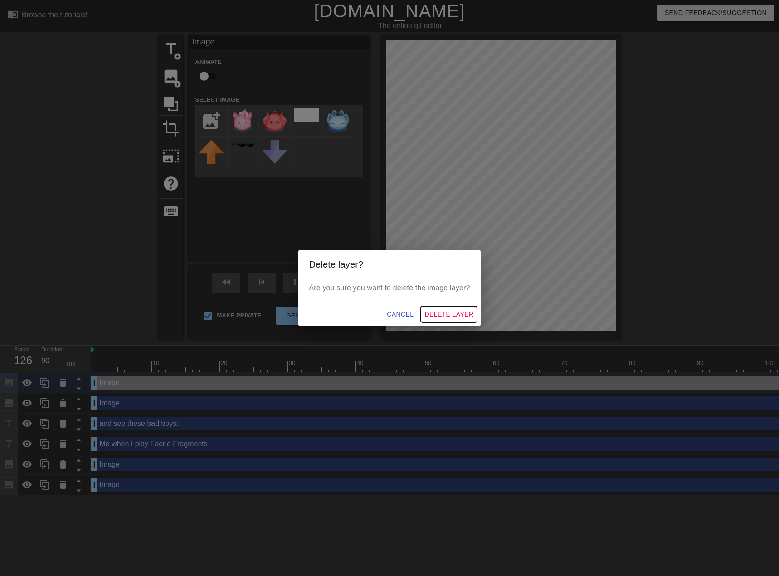
click at [442, 315] on span "Delete Layer" at bounding box center [448, 314] width 49 height 11
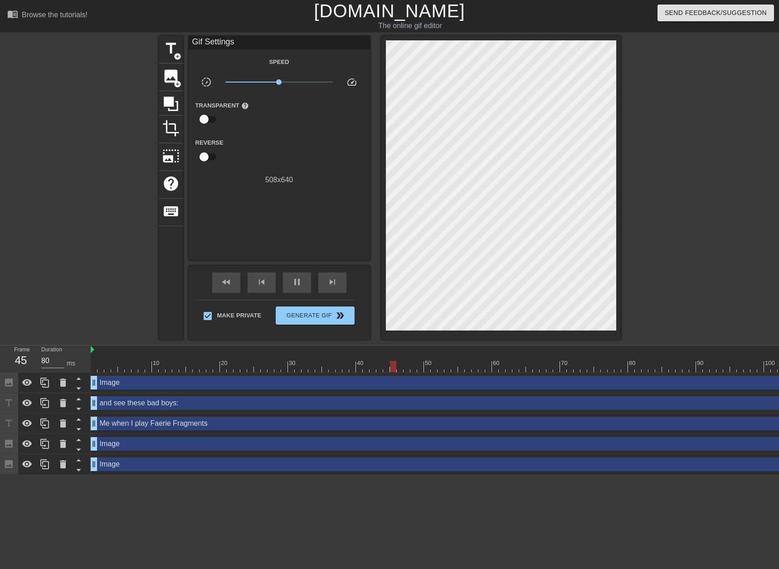
click at [150, 387] on div "Image drag_handle drag_handle" at bounding box center [563, 383] width 945 height 14
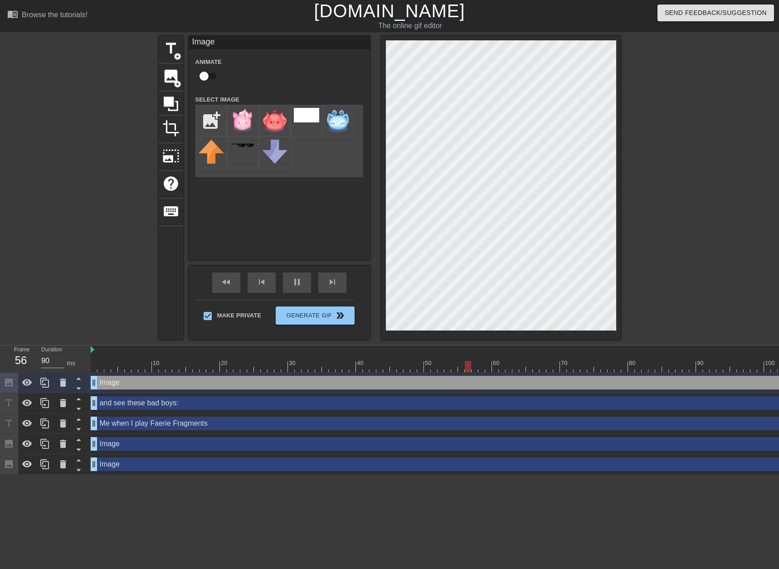
click at [136, 409] on div "and see these bad boys: drag_handle drag_handle" at bounding box center [563, 403] width 945 height 14
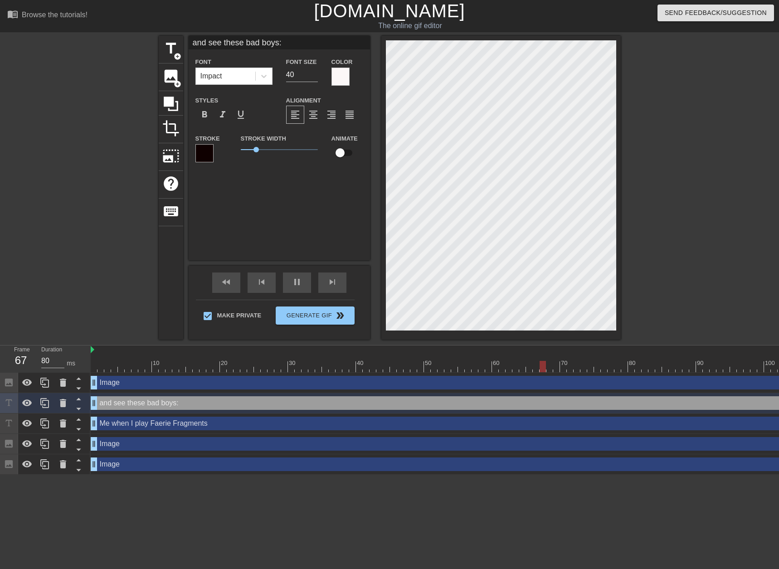
type input "90"
click at [140, 424] on div "Me when I play Faerie Fragments drag_handle drag_handle" at bounding box center [563, 424] width 945 height 14
type input "Me when I play Faerie Fragments"
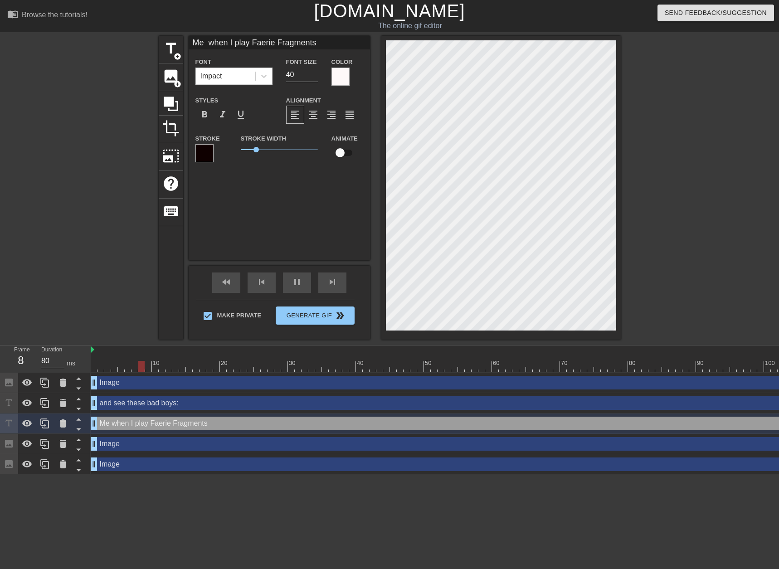
click at [134, 443] on div "Image drag_handle drag_handle" at bounding box center [563, 444] width 945 height 14
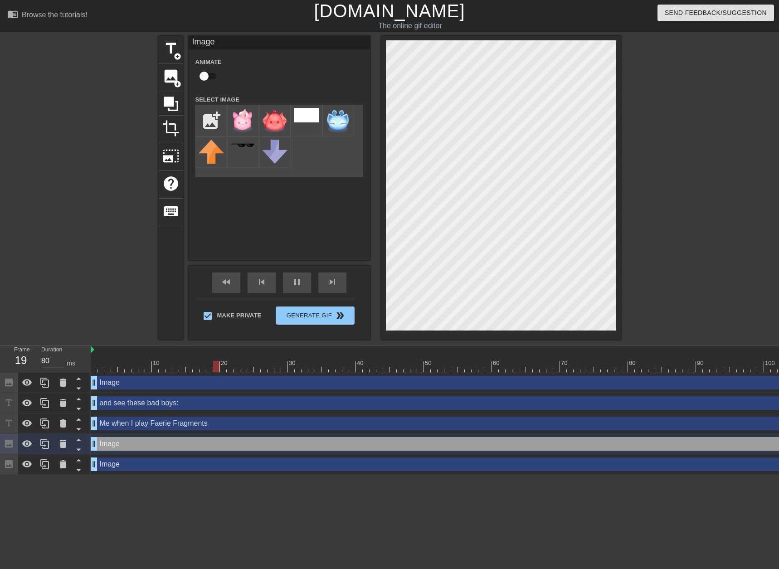
click at [127, 461] on div "Image drag_handle drag_handle" at bounding box center [563, 464] width 945 height 14
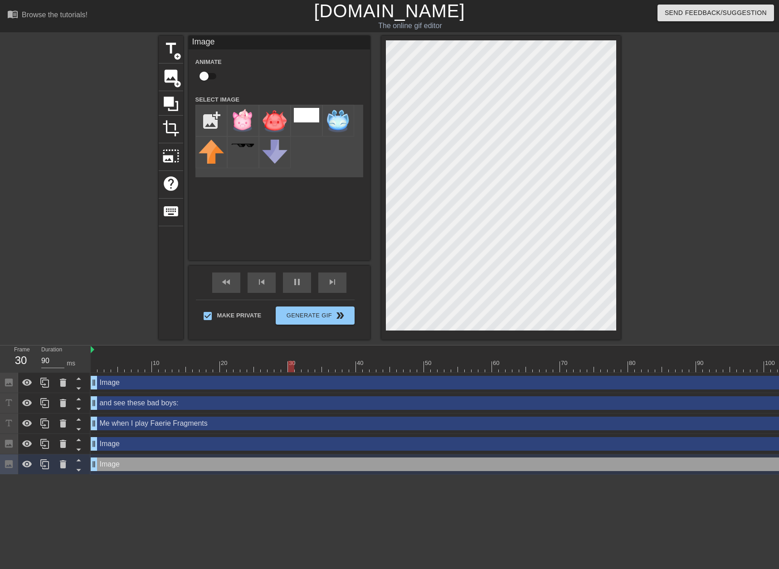
click at [124, 442] on div "Image drag_handle drag_handle" at bounding box center [563, 444] width 945 height 14
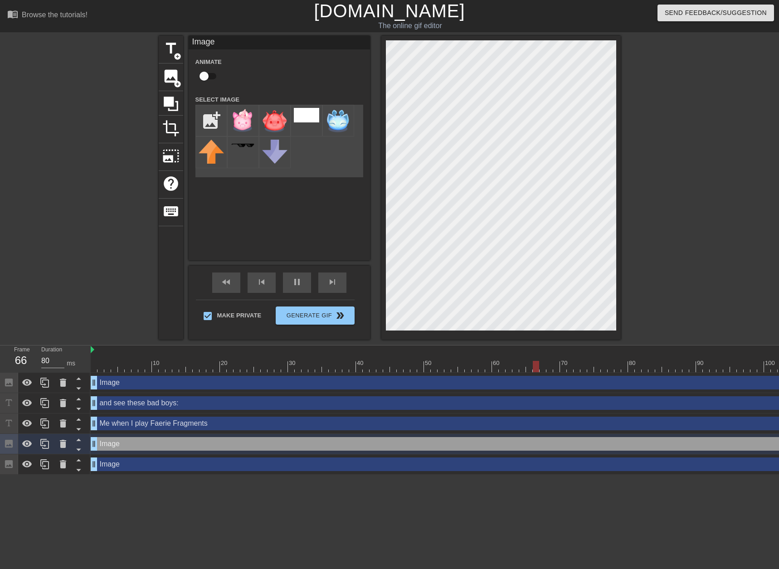
click at [226, 207] on div "Image Animate Select Image add_photo_alternate" at bounding box center [279, 148] width 181 height 224
click at [243, 117] on img at bounding box center [242, 120] width 25 height 25
click at [345, 118] on img at bounding box center [338, 120] width 25 height 25
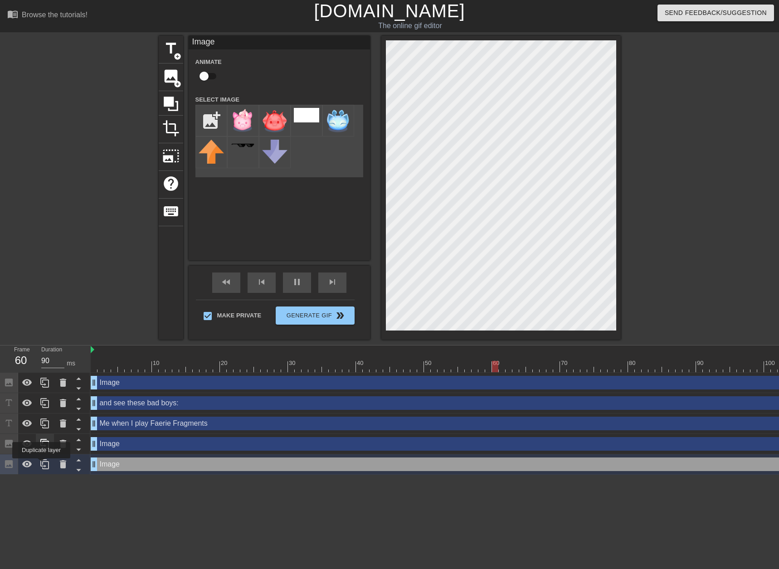
click at [41, 465] on icon at bounding box center [44, 464] width 9 height 10
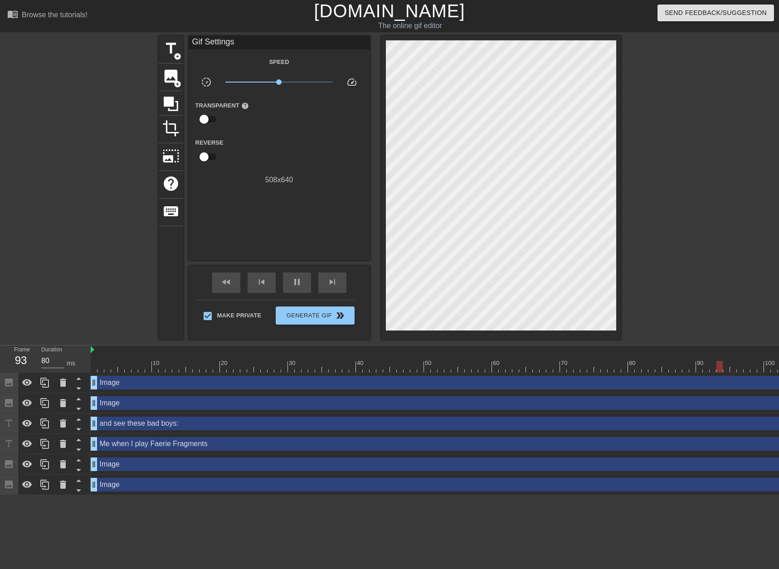
click at [113, 384] on div "Image drag_handle drag_handle" at bounding box center [563, 383] width 945 height 14
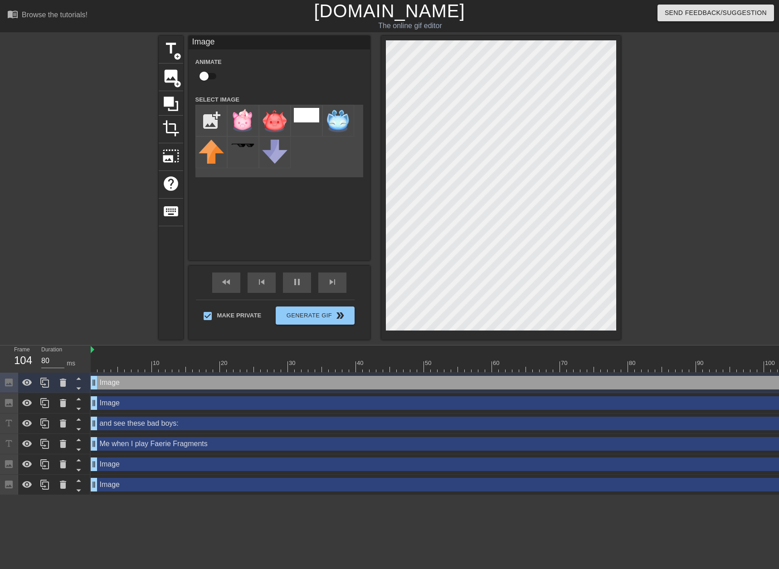
click at [116, 402] on div "Image drag_handle drag_handle" at bounding box center [563, 403] width 945 height 14
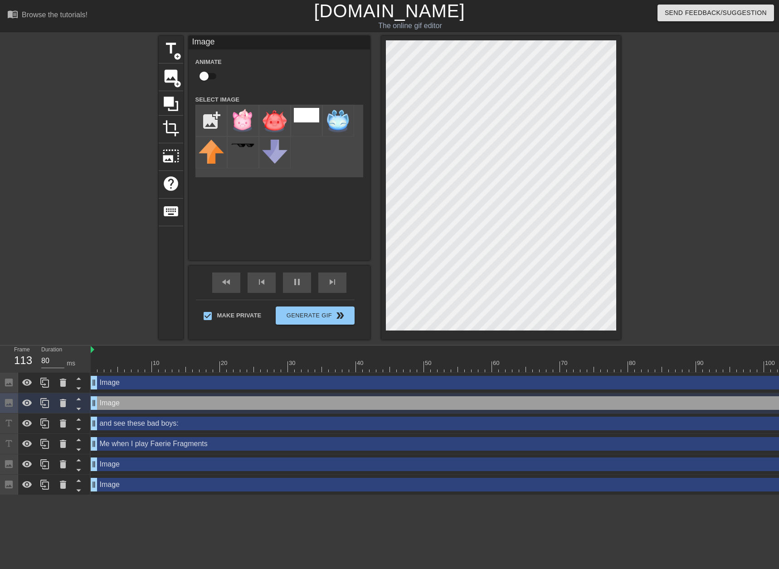
click at [126, 423] on div "and see these bad boys: drag_handle drag_handle" at bounding box center [563, 424] width 945 height 14
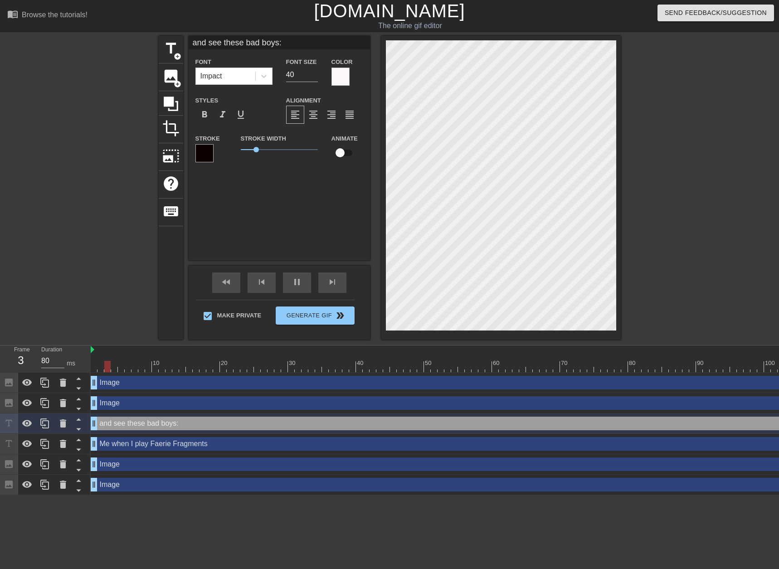
click at [124, 385] on div "Image drag_handle drag_handle" at bounding box center [563, 383] width 945 height 14
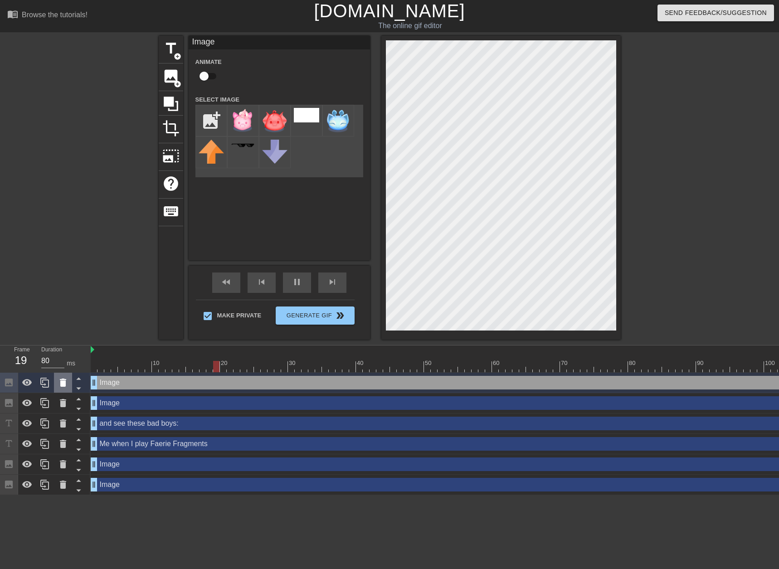
click at [59, 383] on icon at bounding box center [63, 382] width 11 height 11
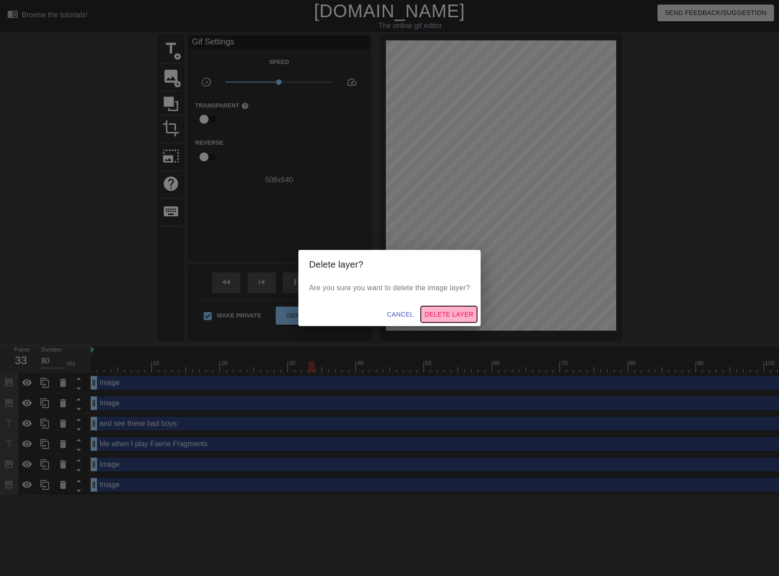
click at [444, 315] on span "Delete Layer" at bounding box center [448, 314] width 49 height 11
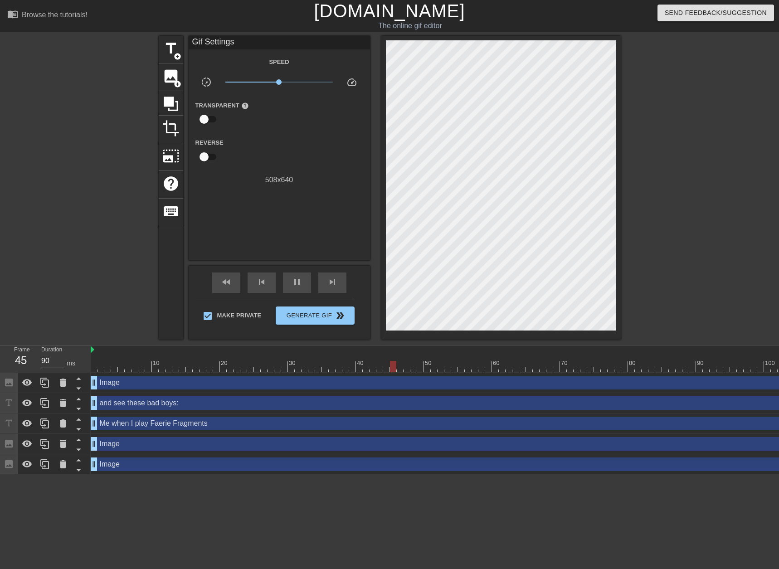
click at [125, 442] on div "Image drag_handle drag_handle" at bounding box center [563, 444] width 945 height 14
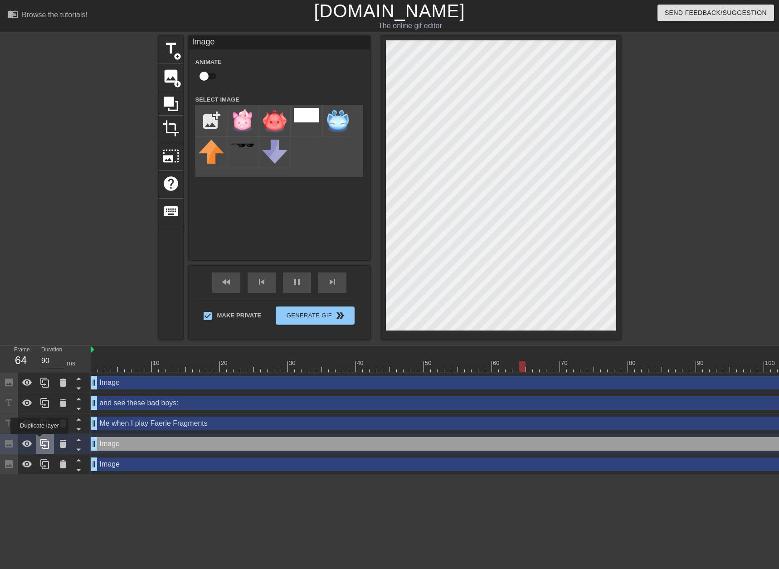
click at [39, 440] on icon at bounding box center [44, 443] width 11 height 11
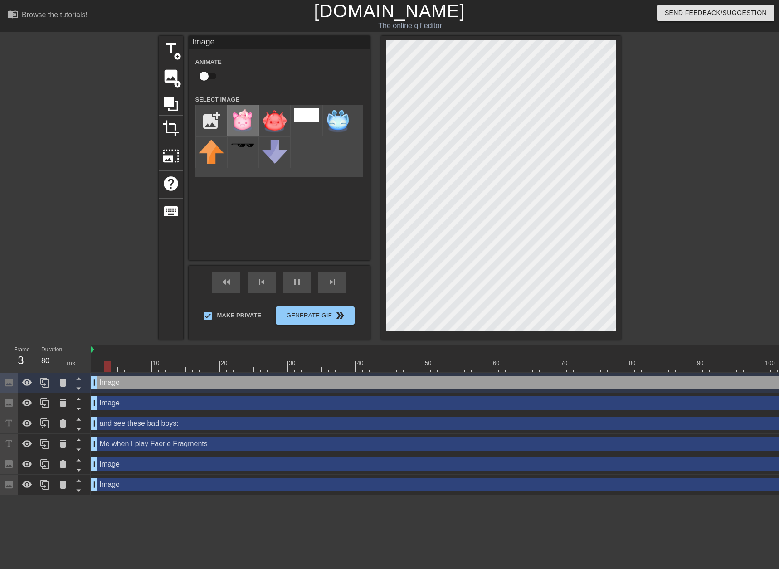
click at [241, 119] on img at bounding box center [242, 120] width 25 height 25
click at [769, 154] on div "title add_circle image add_circle crop photo_size_select_large help keyboard Im…" at bounding box center [389, 188] width 779 height 304
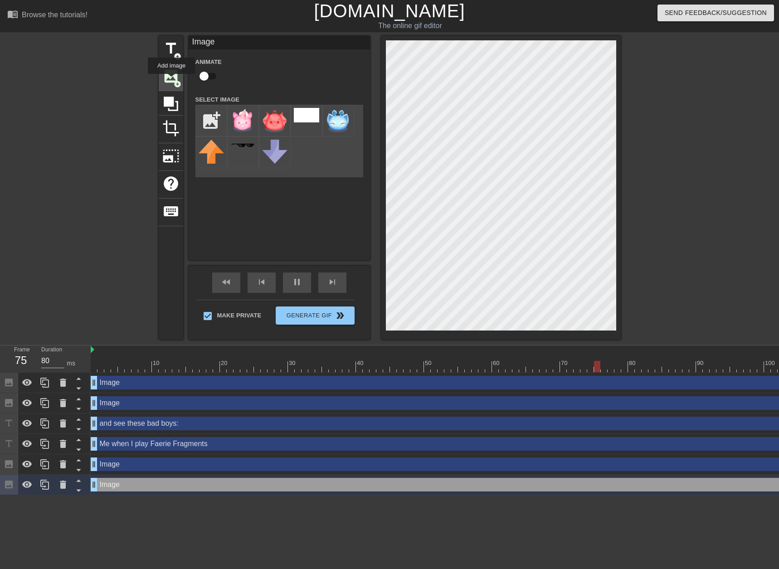
click at [171, 80] on span "image" at bounding box center [170, 76] width 17 height 17
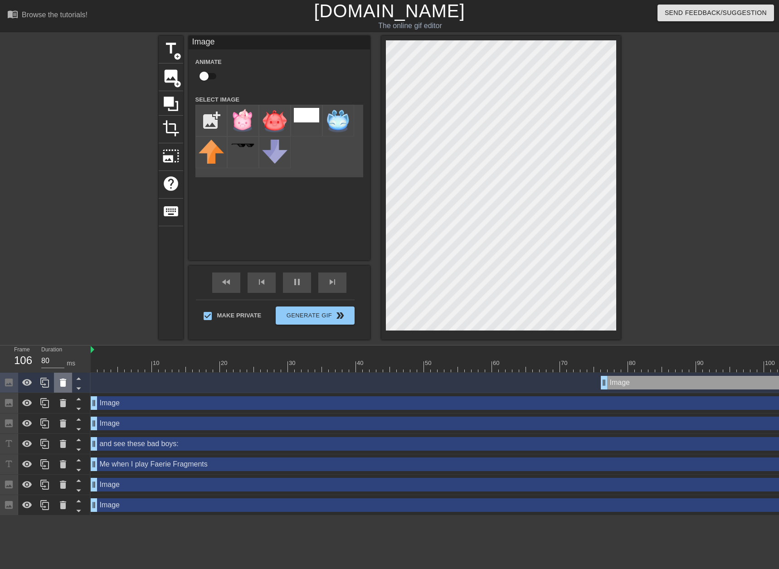
click at [60, 386] on icon at bounding box center [63, 382] width 11 height 11
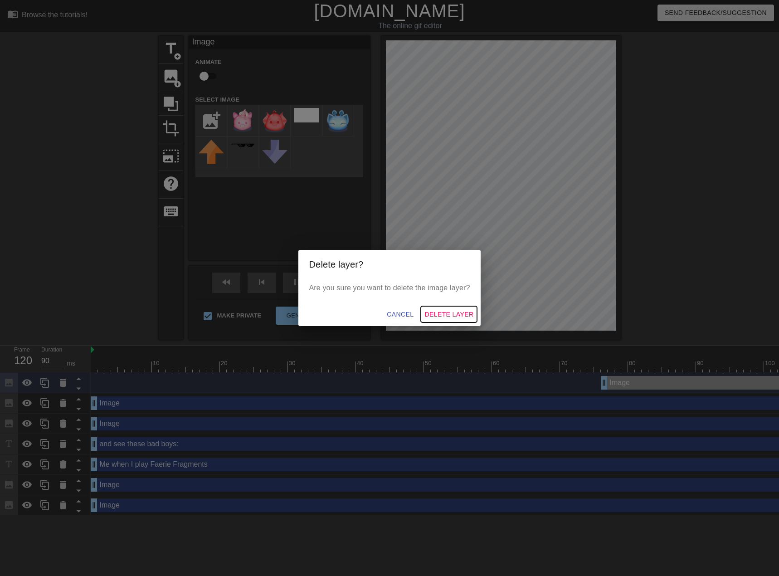
click at [434, 310] on span "Delete Layer" at bounding box center [448, 314] width 49 height 11
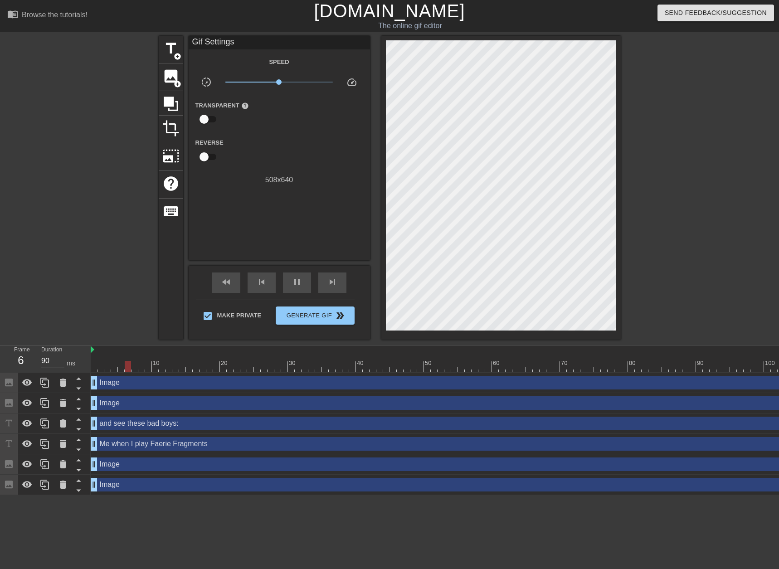
click at [112, 401] on div "Image drag_handle drag_handle" at bounding box center [563, 403] width 945 height 14
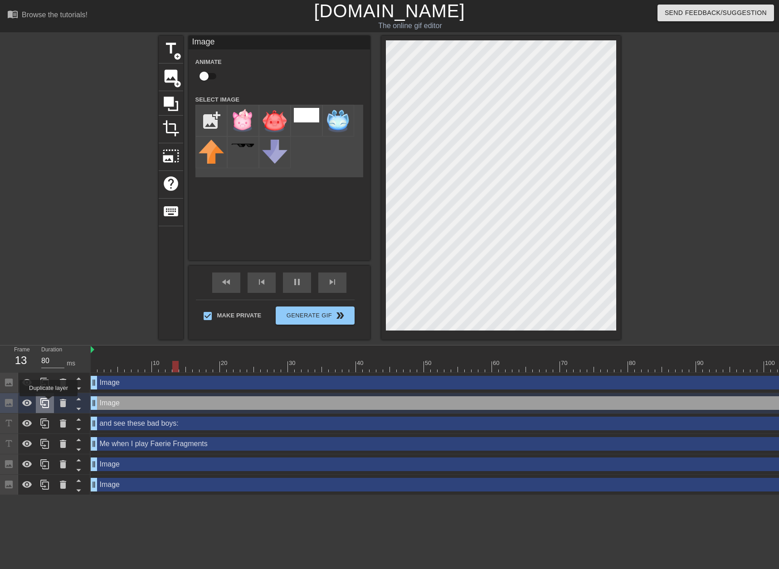
click at [49, 403] on icon at bounding box center [44, 403] width 9 height 10
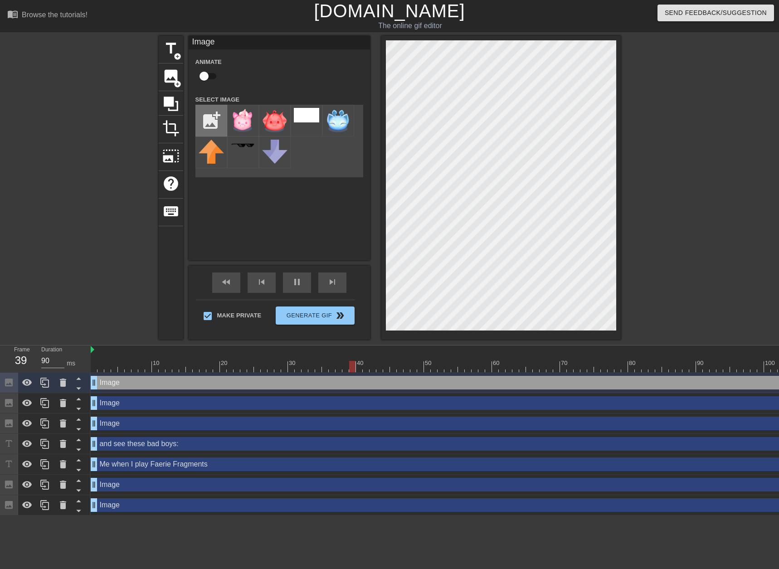
click at [206, 118] on input "file" at bounding box center [211, 120] width 31 height 31
click at [204, 118] on input "file" at bounding box center [211, 120] width 31 height 31
type input "80"
type input "C:\fakepath\icon-basic_tile_green.png"
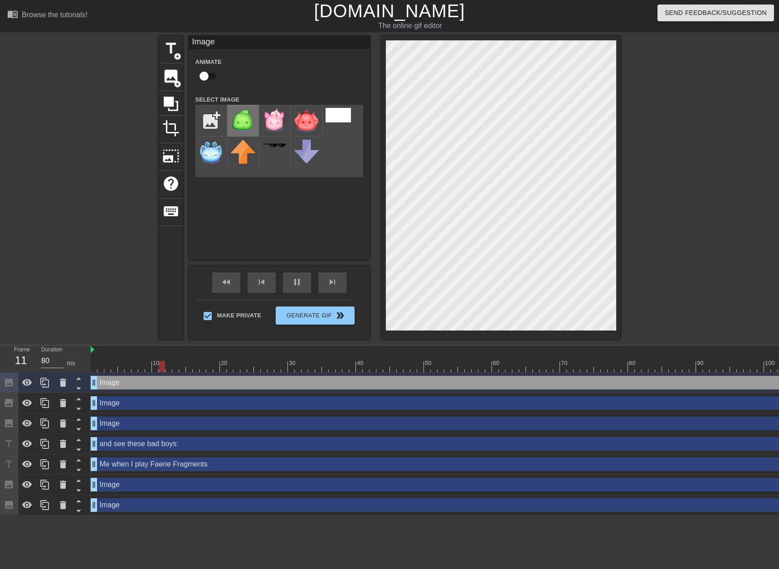
click at [248, 123] on img at bounding box center [242, 120] width 25 height 25
click at [49, 384] on icon at bounding box center [44, 383] width 9 height 10
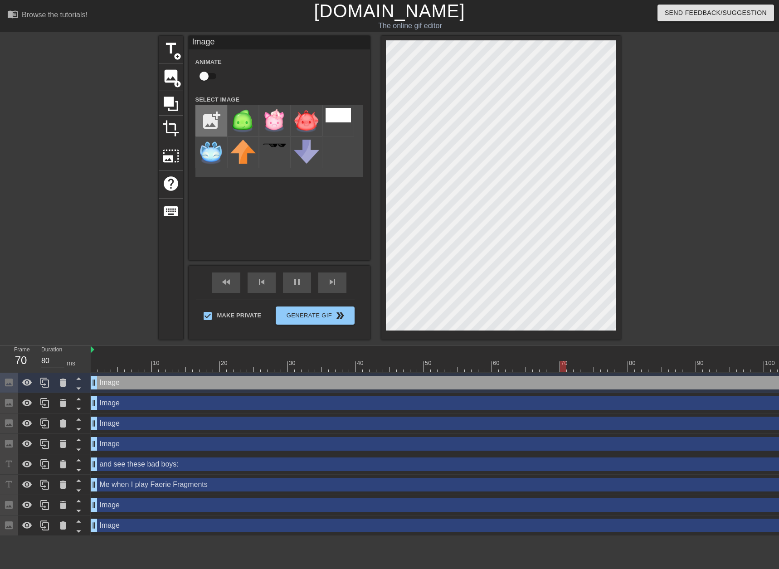
click at [212, 117] on input "file" at bounding box center [211, 120] width 31 height 31
type input "80"
type input "C:\fakepath\icon-basic_tile_yellow.png"
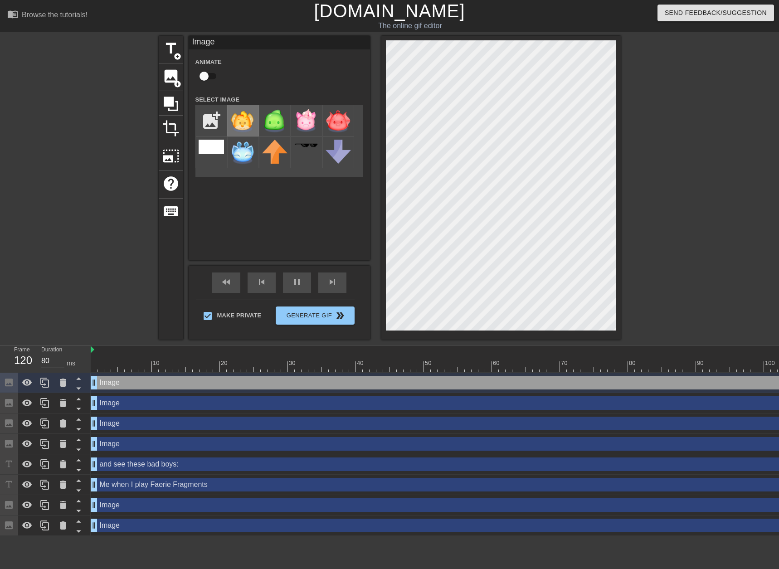
click at [241, 122] on img at bounding box center [242, 120] width 25 height 25
click at [164, 404] on div "Image drag_handle drag_handle" at bounding box center [563, 403] width 945 height 14
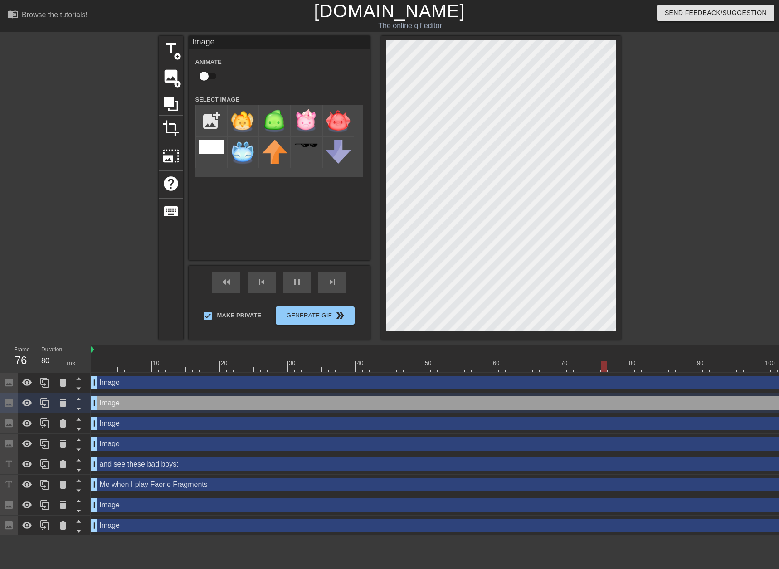
click at [159, 384] on div "Image drag_handle drag_handle" at bounding box center [563, 383] width 945 height 14
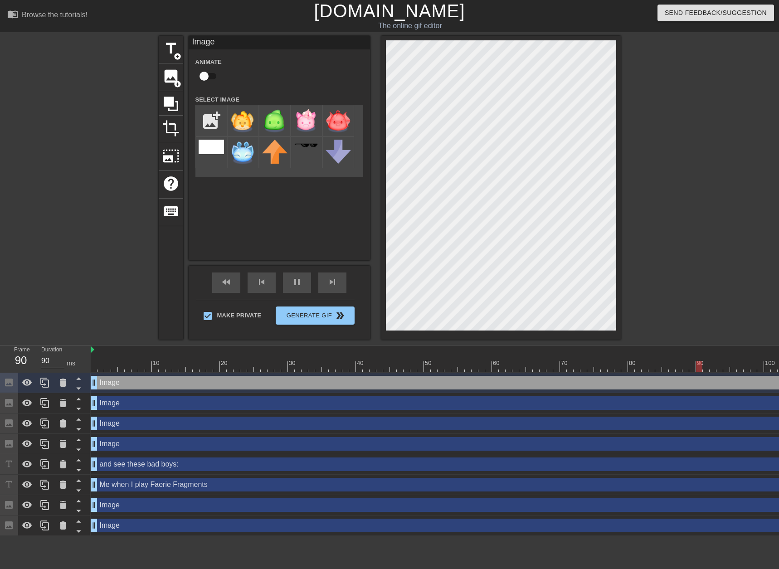
click at [165, 405] on div "Image drag_handle drag_handle" at bounding box center [563, 403] width 945 height 14
click at [42, 381] on icon at bounding box center [44, 382] width 11 height 11
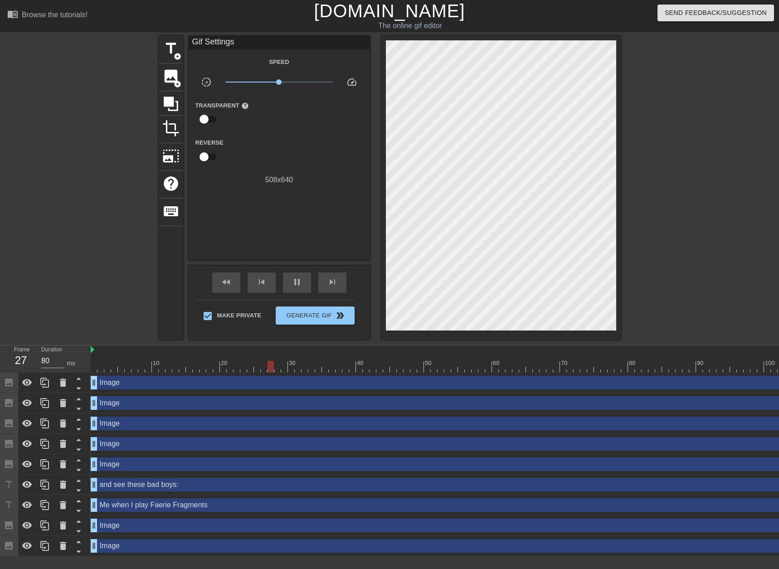
click at [102, 382] on div "Image drag_handle drag_handle" at bounding box center [563, 383] width 945 height 14
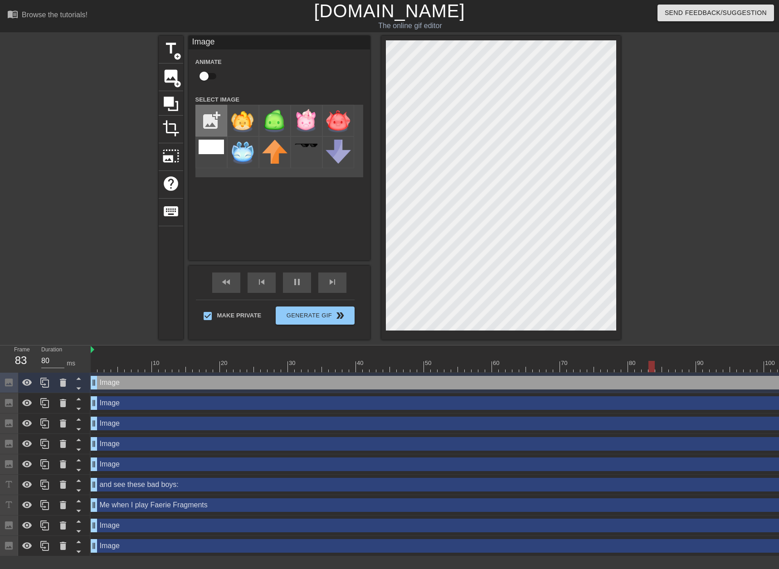
click at [214, 120] on input "file" at bounding box center [211, 120] width 31 height 31
type input "80"
type input "C:\fakepath\icon-basic_tile_purple.png"
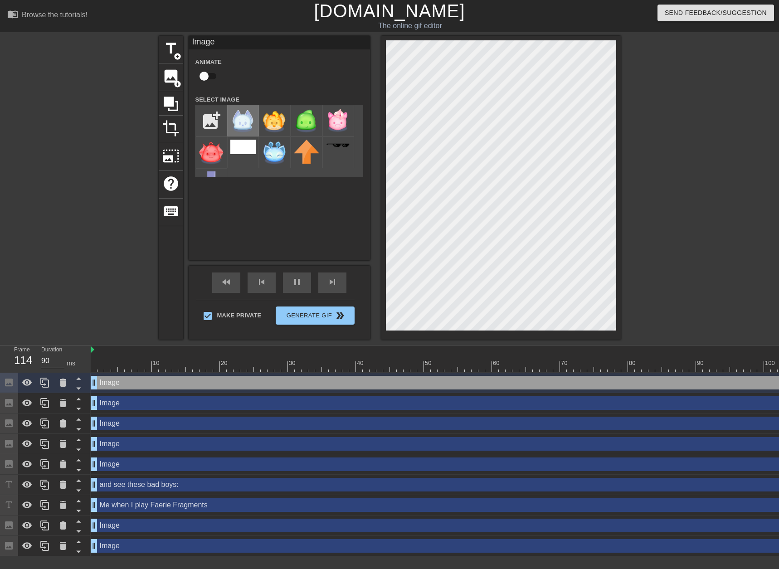
click at [240, 124] on img at bounding box center [242, 120] width 25 height 25
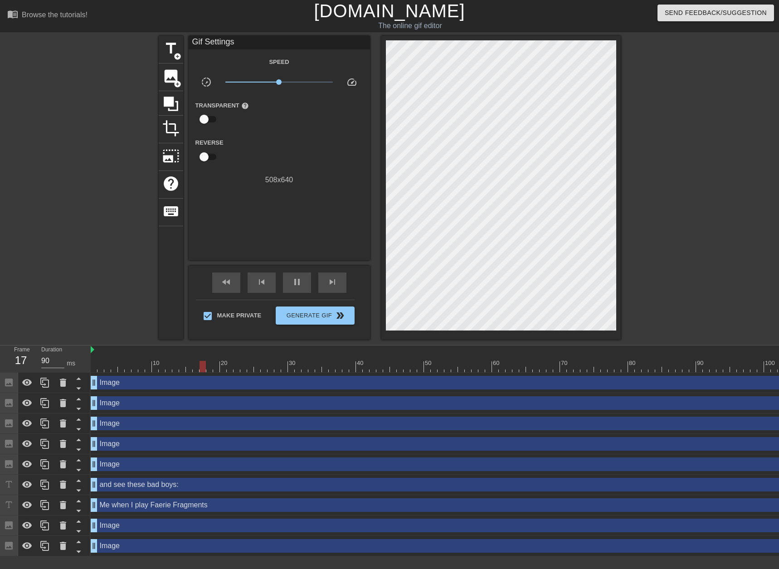
click at [671, 91] on div at bounding box center [700, 172] width 136 height 272
type input "90"
click at [311, 319] on span "Generate Gif double_arrow" at bounding box center [314, 315] width 71 height 11
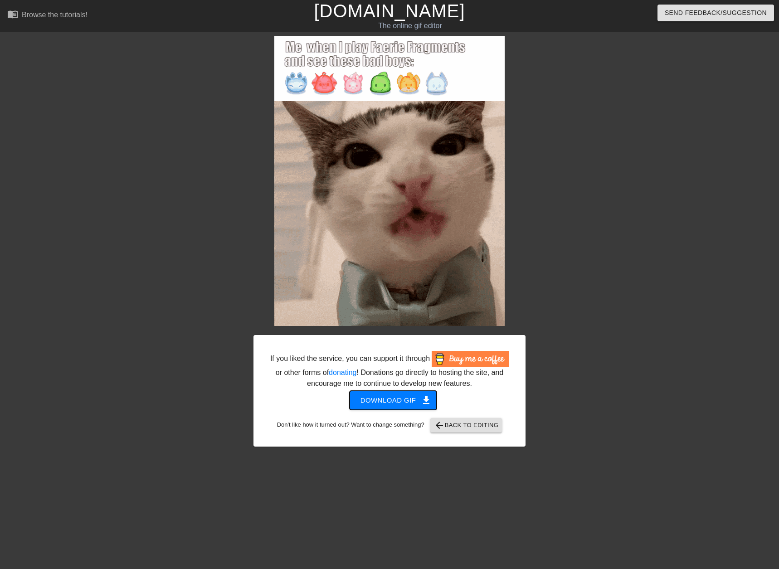
click at [382, 399] on span "Download gif get_app" at bounding box center [393, 400] width 66 height 12
